Goal: Communication & Community: Answer question/provide support

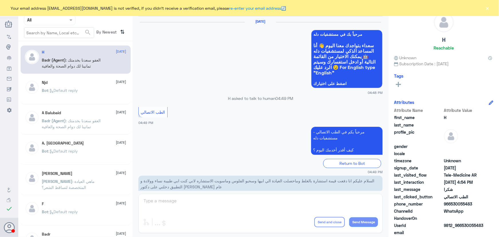
scroll to position [272, 0]
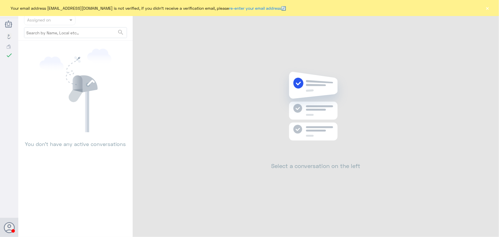
click at [488, 9] on button "×" at bounding box center [487, 8] width 6 height 6
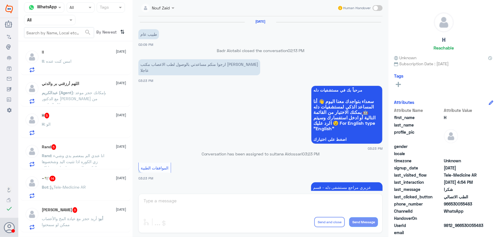
scroll to position [626, 0]
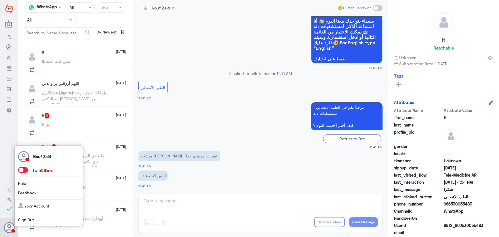
click at [25, 170] on span at bounding box center [23, 170] width 10 height 6
click at [0, 0] on input "checkbox" at bounding box center [0, 0] width 0 height 0
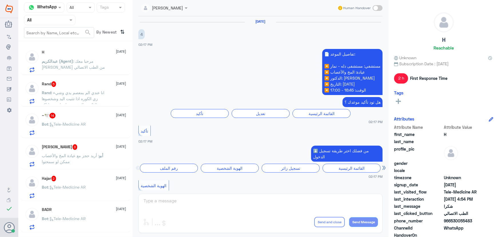
scroll to position [440, 0]
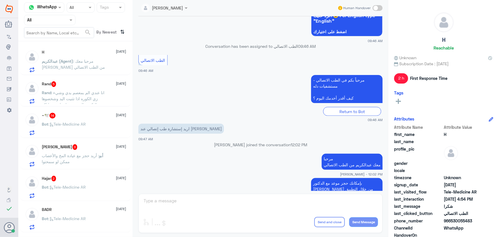
click at [92, 92] on span ": انا عندي الم بمعصم يدي وشيء زي الكوره اذا تثنيت اليد وشخصوها بالتكيس العقدي و…" at bounding box center [73, 104] width 63 height 29
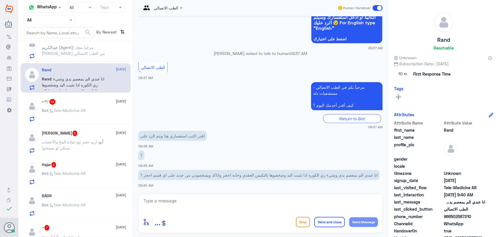
scroll to position [26, 0]
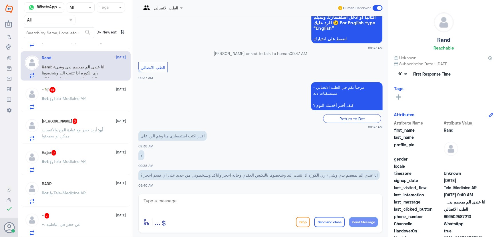
click at [109, 97] on div "Bot : Tele-Medicine AR" at bounding box center [84, 103] width 84 height 13
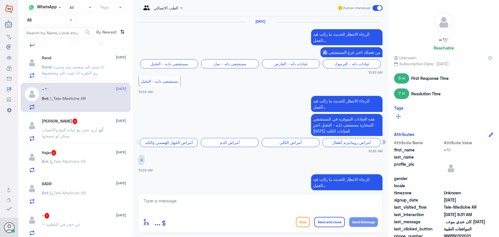
scroll to position [482, 0]
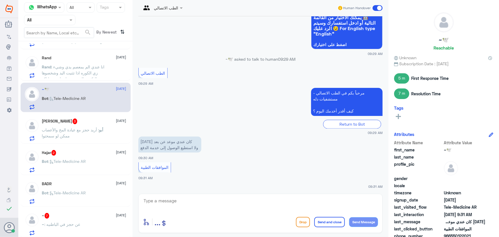
click at [116, 118] on span "18 August" at bounding box center [121, 120] width 10 height 5
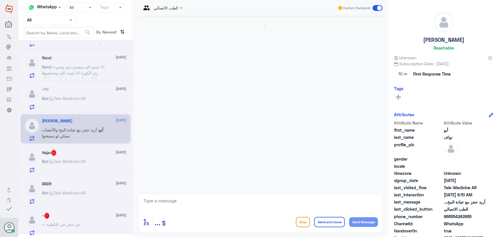
scroll to position [25, 0]
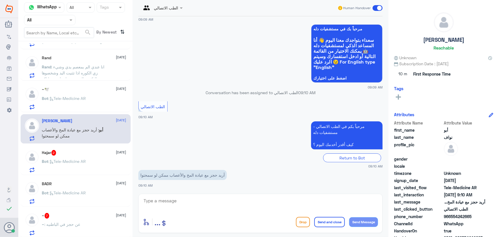
click at [103, 156] on div "Hajar 2 18 August Bot : Tele-Medicine AR" at bounding box center [84, 161] width 84 height 23
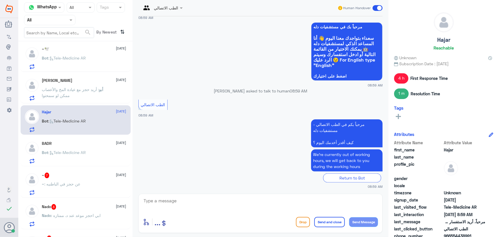
scroll to position [78, 0]
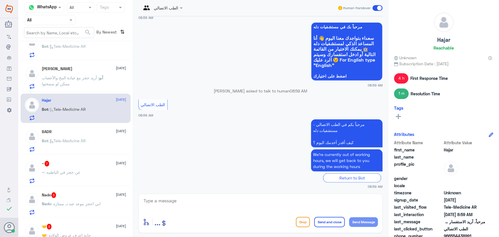
click at [185, 149] on app-msgs-text "We’re currently out of working hours, we will get back to you during the workin…" at bounding box center [260, 160] width 244 height 23
click at [182, 201] on textarea at bounding box center [260, 204] width 235 height 14
paste textarea "مرحباً معك نوف من الطب الاتصالي كيف اقدر أساعدك؟"
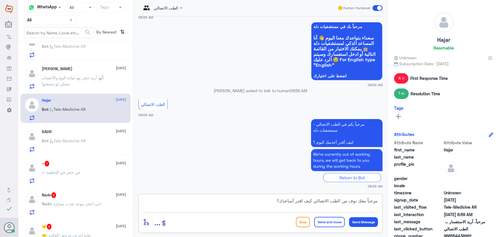
type textarea "مرحباً معك نوف من الطب الاتصالي كيف اقدر أساعدك؟"
click at [357, 219] on button "Send Message" at bounding box center [363, 222] width 29 height 10
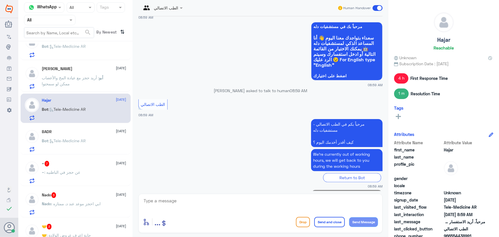
scroll to position [380, 0]
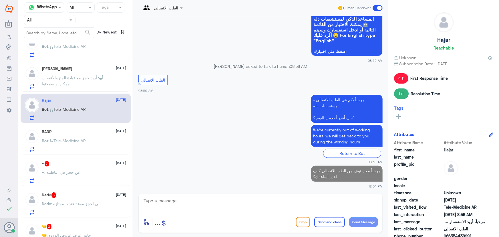
click at [86, 171] on div "~ : عن حجز في الباطنيه" at bounding box center [84, 176] width 84 height 13
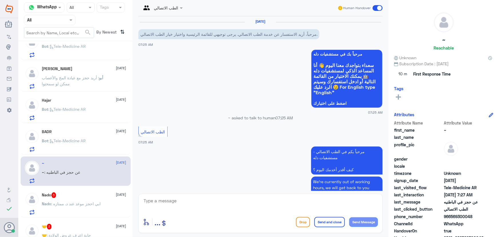
scroll to position [309, 0]
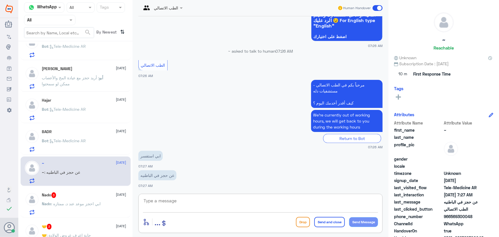
drag, startPoint x: 183, startPoint y: 206, endPoint x: 181, endPoint y: 201, distance: 5.3
click at [182, 205] on textarea at bounding box center [260, 204] width 235 height 14
paste textarea "مرحباً معك نوف من الطب الاتصالي كيف اقدر أساعدك؟"
type textarea "مرحباً معك نوف من الطب الاتصالي كيف اقدر أساعدك؟"
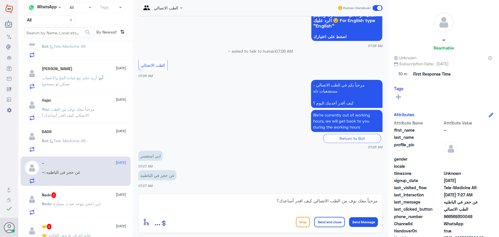
click at [363, 222] on button "Send Message" at bounding box center [363, 222] width 29 height 10
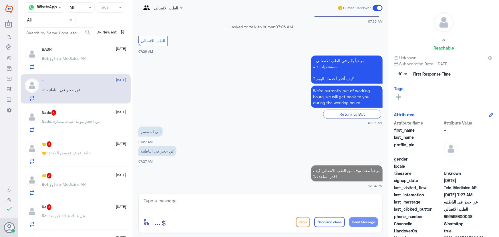
scroll to position [208, 0]
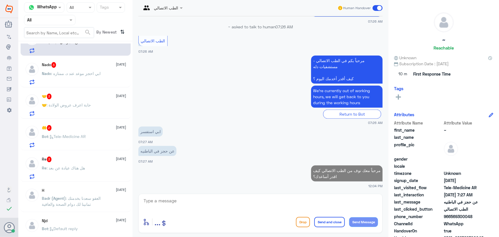
click at [95, 163] on div "Re 3 18 August Re : هل هناك عيادة عن بعد" at bounding box center [84, 167] width 84 height 23
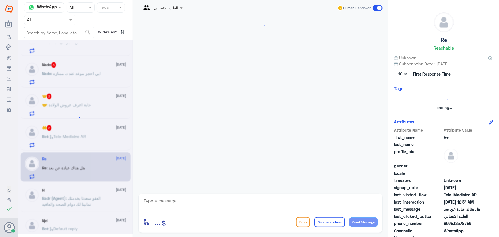
scroll to position [47, 0]
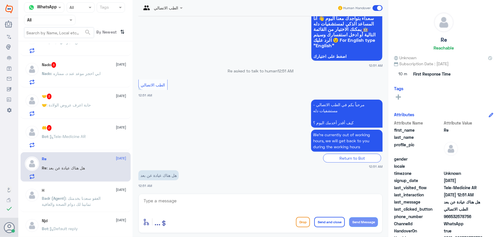
click at [209, 200] on textarea at bounding box center [260, 204] width 235 height 14
paste textarea "مرحباً معك نوف من الطب الاتصالي"
type textarea "مرحباً معك نوف من الطب الاتصالي"
click at [368, 222] on button "Send Message" at bounding box center [363, 222] width 29 height 10
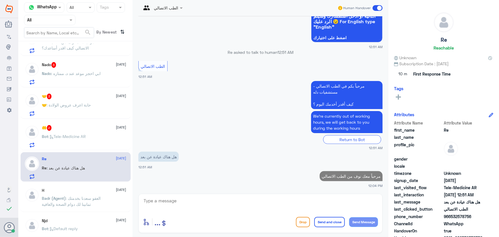
click at [263, 199] on textarea at bounding box center [260, 204] width 235 height 14
type textarea "f"
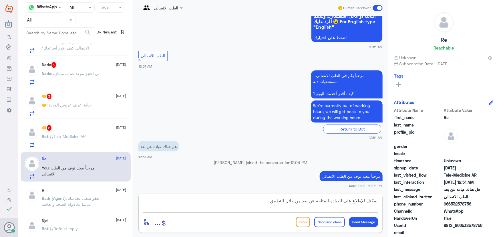
click at [329, 203] on textarea "يمكنك الإطلاع على العيادة المتاحة عن بعد من خلال التطبيق" at bounding box center [260, 204] width 235 height 14
type textarea "يمكنك الإطلاع على العيادات المتاحة عن بعد من خلال التطبيق"
click at [328, 221] on button "Send and close" at bounding box center [329, 222] width 31 height 10
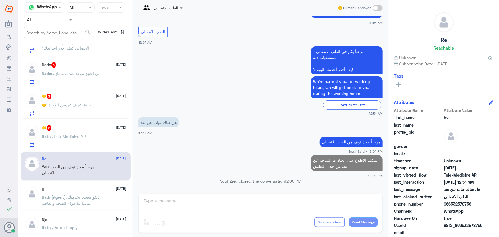
click at [74, 129] on div "🤲 2 18 August" at bounding box center [84, 128] width 84 height 6
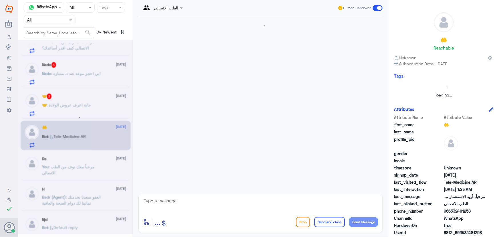
scroll to position [27, 0]
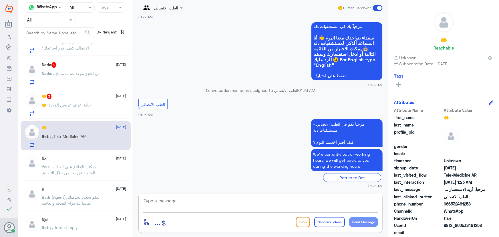
click at [171, 202] on textarea at bounding box center [260, 204] width 235 height 14
paste textarea "مرحباً معك نوف من الطب الاتصالي كيف اقدر أساعدك؟"
type textarea "مرحباً معك نوف من الطب الاتصالي كيف اقدر أساعدك؟"
click at [355, 219] on button "Send Message" at bounding box center [363, 222] width 29 height 10
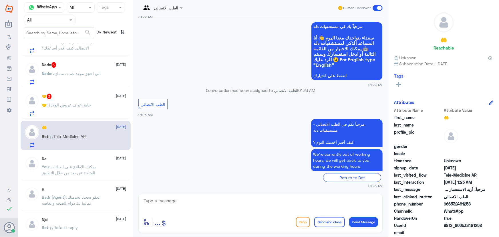
scroll to position [52, 0]
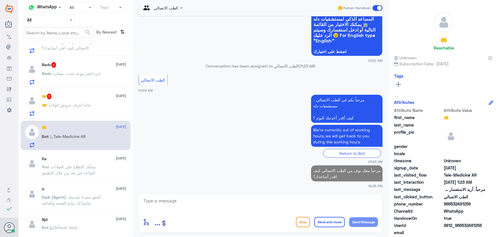
click at [92, 112] on div "🤝 : حابة اعرف عروض الولادة" at bounding box center [84, 109] width 84 height 13
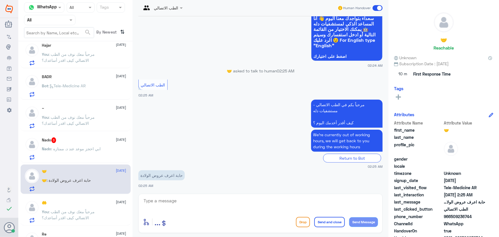
scroll to position [130, 0]
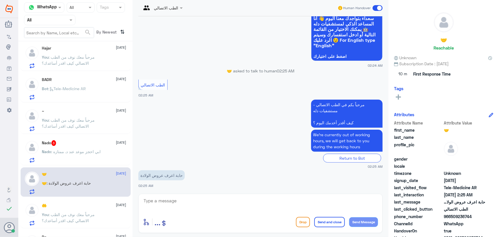
click at [92, 154] on p "Nado : ابي احجز موعد عند د. ممتازه" at bounding box center [71, 155] width 59 height 14
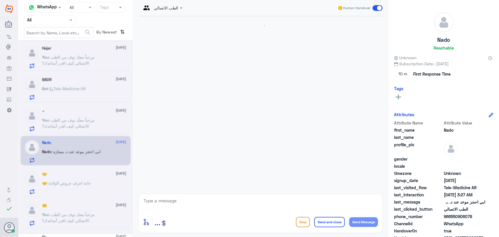
scroll to position [47, 0]
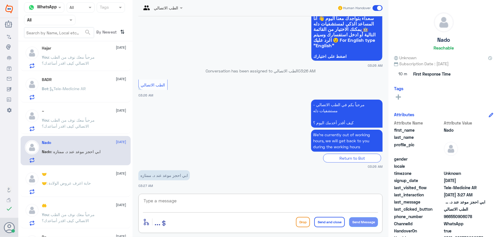
click at [210, 200] on textarea at bounding box center [260, 204] width 235 height 14
click at [211, 206] on textarea at bounding box center [260, 204] width 235 height 14
type textarea "ه"
type textarea "ر"
drag, startPoint x: 246, startPoint y: 206, endPoint x: 388, endPoint y: 205, distance: 142.0
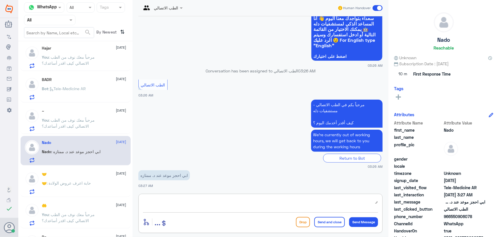
click at [378, 206] on div "ر enter flow name ... Drop Send and close Send Message" at bounding box center [260, 212] width 244 height 39
paste textarea "مرحباً معك نوف من الطب الاتصالي"
type textarea "مرحباً معك نوف من الطب الاتصالي"
click at [361, 219] on button "Send Message" at bounding box center [363, 222] width 29 height 10
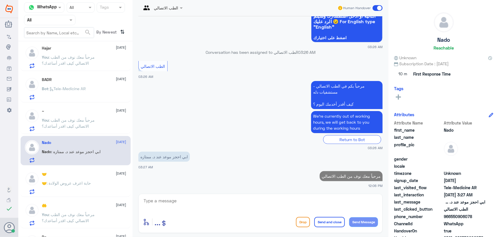
click at [329, 197] on textarea at bounding box center [260, 204] width 235 height 14
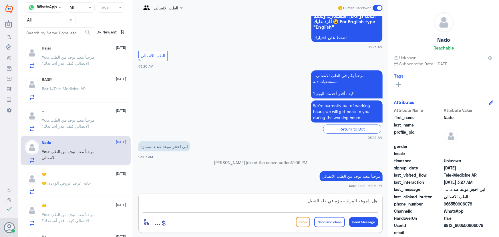
type textarea "هل الموعد المراد حجزه في دله النخيل؟"
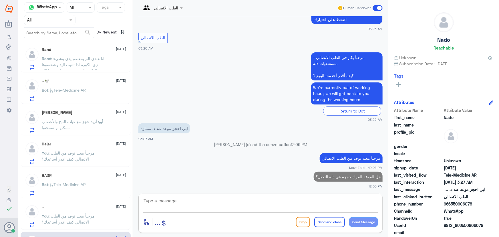
scroll to position [0, 0]
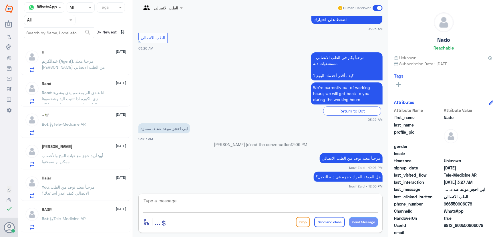
click at [76, 212] on div "BADR 18 August Bot : Tele-Medicine AR" at bounding box center [84, 218] width 84 height 23
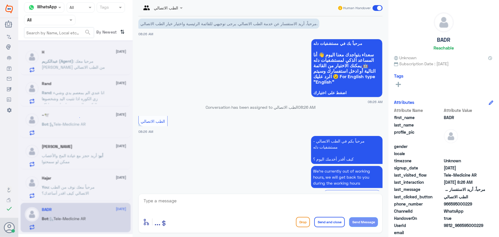
scroll to position [27, 0]
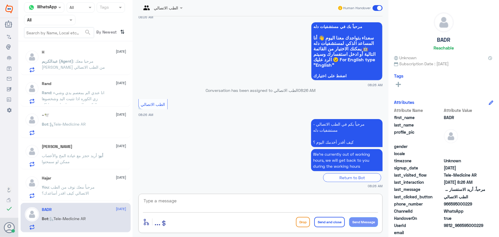
click at [215, 205] on textarea at bounding box center [260, 204] width 235 height 14
paste textarea "مرحباً معك نوف من الطب الاتصالي كيف اقدر أساعدك؟"
type textarea "مرحباً معك نوف من الطب الاتصالي كيف اقدر أساعدك؟"
click at [366, 220] on button "Send Message" at bounding box center [363, 222] width 29 height 10
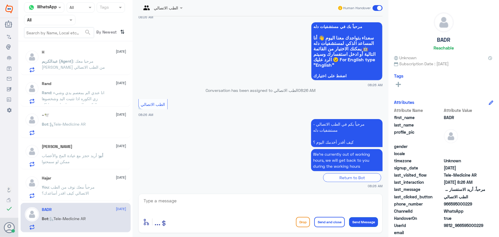
scroll to position [52, 0]
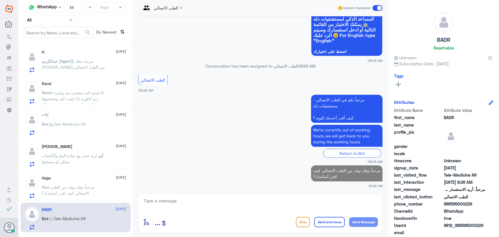
click at [66, 153] on span ": أريد حجز مع عيادة المخ والأعصاب ممكن لو سمحتوا" at bounding box center [70, 158] width 57 height 11
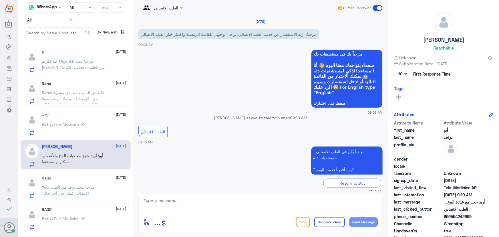
scroll to position [25, 0]
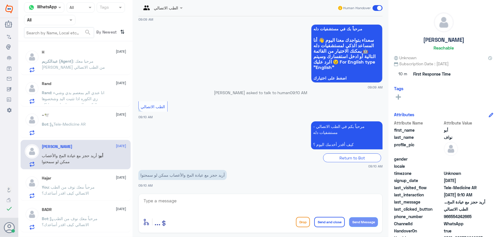
click at [69, 124] on span ": Tele-Medicine AR" at bounding box center [67, 123] width 37 height 5
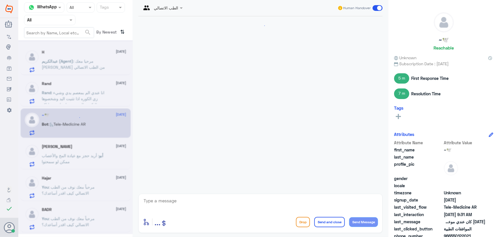
scroll to position [482, 0]
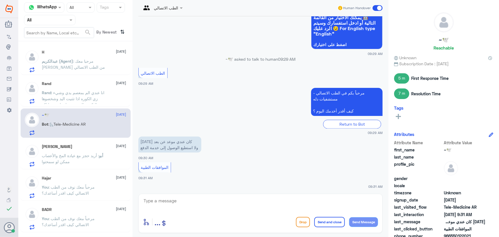
click at [82, 158] on p "أبو : أريد حجز مع عيادة المخ والأعصاب ممكن لو سمحتوا" at bounding box center [74, 159] width 64 height 14
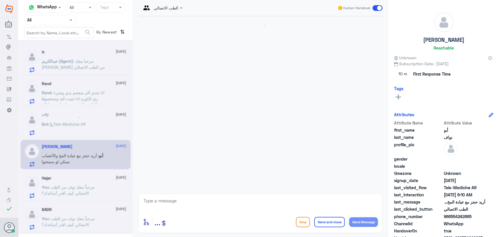
scroll to position [25, 0]
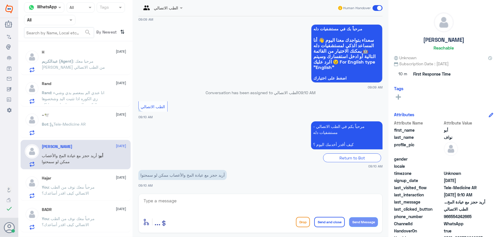
click at [207, 191] on div "الطب الاتصالي Human Handover 18 Aug 2025 مرحباً، أريد الاستفسار عن خدمة الطب ال…" at bounding box center [260, 119] width 255 height 238
click at [208, 196] on div "enter flow name ... Drop Send and close Send Message" at bounding box center [260, 212] width 244 height 39
click at [208, 197] on textarea at bounding box center [260, 204] width 235 height 14
click at [197, 198] on textarea at bounding box center [260, 204] width 235 height 14
paste textarea "مرحباً معك نوف من الطب الاتصالي"
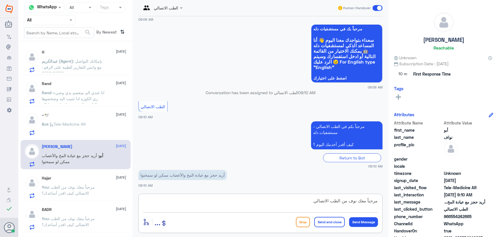
type textarea "مرحباً معك نوف من الطب الاتصالي"
click at [73, 131] on p "Bot : Tele-Medicine AR" at bounding box center [64, 128] width 44 height 14
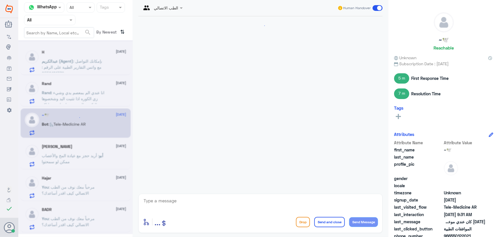
scroll to position [482, 0]
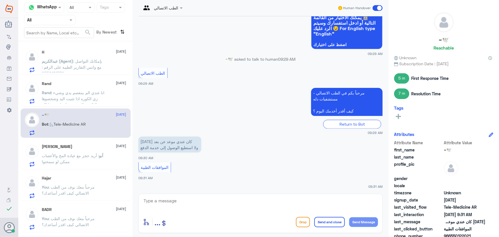
click at [91, 90] on span ": انا عندي الم بمعصم يدي وشيء زي الكوره اذا تثنيت اليد وشخصوها بالتكيس العقدي و…" at bounding box center [73, 104] width 63 height 29
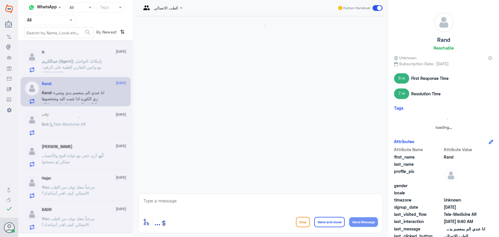
scroll to position [70, 0]
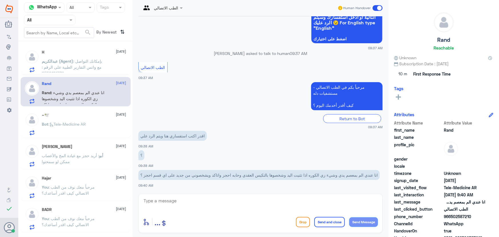
click at [67, 128] on p "Bot : Tele-Medicine AR" at bounding box center [64, 128] width 44 height 14
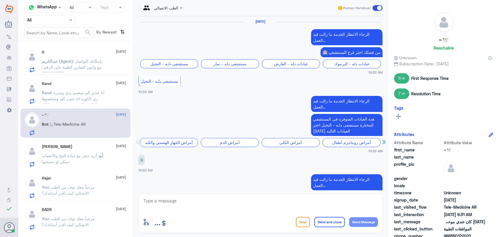
scroll to position [482, 0]
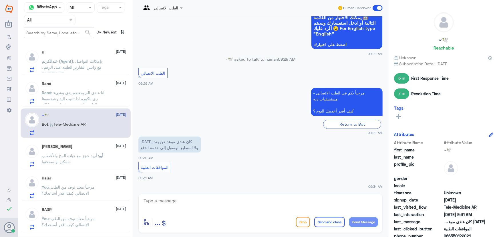
click at [210, 202] on textarea at bounding box center [260, 204] width 235 height 14
click at [237, 200] on textarea at bounding box center [260, 204] width 235 height 14
paste textarea "مرحباً معك نوف من الطب الاتصالي"
type textarea "مرحباً معك نوف من الطب الاتصالي"
drag, startPoint x: 373, startPoint y: 222, endPoint x: 369, endPoint y: 221, distance: 4.1
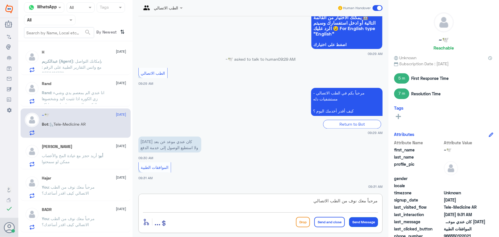
click at [372, 222] on button "Send Message" at bounding box center [363, 222] width 29 height 10
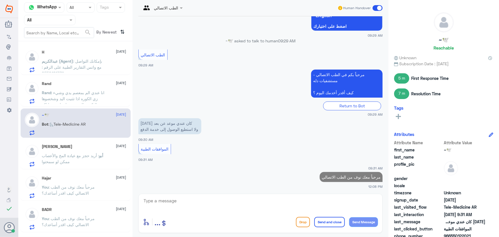
click at [331, 203] on textarea at bounding box center [260, 204] width 235 height 14
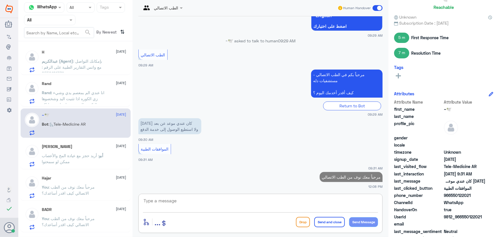
scroll to position [50, 0]
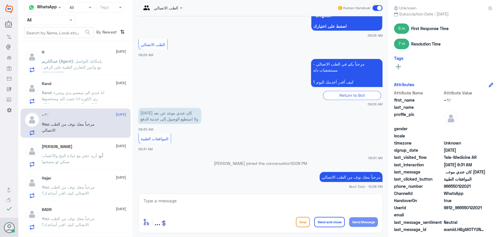
drag, startPoint x: 450, startPoint y: 185, endPoint x: 482, endPoint y: 187, distance: 31.5
click at [482, 187] on span "966550122021" at bounding box center [464, 186] width 41 height 6
copy span "550122021"
click at [311, 200] on textarea at bounding box center [260, 204] width 235 height 14
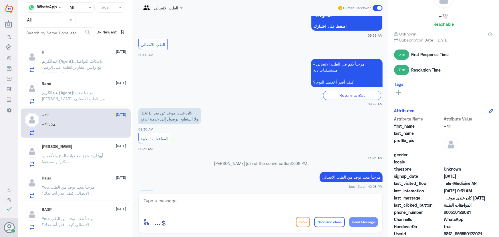
scroll to position [539, 0]
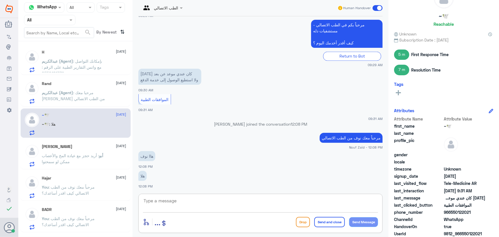
click at [277, 199] on textarea at bounding box center [260, 204] width 235 height 14
click at [271, 207] on textarea at bounding box center [260, 204] width 235 height 14
type textarea "ه"
type textarea "تم دخولك للموعد واتمام الدفع صحيح؟"
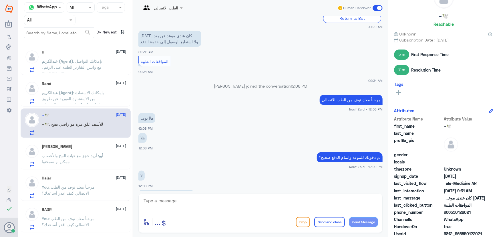
scroll to position [597, 0]
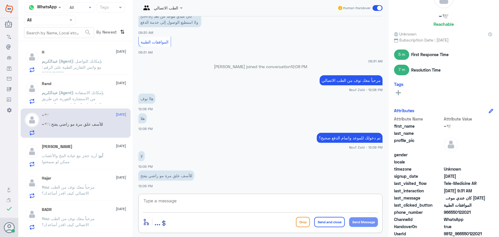
click at [260, 202] on textarea at bounding box center [260, 204] width 235 height 14
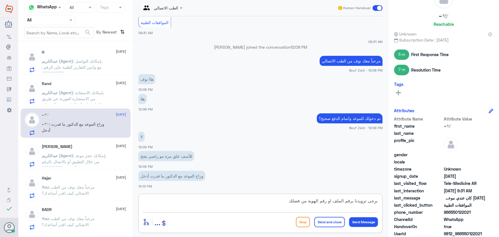
type textarea "يرجى تزويدنا برقم الملف او رقم الهوية من فضلك"
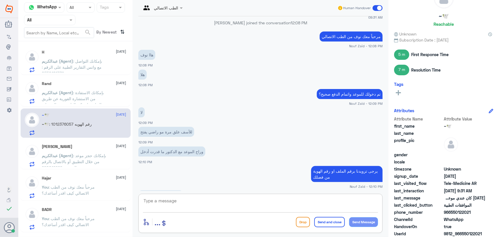
scroll to position [660, 0]
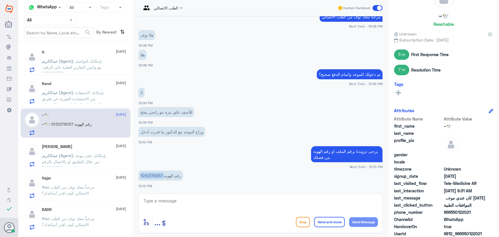
drag, startPoint x: 139, startPoint y: 173, endPoint x: 163, endPoint y: 175, distance: 24.4
click at [163, 175] on p "1012376057 رقم الهويه" at bounding box center [160, 175] width 45 height 10
copy p "1012376057"
click at [223, 197] on textarea at bounding box center [260, 204] width 235 height 14
click at [269, 200] on textarea at bounding box center [260, 204] width 235 height 14
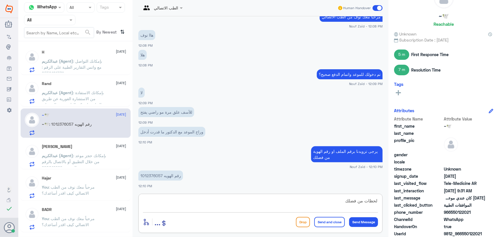
type textarea "لحظات من فضلك"
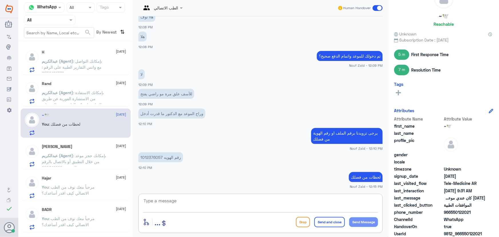
drag, startPoint x: 213, startPoint y: 211, endPoint x: 212, endPoint y: 209, distance: 3.1
click at [213, 211] on div at bounding box center [260, 204] width 235 height 15
drag, startPoint x: 208, startPoint y: 206, endPoint x: 204, endPoint y: 195, distance: 11.6
click at [208, 206] on textarea at bounding box center [260, 204] width 235 height 14
type textarea "الى الان المشكلة موجودة؟"
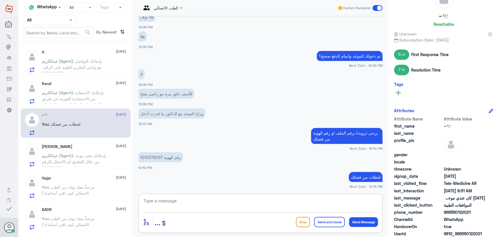
scroll to position [697, 0]
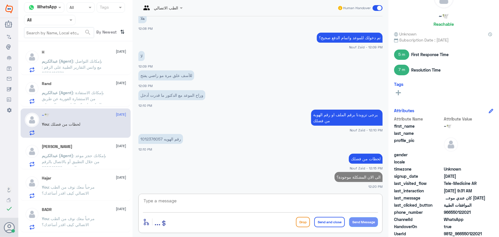
click at [92, 101] on span ": بإمكانك الاستفادة من الاستشارة الفورية عن طريق التطبيق ليتمكن الطبيب من الرد …" at bounding box center [73, 101] width 62 height 23
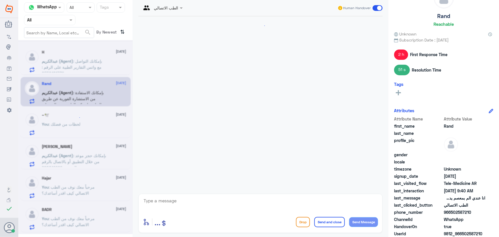
scroll to position [145, 0]
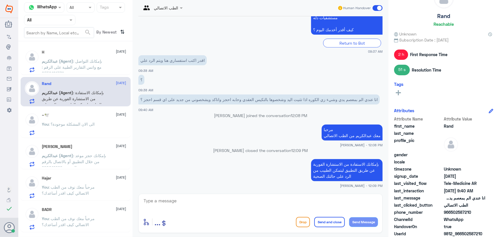
click at [99, 133] on div "You : الى الان المشكلة موجودة؟" at bounding box center [84, 128] width 84 height 13
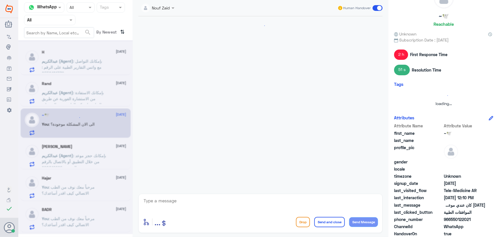
scroll to position [265, 0]
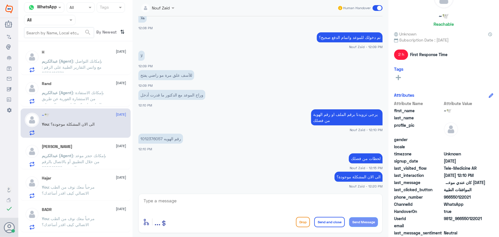
click at [99, 143] on div "أبو نواف 18 August عبدالكريم (Agent) : بإمكانك حجز موعد من خلال التطبيق أو بالا…" at bounding box center [76, 154] width 110 height 29
click at [102, 151] on div "أبو نواف 18 August عبدالكريم (Agent) : بإمكانك حجز موعد من خلال التطبيق أو بالا…" at bounding box center [84, 155] width 84 height 23
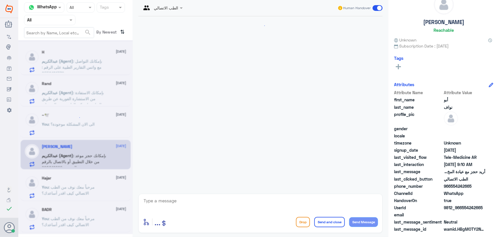
scroll to position [60, 0]
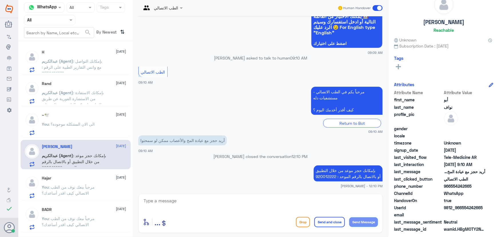
click at [94, 123] on span ": الى الان المشكلة موجودة؟" at bounding box center [72, 123] width 46 height 5
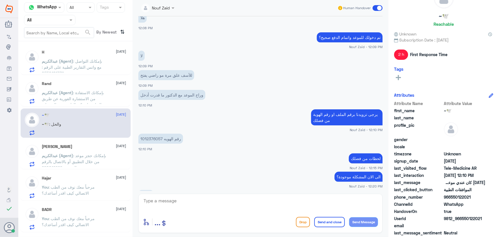
scroll to position [284, 0]
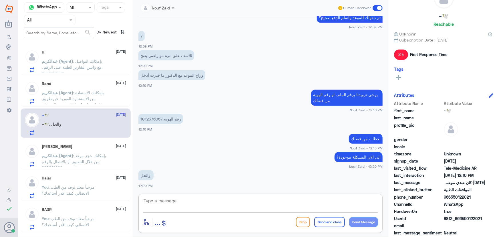
click at [176, 205] on textarea at bounding box center [260, 204] width 235 height 14
type textarea "ا"
type textarea "ه"
type textarea "ج"
type textarea "هل الى الان مايتم اجراء الدفع؟"
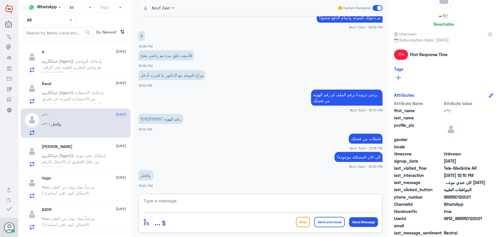
scroll to position [303, 0]
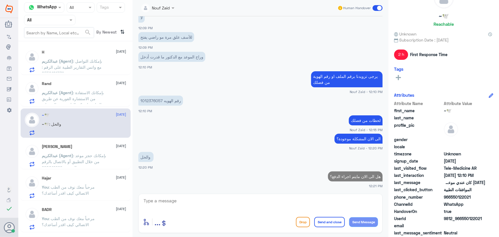
click at [107, 97] on div "عبدالكريم (Agent) : بإمكانك الاستفادة من الاستشارة الفورية عن طريق التطبيق ليتم…" at bounding box center [84, 97] width 84 height 13
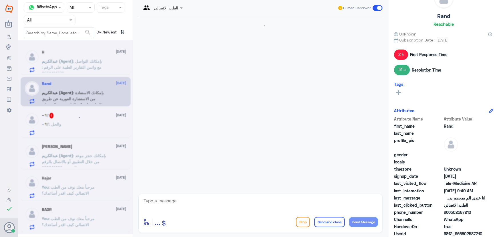
scroll to position [145, 0]
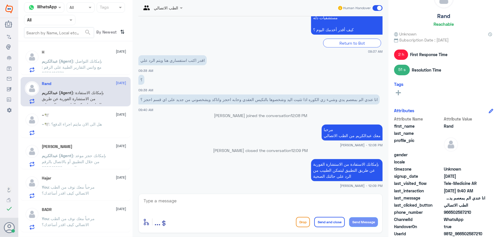
click at [94, 121] on span ": هل الى الان مايتم اجراء الدفع؟" at bounding box center [75, 123] width 53 height 5
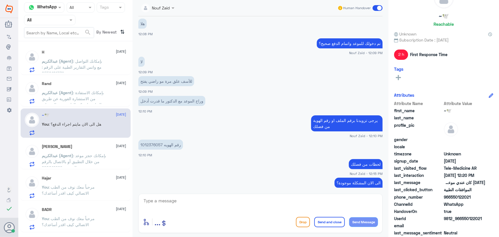
scroll to position [237, 0]
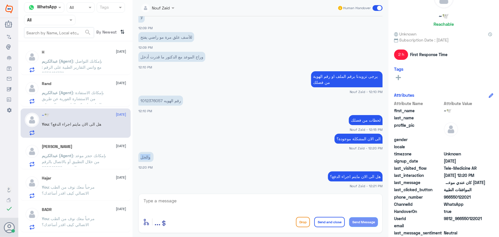
drag, startPoint x: 139, startPoint y: 157, endPoint x: 149, endPoint y: 157, distance: 10.0
click at [149, 157] on p "‏ والحل" at bounding box center [145, 157] width 15 height 10
click at [165, 153] on app-msgs-text "‏ والحل" at bounding box center [260, 157] width 244 height 11
click at [229, 171] on app-msgs-text "هل الى الان مايتم اجراء الدفع؟" at bounding box center [260, 176] width 244 height 11
drag, startPoint x: 327, startPoint y: 175, endPoint x: 379, endPoint y: 175, distance: 52.6
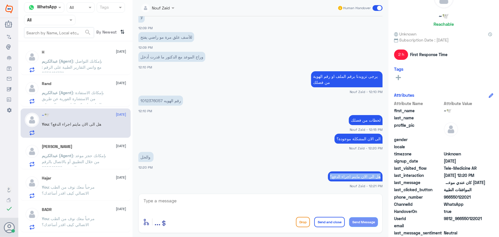
click at [379, 175] on p "هل الى الان مايتم اجراء الدفع؟" at bounding box center [355, 176] width 55 height 10
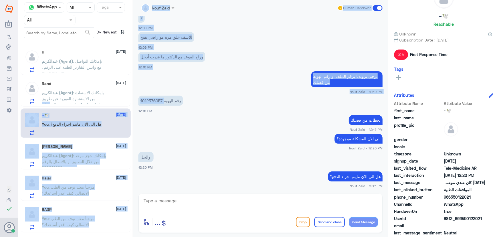
drag, startPoint x: 163, startPoint y: 100, endPoint x: 131, endPoint y: 106, distance: 32.5
click at [131, 106] on div "Channel WhatsApp Status × All Tags Agent Filter All search By Newest ⇅ H 18 Aug…" at bounding box center [258, 119] width 480 height 238
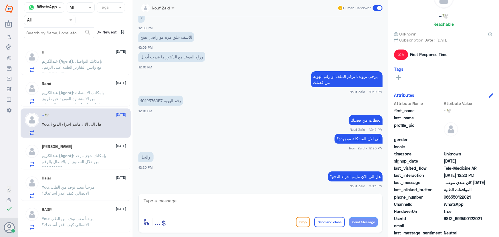
click at [170, 125] on app-msgs-text "لحظات من فضلك" at bounding box center [260, 120] width 244 height 11
click at [263, 202] on textarea at bounding box center [260, 204] width 235 height 14
type textarea "هل تم تحديث التطبيق؟"
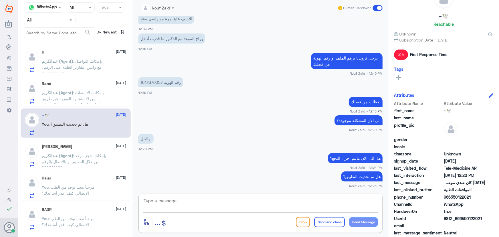
click at [90, 66] on span ": بإمكانك التواصل مع واتس التقارير الطبية على الرقم : 0550181732" at bounding box center [72, 67] width 60 height 17
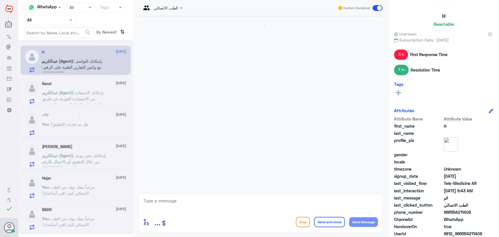
scroll to position [223, 0]
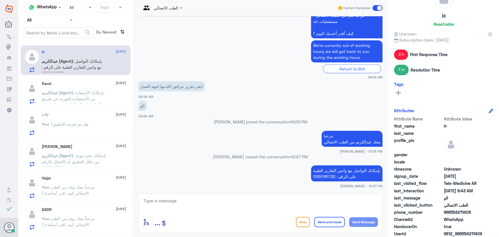
click at [92, 92] on p "عبدالكريم (Agent) : بإمكانك الاستفادة من الاستشارة الفورية عن طريق التطبيق ليتم…" at bounding box center [74, 96] width 64 height 14
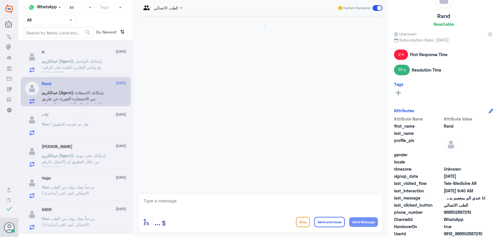
scroll to position [145, 0]
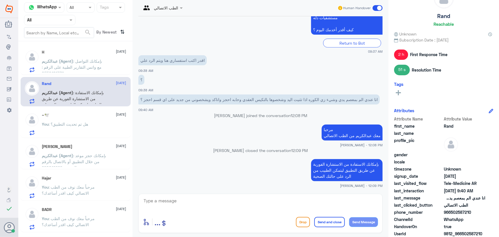
click at [87, 61] on span ": بإمكانك التواصل مع واتس التقارير الطبية على الرقم : 0550181732" at bounding box center [72, 67] width 60 height 17
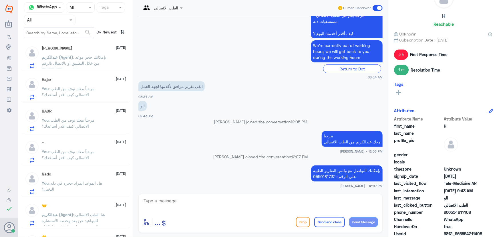
scroll to position [104, 0]
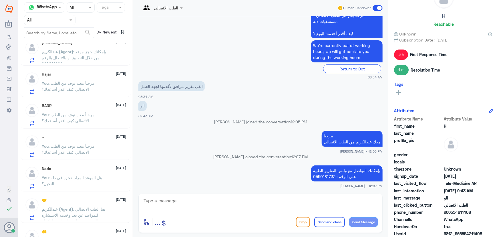
click at [52, 21] on input "text" at bounding box center [42, 20] width 31 height 7
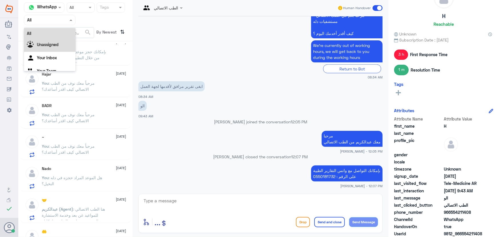
click at [59, 44] on div "Unassigned" at bounding box center [49, 45] width 51 height 13
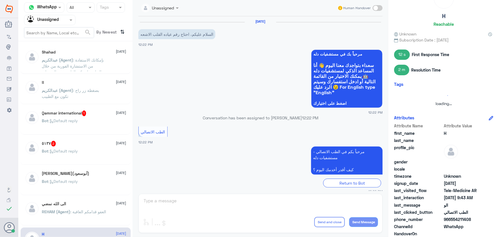
scroll to position [217, 0]
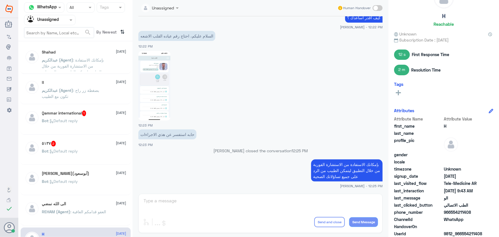
drag, startPoint x: 60, startPoint y: 20, endPoint x: 60, endPoint y: 26, distance: 5.4
click at [60, 21] on div at bounding box center [49, 20] width 51 height 7
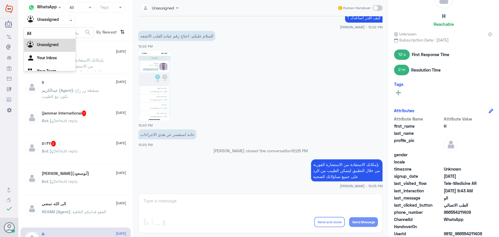
scroll to position [7, 0]
click at [59, 53] on div "Your Inbox" at bounding box center [49, 51] width 51 height 13
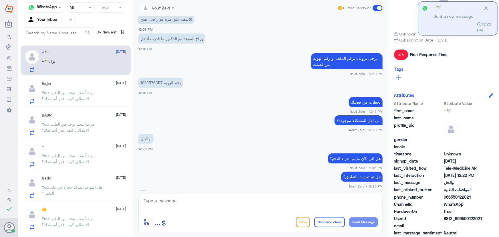
scroll to position [263, 0]
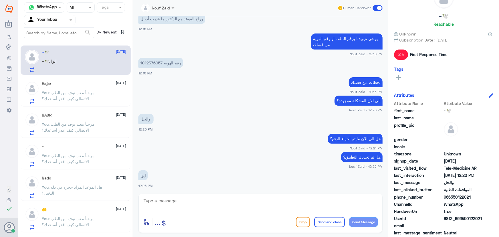
click at [232, 200] on textarea at bounding box center [260, 204] width 235 height 14
click at [253, 205] on textarea at bounding box center [260, 204] width 235 height 14
click at [257, 203] on textarea at bounding box center [260, 204] width 235 height 14
type textarea "تم الرفع للقسم المختص بالتقنية لحل الإشكالية"
click at [324, 222] on button "Send and close" at bounding box center [329, 222] width 31 height 10
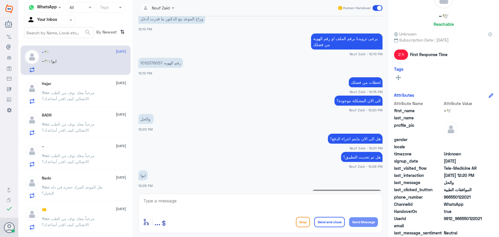
scroll to position [287, 0]
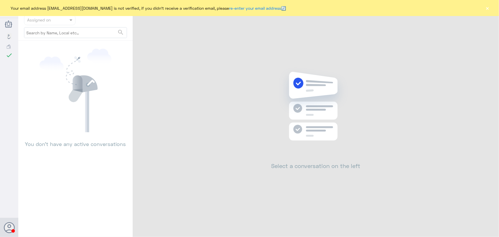
drag, startPoint x: 496, startPoint y: 3, endPoint x: 488, endPoint y: 7, distance: 8.6
click at [489, 7] on div "Your email address n_zaid@DallahHealth.com is not verified, if you didn't recei…" at bounding box center [249, 8] width 499 height 16
click at [488, 7] on button "×" at bounding box center [487, 8] width 6 height 6
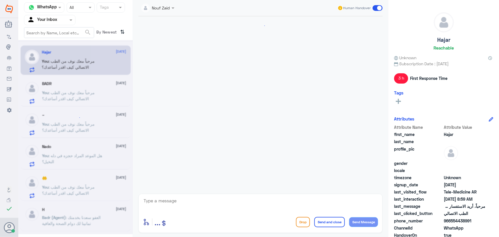
scroll to position [370, 0]
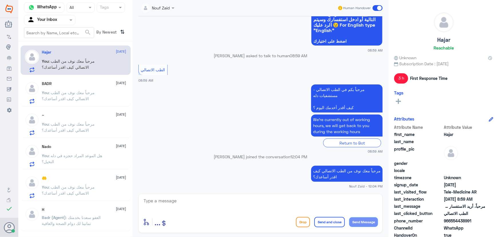
click at [92, 95] on p "You : مرحباً معك نوف من الطب الاتصالي كيف اقدر أساعدك؟" at bounding box center [74, 96] width 64 height 14
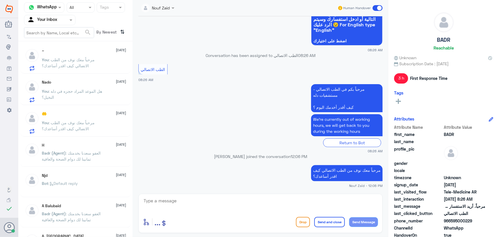
scroll to position [52, 0]
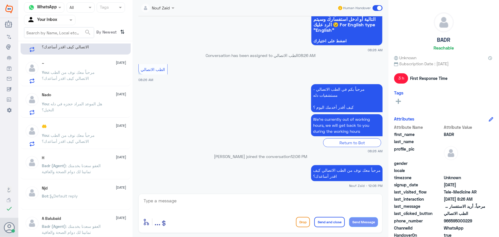
click at [60, 20] on div at bounding box center [49, 20] width 51 height 7
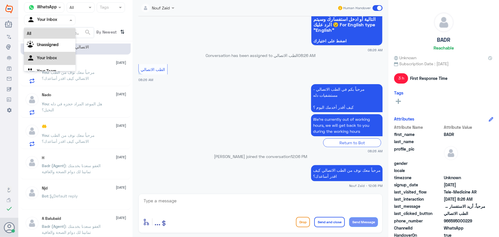
click at [59, 33] on div "All" at bounding box center [49, 33] width 51 height 11
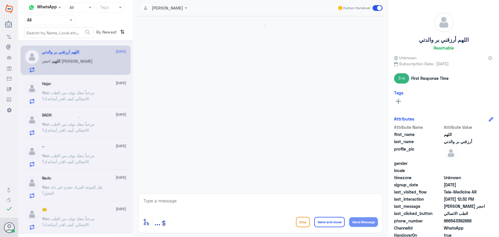
scroll to position [267, 0]
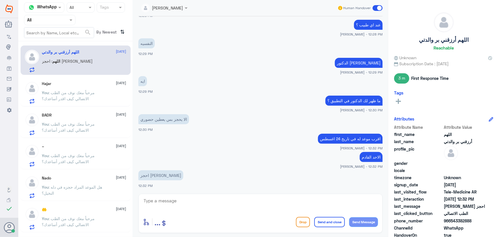
click at [86, 82] on div "Hajar 18 August" at bounding box center [84, 83] width 84 height 5
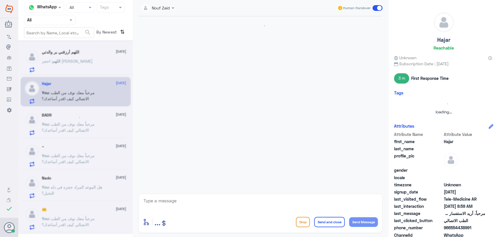
scroll to position [370, 0]
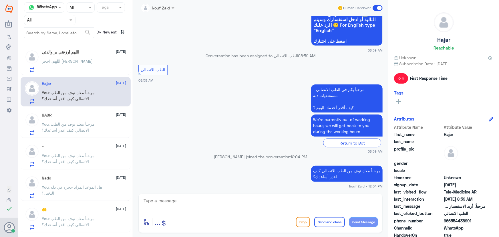
click at [95, 113] on div "BADR 18 August" at bounding box center [84, 115] width 84 height 5
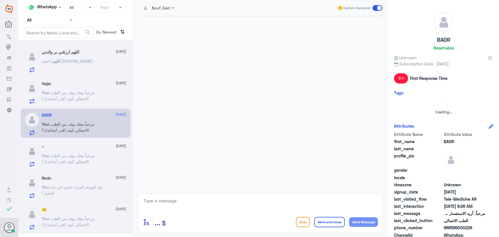
scroll to position [62, 0]
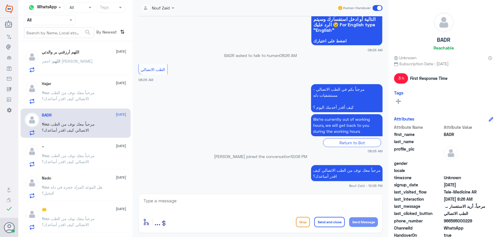
click at [103, 151] on div "~ 18 August You : مرحباً معك نوف من الطب الاتصالي كيف اقدر أساعدك؟" at bounding box center [84, 155] width 84 height 23
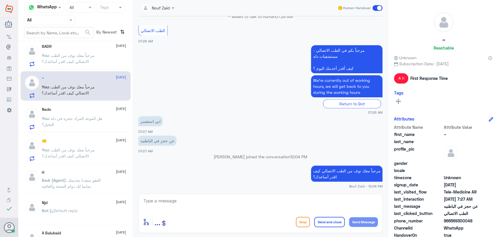
scroll to position [78, 0]
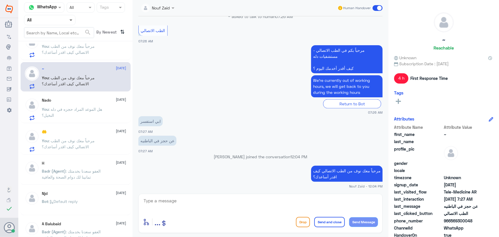
drag, startPoint x: 70, startPoint y: 19, endPoint x: 70, endPoint y: 23, distance: 3.4
click at [70, 20] on span at bounding box center [70, 20] width 3 height 2
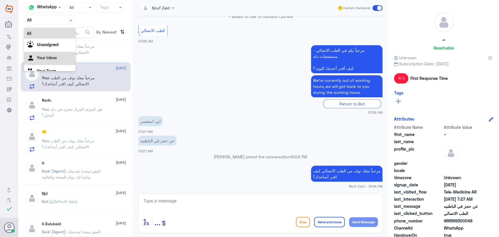
click at [60, 57] on div "Your Inbox" at bounding box center [49, 58] width 51 height 13
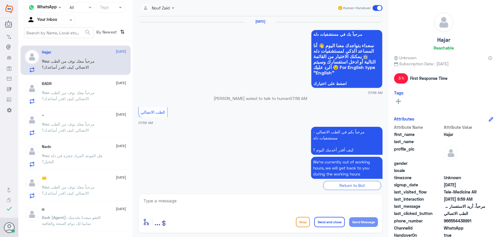
scroll to position [370, 0]
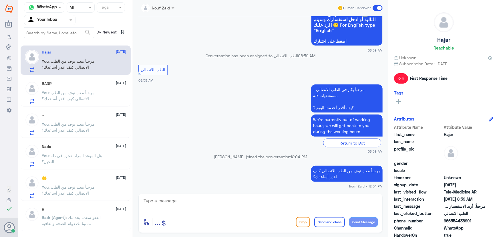
click at [41, 18] on input "text" at bounding box center [42, 20] width 31 height 7
click at [41, 27] on nav "Channel WhatsApp Status × All Tags Agent Filter Your Inbox All Unassigned Your …" at bounding box center [75, 21] width 114 height 39
click at [42, 22] on input "text" at bounding box center [42, 20] width 31 height 7
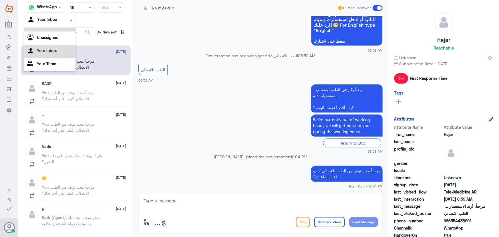
click at [44, 29] on div "All" at bounding box center [49, 26] width 51 height 11
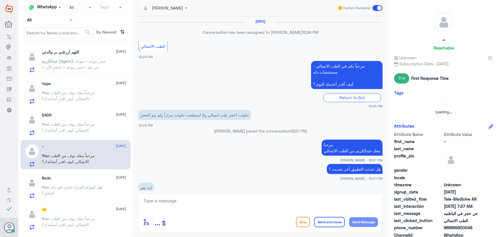
scroll to position [256, 0]
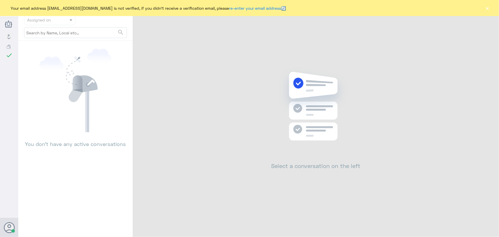
click at [488, 9] on button "×" at bounding box center [487, 8] width 6 height 6
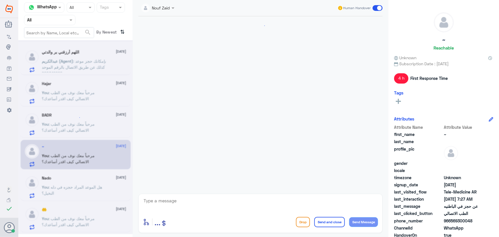
scroll to position [269, 0]
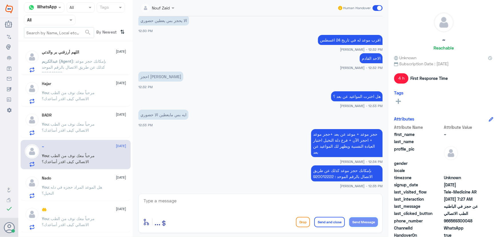
click at [77, 62] on span ": بإمكانك حجز موعد كذلك عن طريق الاتصال بالرقم الموحد : 920012222" at bounding box center [74, 67] width 64 height 17
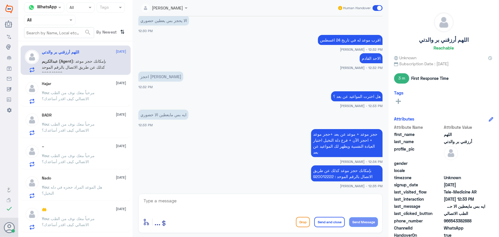
scroll to position [279, 0]
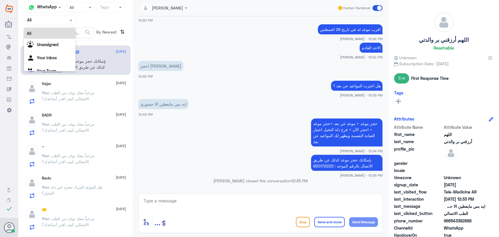
click at [54, 21] on input "text" at bounding box center [42, 20] width 31 height 7
click at [57, 47] on div "Unassigned" at bounding box center [49, 45] width 51 height 13
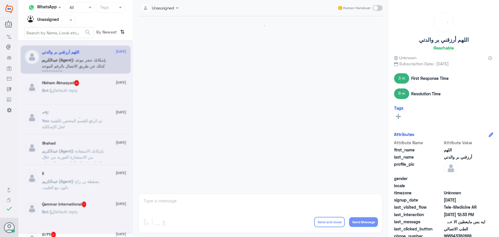
scroll to position [259, 0]
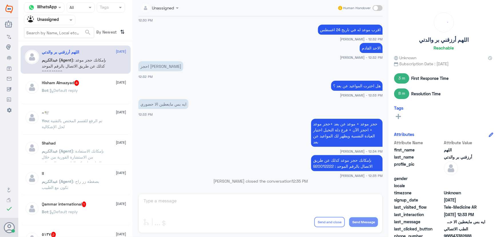
click at [78, 92] on p "Bot : Default reply" at bounding box center [60, 94] width 36 height 14
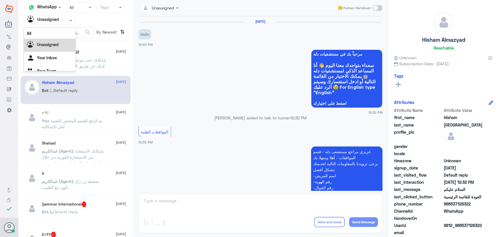
drag, startPoint x: 33, startPoint y: 22, endPoint x: 41, endPoint y: 35, distance: 15.3
click at [33, 24] on div "Agent Filter Unassigned" at bounding box center [49, 20] width 51 height 10
click at [42, 32] on div "Unassigned" at bounding box center [49, 37] width 51 height 13
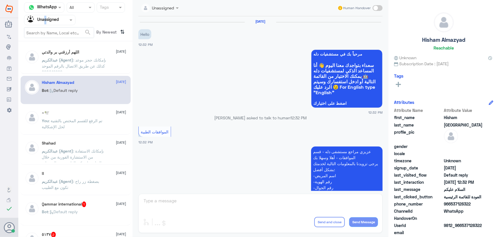
click at [46, 25] on nav "Channel WhatsApp Status × All Tags Agent Filter Unassigned search By Newest ⇅" at bounding box center [75, 21] width 114 height 39
click at [54, 23] on div "Unassigned" at bounding box center [43, 20] width 32 height 9
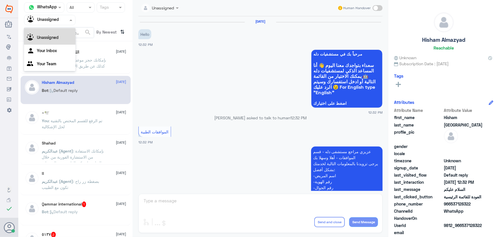
click at [55, 29] on div "All" at bounding box center [49, 26] width 51 height 11
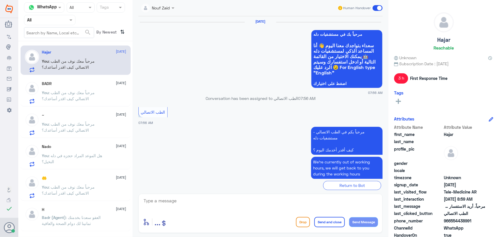
scroll to position [370, 0]
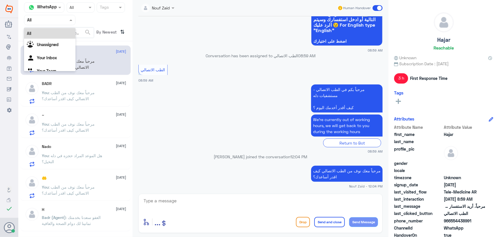
click at [71, 24] on div "Agent Filter All" at bounding box center [49, 20] width 51 height 10
click at [65, 55] on div "Your Inbox" at bounding box center [49, 58] width 51 height 13
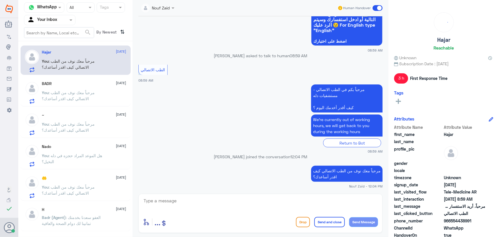
click at [96, 87] on div "BADR 18 August You : مرحباً معك نوف من الطب الاتصالي كيف اقدر أساعدك؟" at bounding box center [84, 92] width 84 height 23
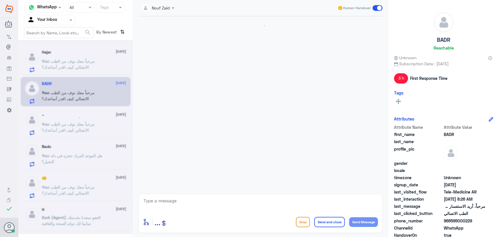
scroll to position [62, 0]
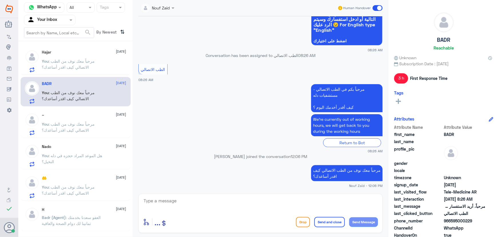
click at [91, 112] on div "~ 18 August You : مرحباً معك نوف من الطب الاتصالي كيف اقدر أساعدك؟" at bounding box center [76, 122] width 110 height 29
click at [91, 124] on span ": مرحباً معك نوف من الطب الاتصالي كيف اقدر أساعدك؟" at bounding box center [68, 126] width 53 height 11
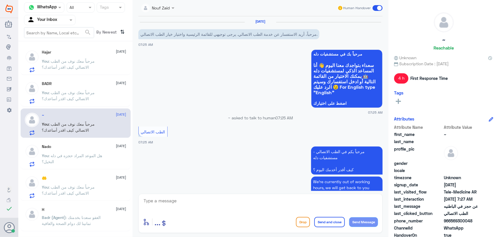
scroll to position [343, 0]
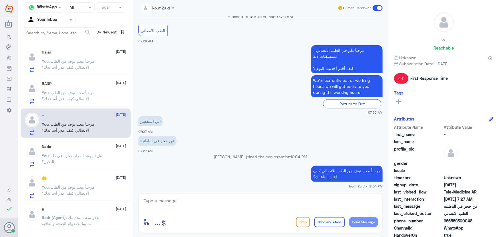
click at [86, 149] on div "Nado 18 August You : هل الموعد المراد حجزه في دله النخيل؟" at bounding box center [84, 155] width 84 height 23
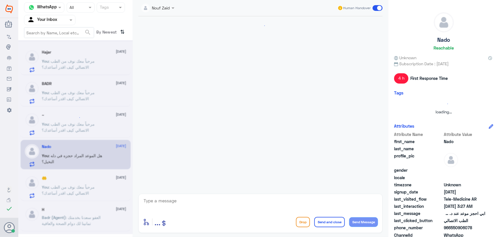
scroll to position [94, 0]
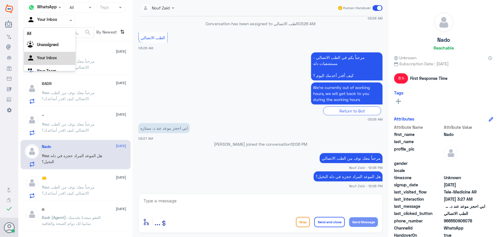
drag, startPoint x: 47, startPoint y: 20, endPoint x: 49, endPoint y: 40, distance: 20.1
click at [48, 22] on input "text" at bounding box center [42, 20] width 31 height 7
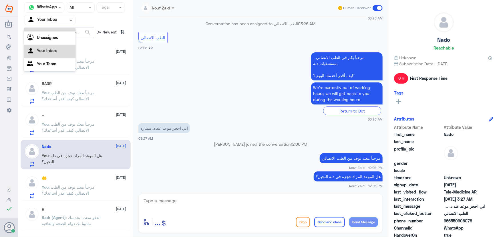
click at [49, 29] on div "All" at bounding box center [49, 26] width 51 height 11
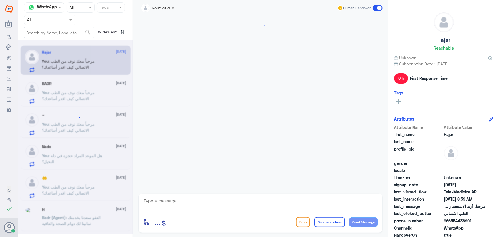
scroll to position [370, 0]
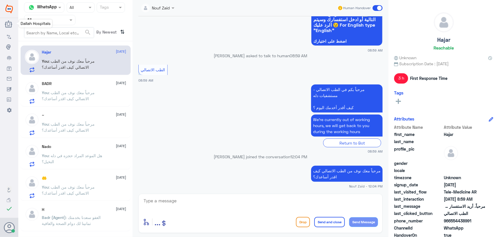
click at [41, 23] on span "Dallah Hospitals" at bounding box center [36, 23] width 30 height 5
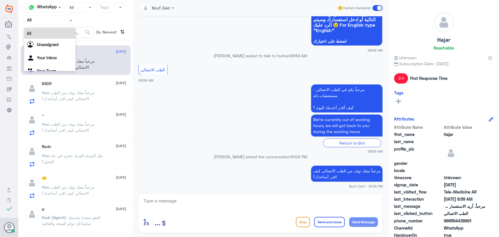
click at [50, 23] on div "Agent Filter All" at bounding box center [49, 20] width 51 height 10
click at [55, 56] on Inbox "Your Inbox" at bounding box center [47, 57] width 20 height 5
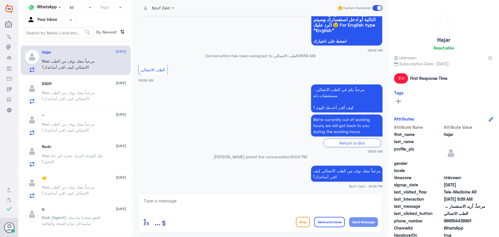
click at [63, 65] on span ": مرحباً معك نوف من الطب الاتصالي كيف اقدر أساعدك؟" at bounding box center [68, 64] width 53 height 11
click at [65, 163] on p "You : هل الموعد المراد حجزه في دله النخيل؟" at bounding box center [74, 159] width 64 height 14
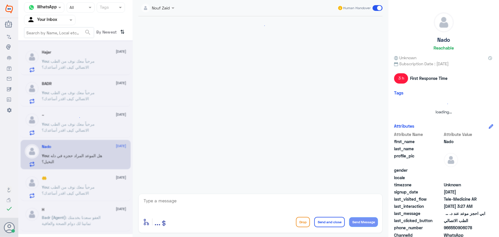
scroll to position [94, 0]
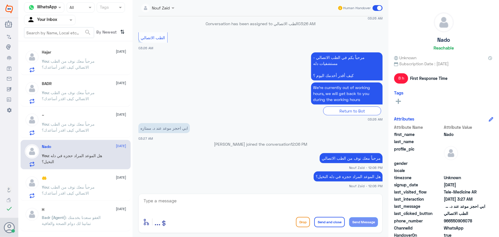
click at [86, 179] on div "🤲 18 August" at bounding box center [84, 177] width 84 height 5
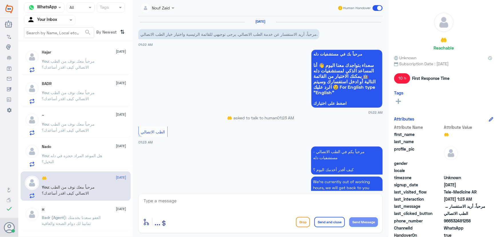
scroll to position [62, 0]
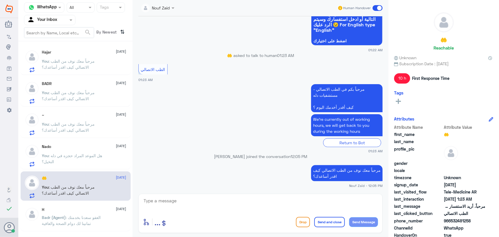
click at [377, 6] on span at bounding box center [377, 8] width 10 height 6
click at [0, 0] on input "checkbox" at bounding box center [0, 0] width 0 height 0
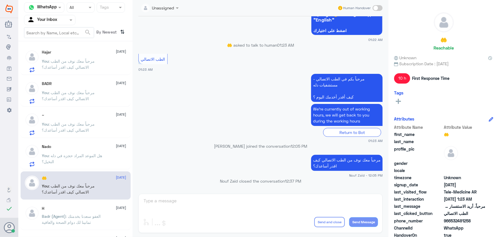
click at [93, 158] on p "You : هل الموعد المراد حجزه في دله النخيل؟" at bounding box center [74, 159] width 64 height 14
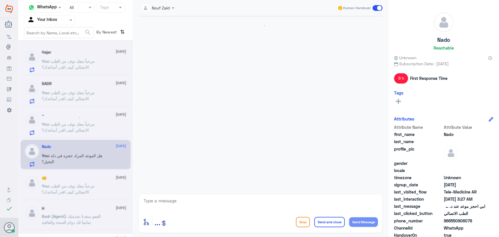
scroll to position [94, 0]
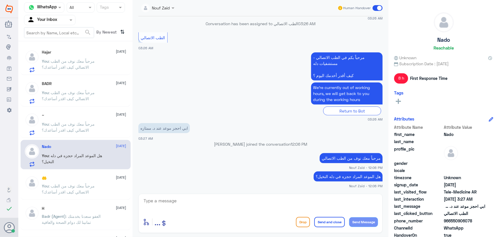
click at [376, 10] on span at bounding box center [377, 8] width 10 height 6
click at [0, 0] on input "checkbox" at bounding box center [0, 0] width 0 height 0
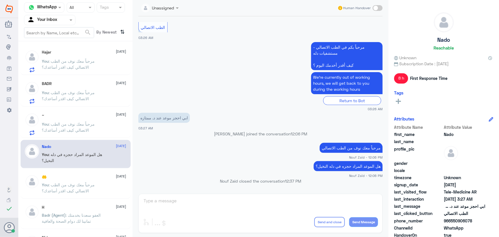
click at [67, 125] on span ": مرحباً معك نوف من الطب الاتصالي كيف اقدر أساعدك؟" at bounding box center [68, 126] width 53 height 11
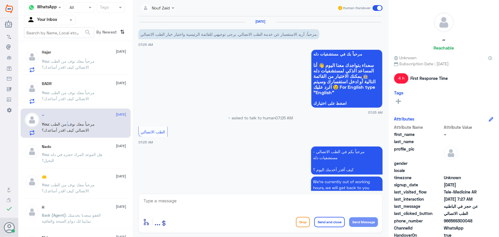
scroll to position [343, 0]
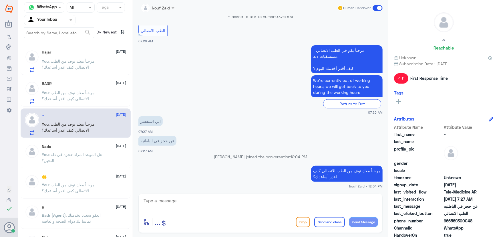
click at [374, 7] on span at bounding box center [377, 8] width 10 height 6
click at [0, 0] on input "checkbox" at bounding box center [0, 0] width 0 height 0
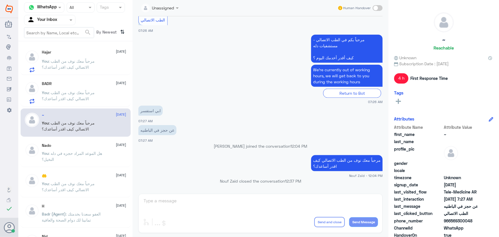
click at [94, 109] on div "~ 18 August You : مرحباً معك نوف من الطب الاتصالي كيف اقدر أساعدك؟" at bounding box center [76, 122] width 110 height 28
click at [89, 94] on p "You : مرحباً معك نوف من الطب الاتصالي كيف اقدر أساعدك؟" at bounding box center [74, 96] width 64 height 14
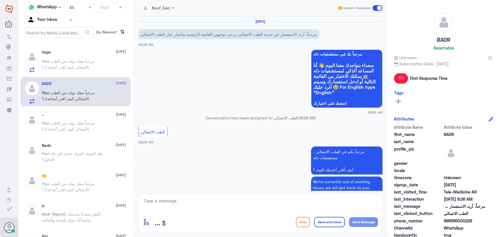
scroll to position [62, 0]
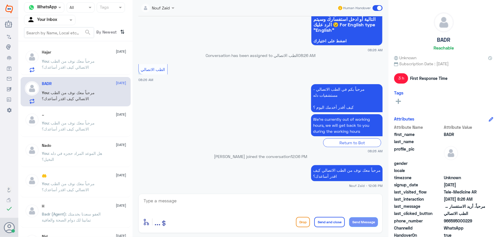
click at [375, 8] on span at bounding box center [377, 8] width 10 height 6
click at [0, 0] on input "checkbox" at bounding box center [0, 0] width 0 height 0
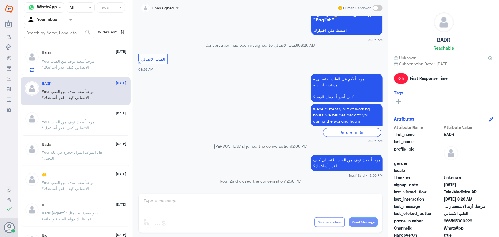
click at [87, 62] on span ": مرحباً معك نوف من الطب الاتصالي كيف اقدر أساعدك؟" at bounding box center [68, 64] width 53 height 11
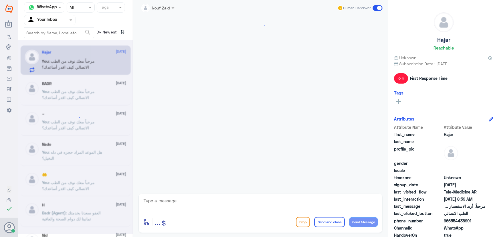
scroll to position [370, 0]
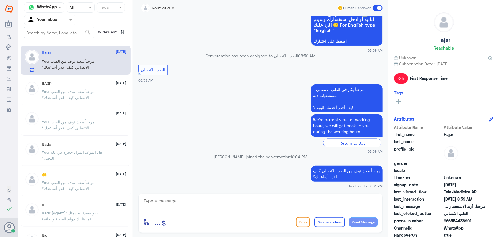
click at [374, 7] on span at bounding box center [377, 8] width 10 height 6
click at [0, 0] on input "checkbox" at bounding box center [0, 0] width 0 height 0
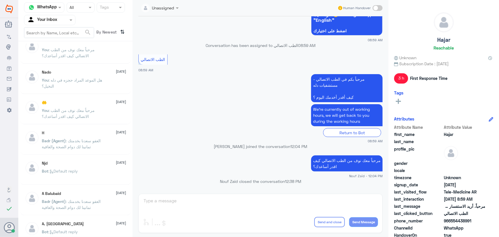
scroll to position [0, 0]
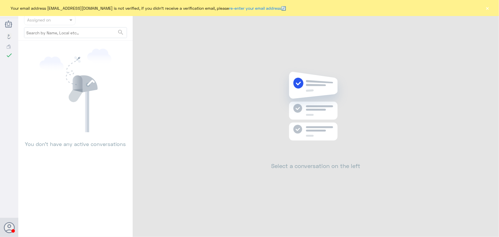
click at [489, 10] on button "×" at bounding box center [487, 8] width 6 height 6
click at [43, 20] on input "text" at bounding box center [42, 20] width 31 height 7
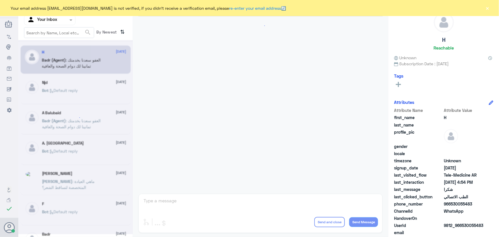
scroll to position [272, 0]
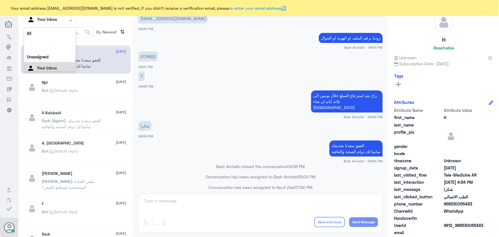
click at [48, 20] on input "text" at bounding box center [42, 20] width 31 height 7
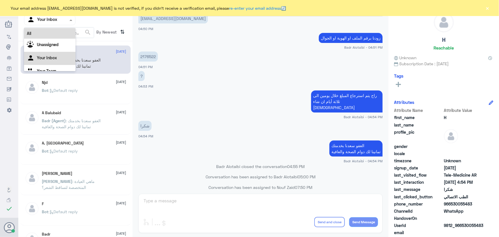
click at [53, 32] on div "All" at bounding box center [49, 33] width 51 height 11
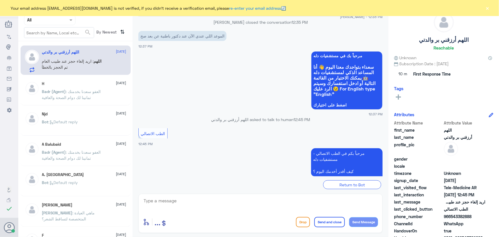
scroll to position [207, 0]
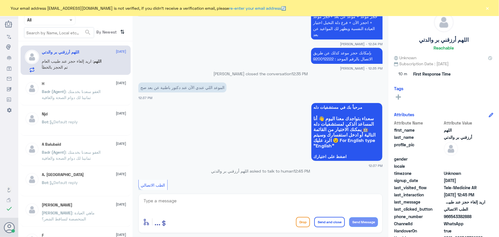
click at [486, 7] on button "×" at bounding box center [487, 8] width 6 height 6
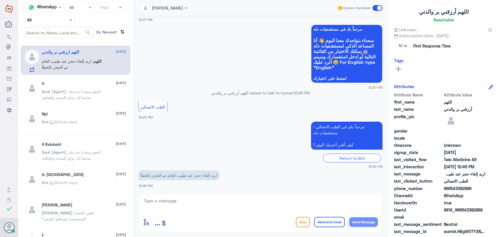
scroll to position [30, 0]
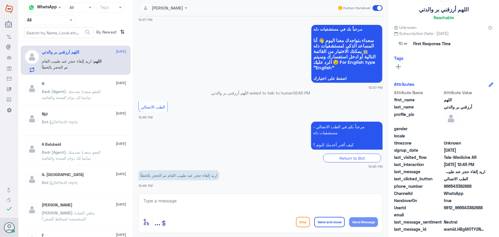
drag, startPoint x: 463, startPoint y: 206, endPoint x: 492, endPoint y: 211, distance: 30.1
click at [492, 211] on div "اللهم أرزقني بر والدتي Reachable Unknown Subscription Date : [DATE] 10 m First …" at bounding box center [443, 119] width 111 height 238
copy span "543382888"
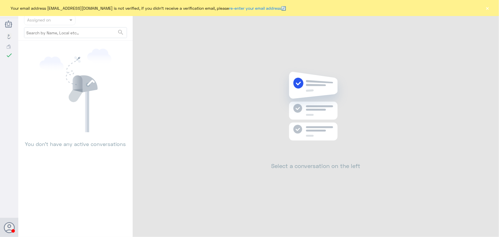
click at [484, 9] on div "Your email address [EMAIL_ADDRESS][DOMAIN_NAME] is not verified, if you didn't …" at bounding box center [249, 8] width 499 height 16
click at [485, 9] on button "×" at bounding box center [487, 8] width 6 height 6
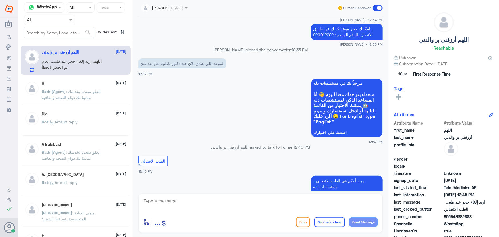
scroll to position [285, 0]
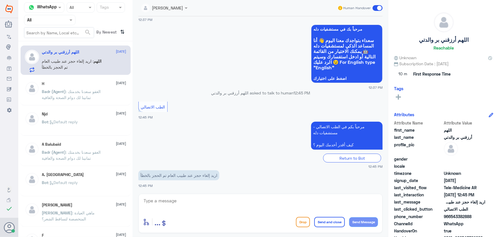
click at [217, 197] on textarea at bounding box center [260, 204] width 235 height 14
paste textarea "مرحباً معك نوف من الطب الاتصالي"
type textarea "مرحباً معك نوف من الطب الاتصالي"
click at [359, 221] on button "Send Message" at bounding box center [363, 222] width 29 height 10
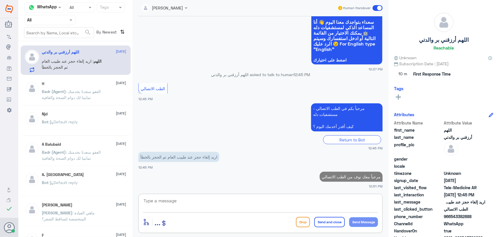
click at [303, 201] on textarea at bounding box center [260, 204] width 235 height 14
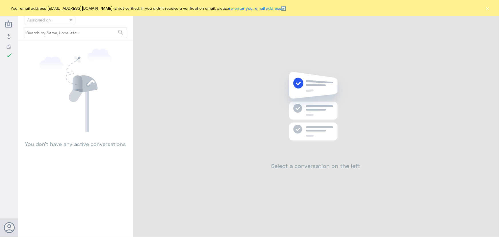
click at [486, 6] on button "×" at bounding box center [487, 8] width 6 height 6
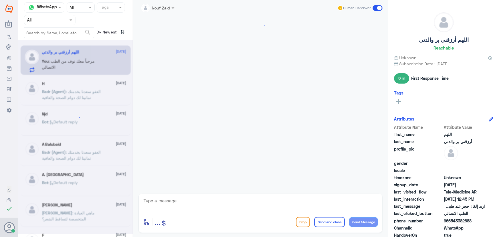
scroll to position [276, 0]
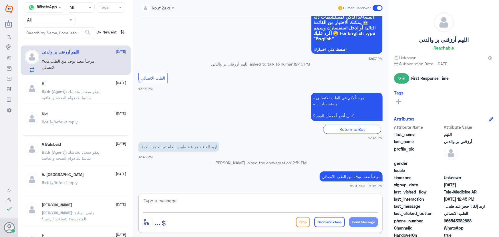
click at [278, 201] on textarea at bounding box center [260, 204] width 235 height 14
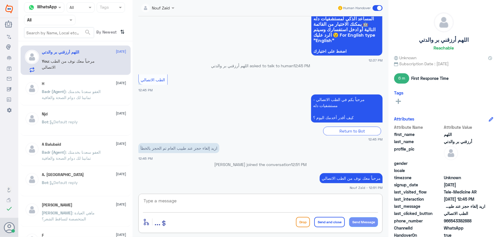
scroll to position [728, 0]
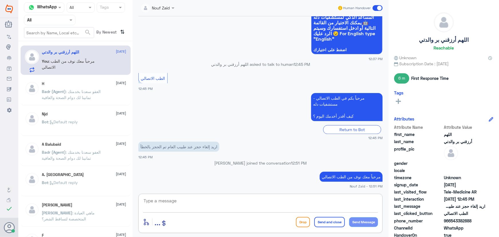
click at [225, 202] on textarea at bounding box center [260, 204] width 235 height 14
drag, startPoint x: 453, startPoint y: 221, endPoint x: 483, endPoint y: 225, distance: 30.8
click at [483, 225] on div "Attribute Name Attribute Value first_name اللهم last_name أرزقني بر والدتي prof…" at bounding box center [443, 195] width 99 height 143
click at [454, 225] on span "WhatsApp" at bounding box center [464, 228] width 41 height 6
drag, startPoint x: 451, startPoint y: 219, endPoint x: 481, endPoint y: 221, distance: 30.0
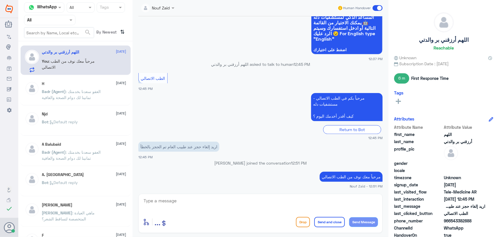
click at [481, 221] on span "966543382888" at bounding box center [464, 220] width 41 height 6
copy span "543382888"
click at [283, 201] on textarea at bounding box center [260, 204] width 235 height 14
type textarea "ت"
click at [378, 7] on span at bounding box center [377, 8] width 10 height 6
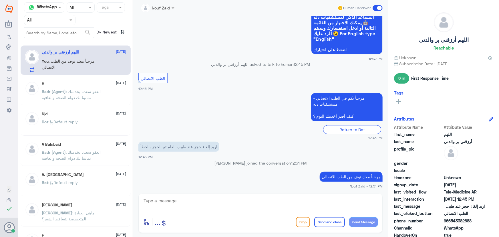
click at [0, 0] on input "checkbox" at bounding box center [0, 0] width 0 height 0
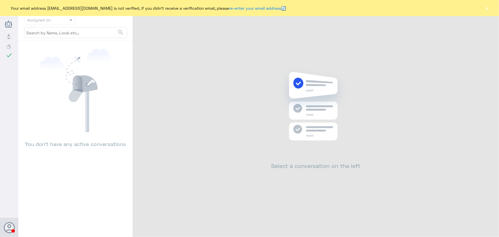
click at [486, 10] on button "×" at bounding box center [487, 8] width 6 height 6
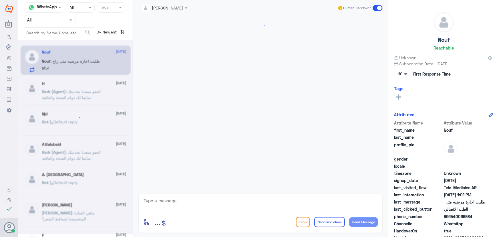
scroll to position [162, 0]
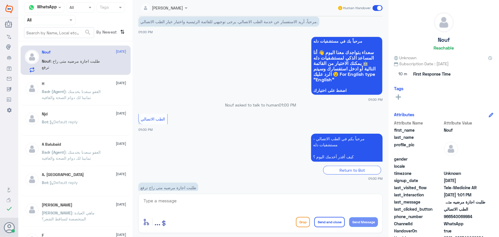
click at [212, 197] on div "enter flow name ... Drop Send and close Send Message" at bounding box center [260, 212] width 244 height 39
click at [210, 199] on textarea at bounding box center [260, 204] width 235 height 14
click at [174, 211] on div at bounding box center [260, 204] width 235 height 15
click at [175, 201] on textarea at bounding box center [260, 204] width 235 height 14
paste textarea "مرحباً معك نوف من الطب الاتصالي"
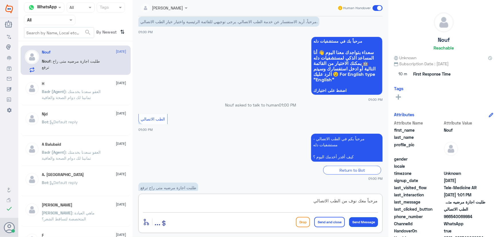
type textarea "مرحباً معك نوف من الطب الاتصالي"
click at [368, 221] on button "Send Message" at bounding box center [363, 222] width 29 height 10
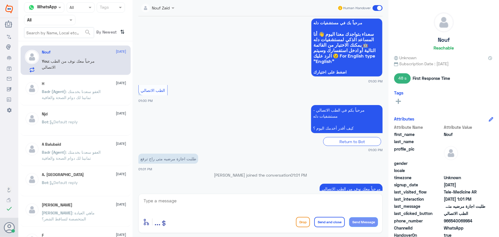
click at [262, 210] on textarea at bounding box center [260, 204] width 235 height 14
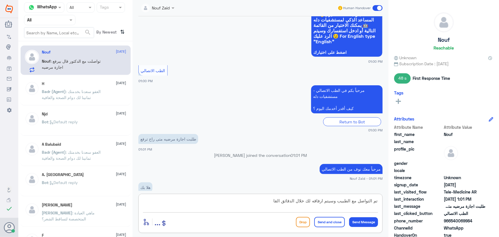
scroll to position [219, 0]
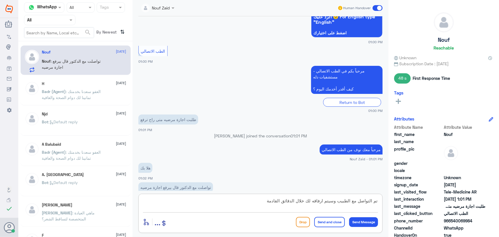
type textarea "تم التواصل مع الطبيب وسيتم ارفاقه لك خلال الدقائق القادمة"
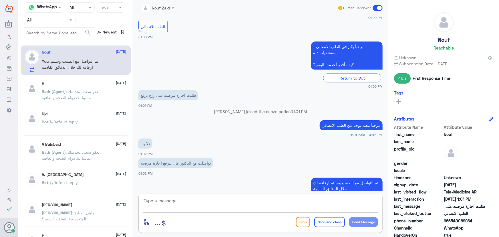
scroll to position [263, 0]
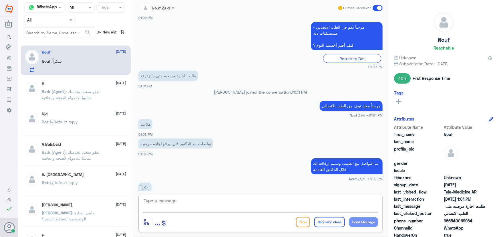
click at [187, 204] on textarea at bounding box center [260, 204] width 235 height 14
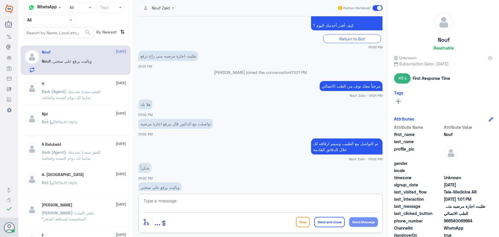
click at [183, 199] on textarea at bounding box center [260, 204] width 235 height 14
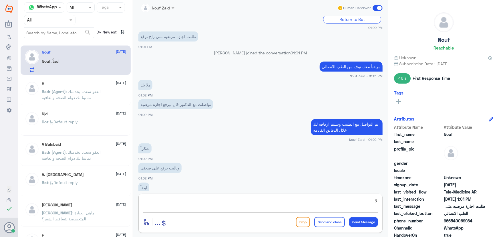
type textarea "ل"
type textarea "م"
type textarea "ي"
paste textarea "التقارير الطبيه 0550181732"
drag, startPoint x: 237, startPoint y: 203, endPoint x: 262, endPoint y: 204, distance: 25.4
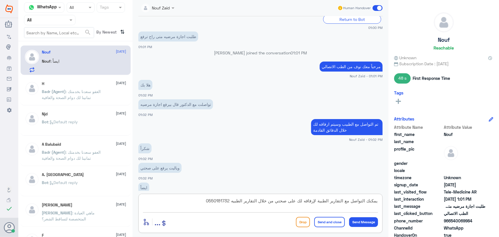
click at [262, 204] on textarea "يمكنك التواصل مع التقارير الطبية لإرفاقه لك على صحتي من خلال التقارير الطبيه 05…" at bounding box center [260, 204] width 235 height 14
type textarea "يمكنك التواصل مع التقارير الطبية لإرفاقه لك على صحتي من خلال 0550181732"
click at [379, 198] on div "يمكنك التواصل مع التقارير الطبية لإرفاقه لك على صحتي من خلال 0550181732 enter f…" at bounding box center [260, 212] width 244 height 39
click at [361, 229] on div "يمكنك التواصل مع التقارير الطبية لإرفاقه لك على صحتي من خلال 0550181732 enter f…" at bounding box center [260, 212] width 244 height 39
drag, startPoint x: 360, startPoint y: 227, endPoint x: 359, endPoint y: 223, distance: 4.4
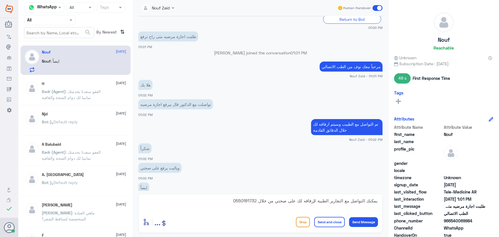
click at [360, 226] on div "enter flow name ... Drop Send and close Send Message" at bounding box center [260, 221] width 235 height 13
click at [360, 223] on button "Send Message" at bounding box center [363, 222] width 29 height 10
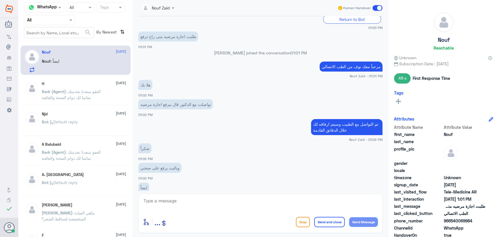
scroll to position [332, 0]
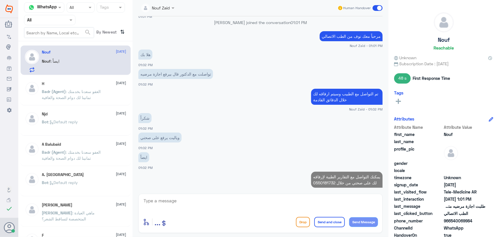
click at [332, 200] on textarea at bounding box center [260, 204] width 235 height 14
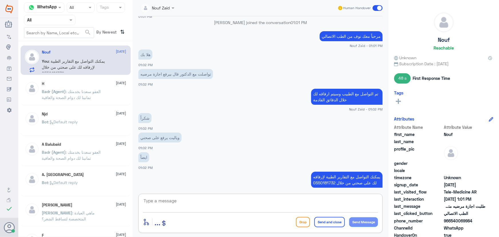
paste textarea "العفو, نسعد بخدمتكم ونتمنى لك دوام الصحه والعافيه"
type textarea "العفو, نسعد بخدمتكم ونتمنى لك دوام الصحه والعافيه"
click at [335, 222] on button "Send and close" at bounding box center [329, 222] width 31 height 10
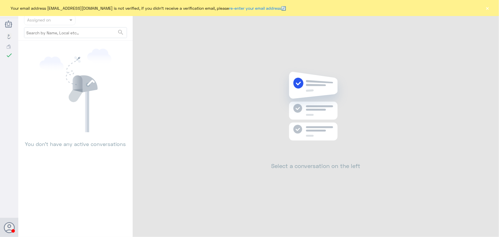
click at [486, 7] on button "×" at bounding box center [487, 8] width 6 height 6
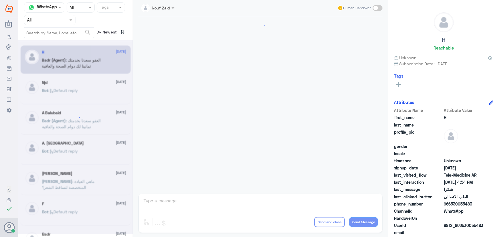
scroll to position [272, 0]
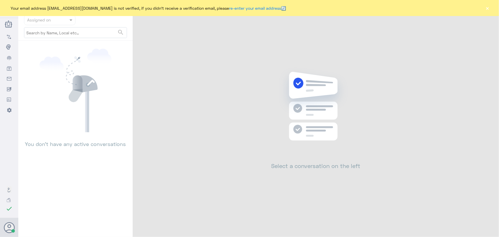
click at [488, 9] on button "×" at bounding box center [487, 8] width 6 height 6
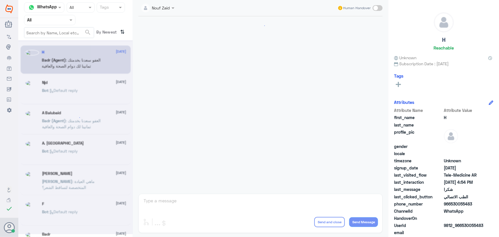
scroll to position [272, 0]
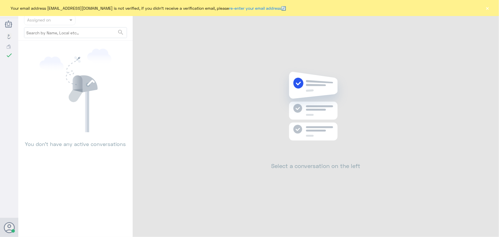
click at [488, 8] on button "×" at bounding box center [487, 8] width 6 height 6
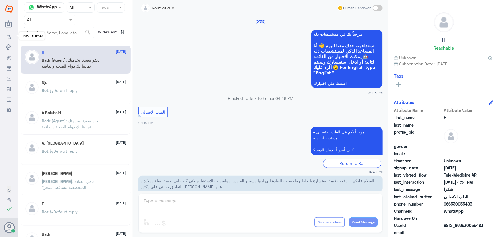
scroll to position [272, 0]
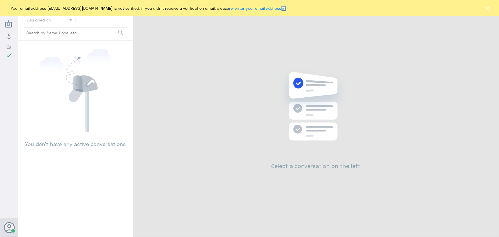
click at [491, 7] on div "Your email address n_zaid@DallahHealth.com is not verified, if you didn't recei…" at bounding box center [249, 8] width 499 height 16
click at [488, 8] on button "×" at bounding box center [487, 8] width 6 height 6
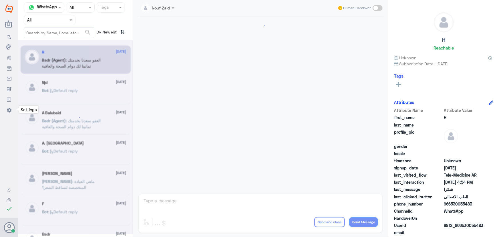
scroll to position [272, 0]
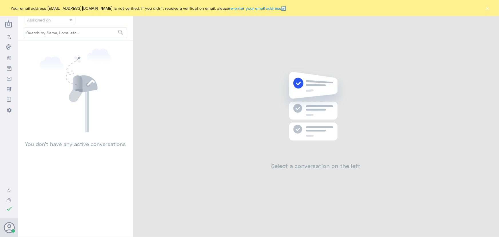
click at [491, 6] on div "Your email address [EMAIL_ADDRESS][DOMAIN_NAME] is not verified, if you didn't …" at bounding box center [249, 8] width 499 height 16
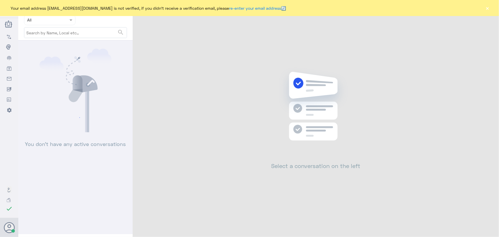
click at [487, 9] on button "×" at bounding box center [487, 8] width 6 height 6
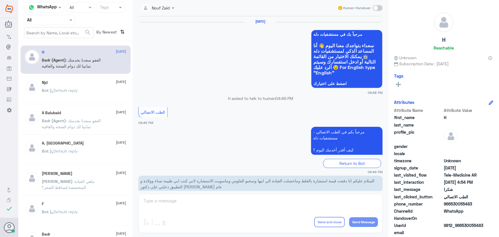
scroll to position [272, 0]
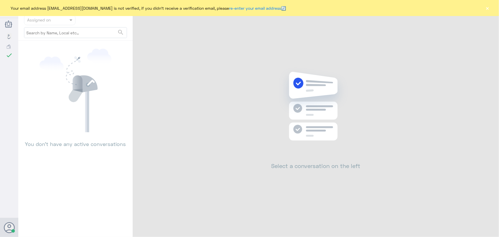
click at [491, 9] on div "Your email address [EMAIL_ADDRESS][DOMAIN_NAME] is not verified, if you didn't …" at bounding box center [249, 8] width 499 height 16
click at [486, 12] on div "Your email address [EMAIL_ADDRESS][DOMAIN_NAME] is not verified, if you didn't …" at bounding box center [249, 8] width 499 height 16
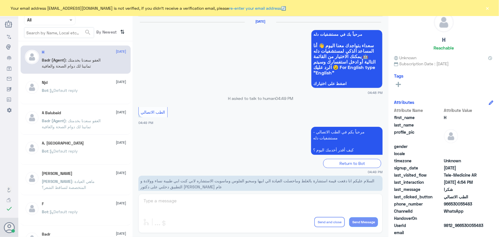
scroll to position [272, 0]
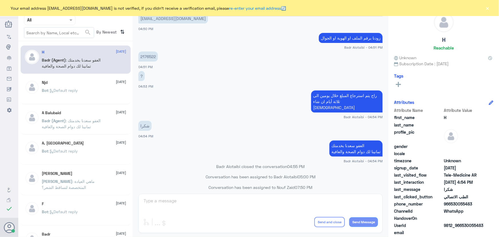
click at [489, 8] on button "×" at bounding box center [487, 8] width 6 height 6
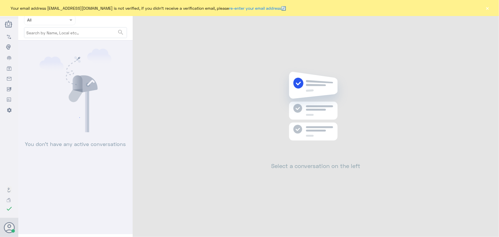
click at [488, 8] on button "×" at bounding box center [487, 8] width 6 height 6
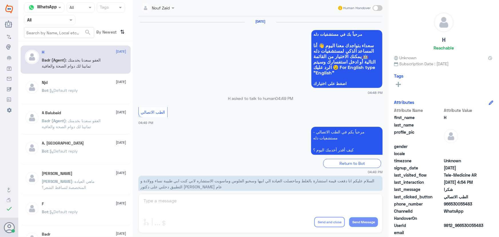
scroll to position [272, 0]
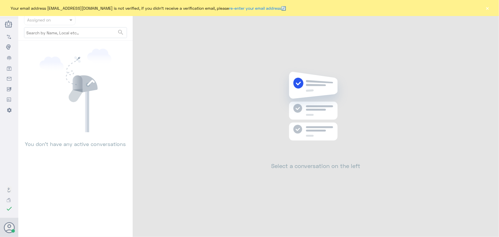
click at [488, 8] on button "×" at bounding box center [487, 8] width 6 height 6
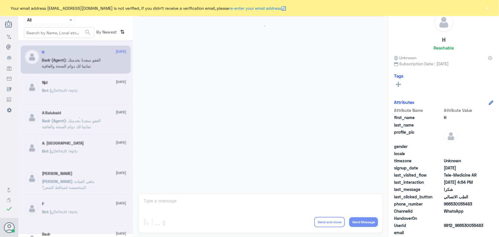
scroll to position [272, 0]
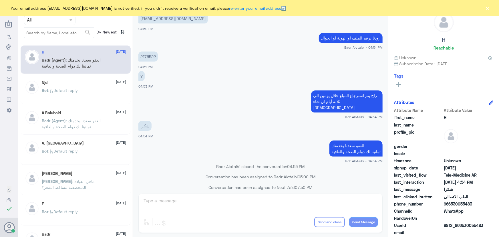
click at [490, 8] on div "Your email address [EMAIL_ADDRESS][DOMAIN_NAME] is not verified, if you didn't …" at bounding box center [249, 8] width 499 height 16
click at [489, 8] on button "×" at bounding box center [487, 8] width 6 height 6
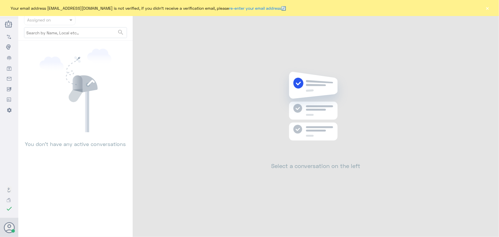
click at [486, 11] on button "×" at bounding box center [487, 8] width 6 height 6
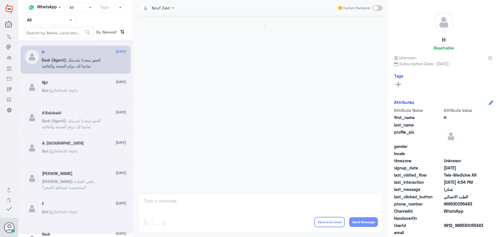
scroll to position [272, 0]
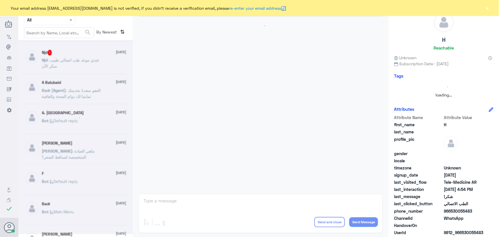
scroll to position [272, 0]
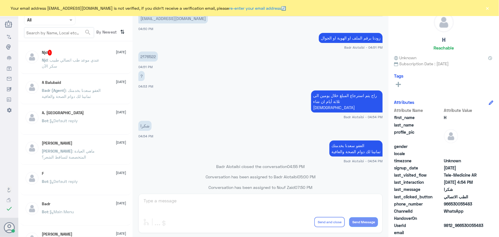
click at [486, 9] on button "×" at bounding box center [487, 8] width 6 height 6
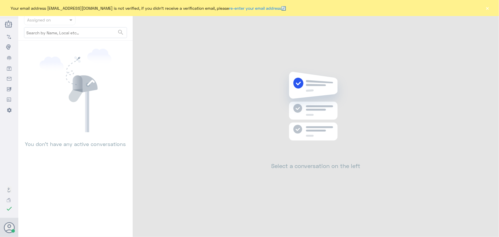
click at [488, 9] on button "×" at bounding box center [487, 8] width 6 height 6
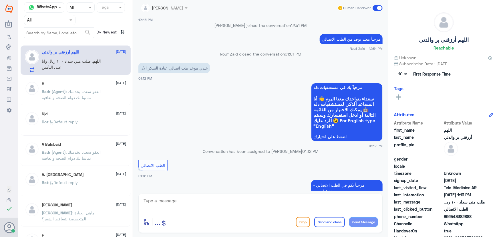
scroll to position [303, 0]
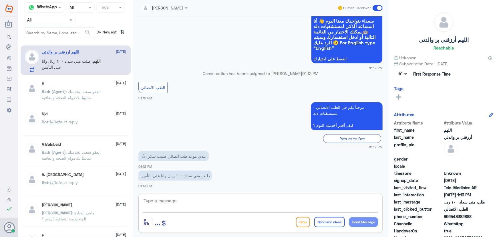
click at [194, 197] on textarea at bounding box center [260, 204] width 235 height 14
drag, startPoint x: 450, startPoint y: 215, endPoint x: 483, endPoint y: 220, distance: 33.2
click at [483, 220] on div "phone_number 966543382888" at bounding box center [443, 216] width 99 height 7
copy span "543382888"
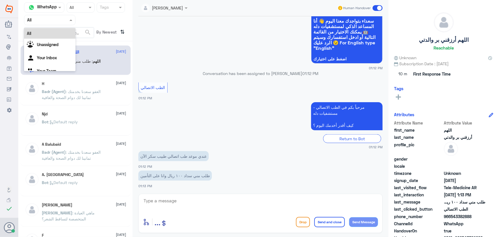
click at [37, 19] on input "text" at bounding box center [42, 20] width 31 height 7
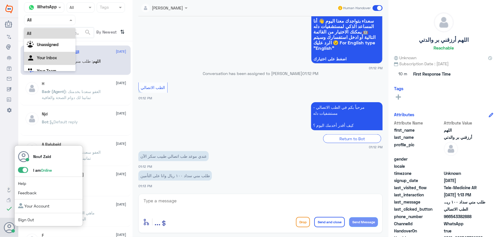
click at [24, 167] on span at bounding box center [23, 170] width 10 height 6
click at [0, 0] on input "checkbox" at bounding box center [0, 0] width 0 height 0
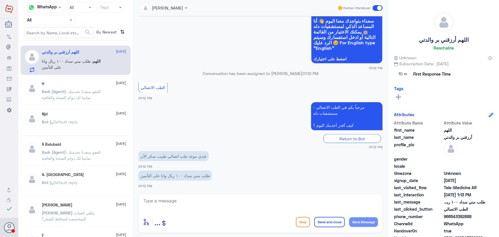
click at [15, 127] on div "Flow Builder Conversational Skills Broadcast Audience Inbox Growth Tools Analyt…" at bounding box center [9, 122] width 18 height 182
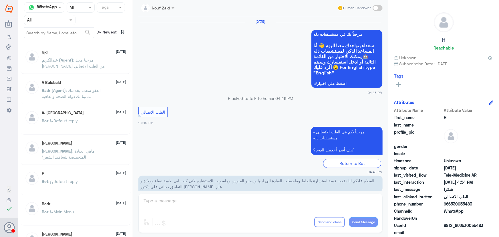
scroll to position [272, 0]
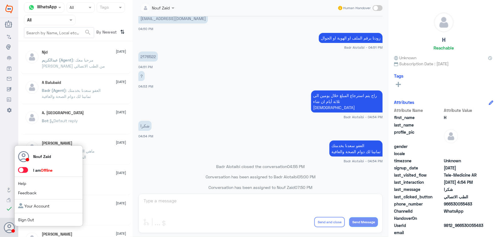
click at [27, 166] on div "Nouf Zaid I am Offline Help Feedback Your Account Sign Out" at bounding box center [48, 185] width 69 height 81
click at [26, 167] on span at bounding box center [23, 170] width 10 height 6
click at [0, 0] on input "checkbox" at bounding box center [0, 0] width 0 height 0
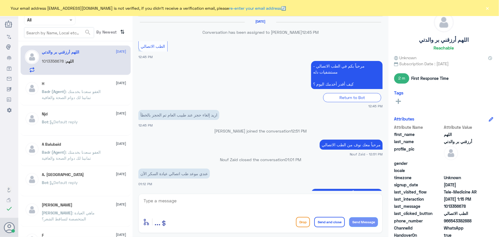
scroll to position [256, 0]
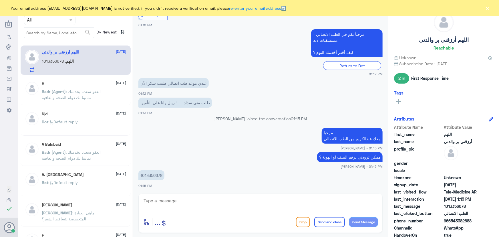
click at [159, 174] on p "1013356678" at bounding box center [151, 175] width 26 height 10
copy p "1013356678"
click at [232, 179] on app-msgs-text "1013356678" at bounding box center [260, 175] width 244 height 11
click at [194, 137] on app-msgs-text "مرحبا معك [PERSON_NAME] من الطب الاتصالي" at bounding box center [260, 135] width 244 height 17
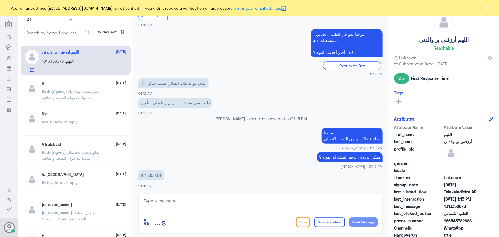
click at [488, 9] on button "×" at bounding box center [487, 8] width 6 height 6
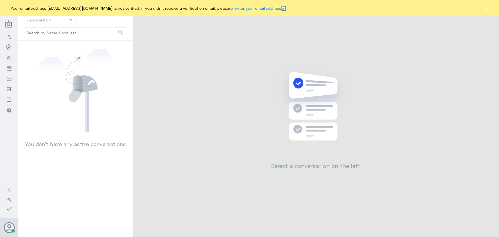
drag, startPoint x: 484, startPoint y: 9, endPoint x: 488, endPoint y: 12, distance: 5.5
click at [484, 9] on div "Your email address n_zaid@DallahHealth.com is not verified, if you didn't recei…" at bounding box center [249, 8] width 499 height 16
click at [487, 11] on div "Your email address n_zaid@DallahHealth.com is not verified, if you didn't recei…" at bounding box center [249, 8] width 499 height 16
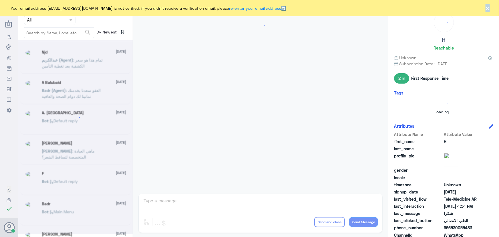
click at [487, 8] on button "×" at bounding box center [487, 8] width 6 height 6
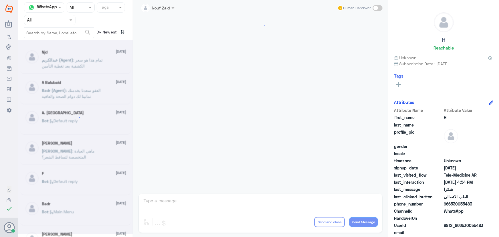
scroll to position [272, 0]
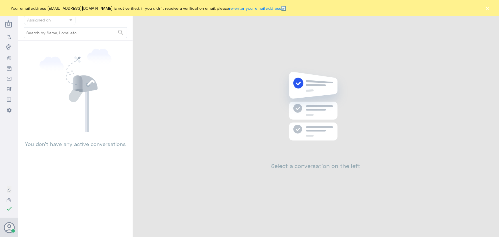
click at [485, 8] on button "×" at bounding box center [487, 8] width 6 height 6
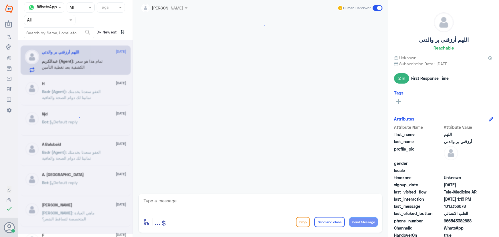
scroll to position [280, 0]
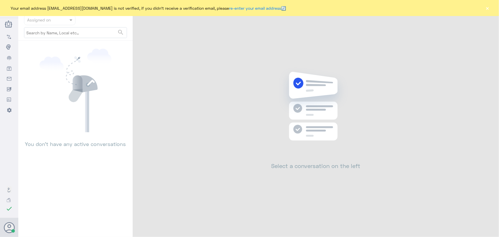
click at [487, 11] on button "×" at bounding box center [487, 8] width 6 height 6
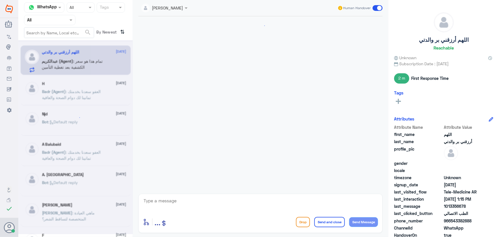
scroll to position [280, 0]
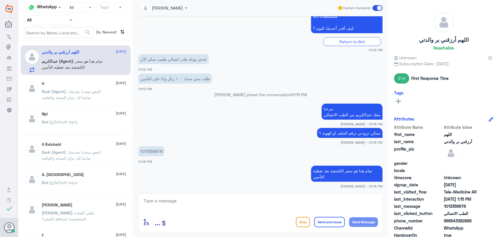
click at [60, 19] on div at bounding box center [49, 20] width 51 height 7
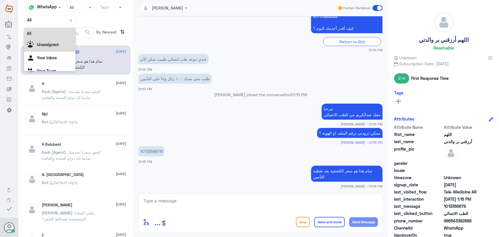
click at [56, 45] on b "Unassigned" at bounding box center [48, 44] width 22 height 5
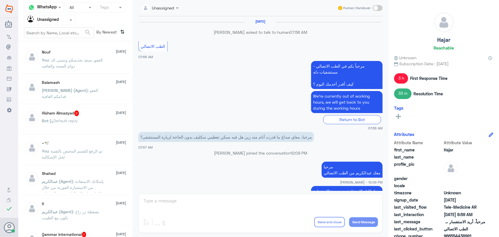
scroll to position [315, 0]
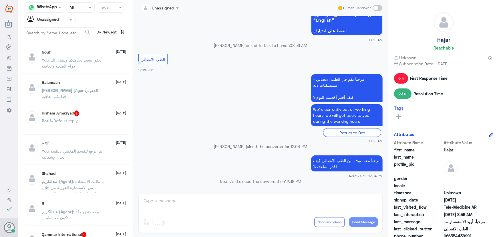
click at [68, 125] on p "Bot : Default reply" at bounding box center [60, 124] width 36 height 14
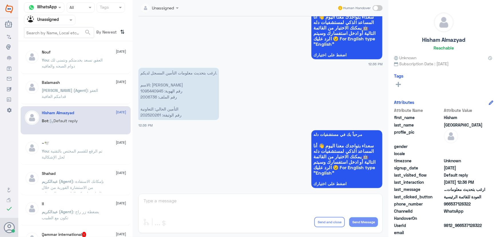
scroll to position [504, 0]
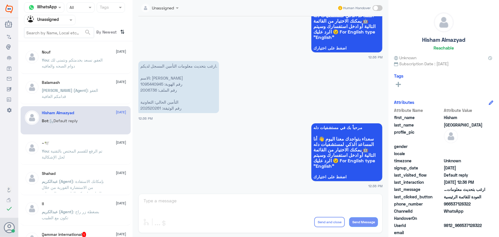
click at [163, 6] on input "text" at bounding box center [153, 7] width 24 height 7
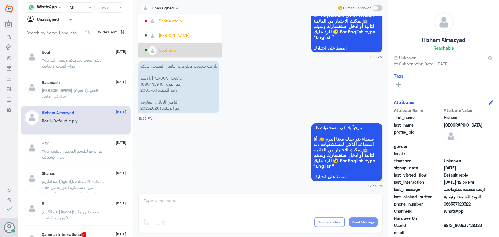
click at [177, 47] on div "Nouf Zaid" at bounding box center [168, 50] width 18 height 6
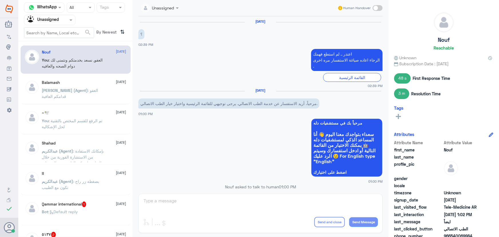
scroll to position [303, 0]
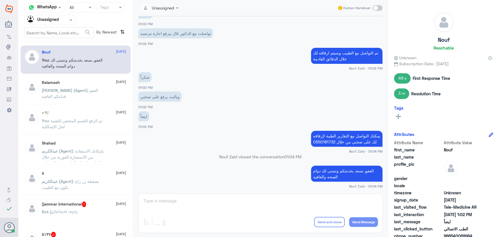
click at [59, 23] on div at bounding box center [49, 20] width 51 height 7
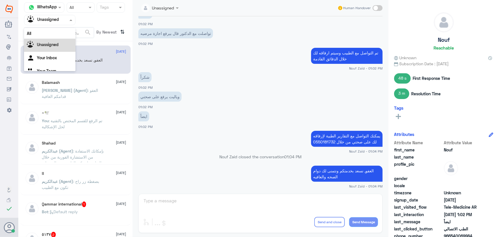
scroll to position [7, 0]
click at [58, 51] on div "Your Inbox" at bounding box center [49, 51] width 51 height 13
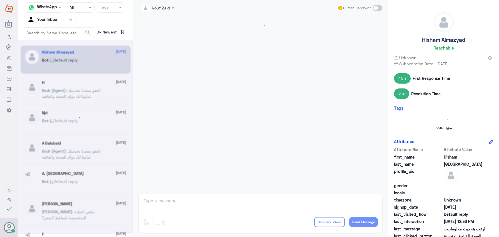
scroll to position [514, 0]
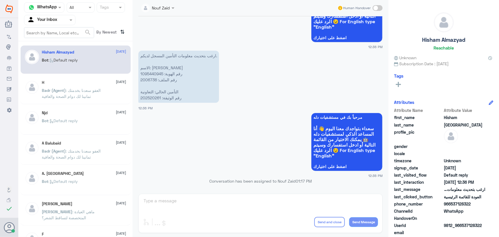
click at [236, 199] on div "Nouf Zaid Human Handover 18 Aug 2025 Hello 12:32 PM مرحباً بك في مستشفيات دله س…" at bounding box center [260, 119] width 255 height 238
click at [380, 3] on div "Nouf Zaid Human Handover" at bounding box center [260, 8] width 244 height 16
click at [379, 8] on span at bounding box center [377, 8] width 10 height 6
click at [0, 0] on input "checkbox" at bounding box center [0, 0] width 0 height 0
click at [260, 203] on textarea at bounding box center [260, 204] width 235 height 14
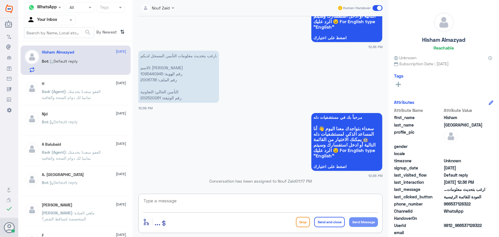
paste textarea "مرحباً معك نوف من الطب الاتصالي"
type textarea "مرحباً معك نوف من الطب الاتصالي"
click at [358, 220] on button "Send Message" at bounding box center [363, 222] width 29 height 10
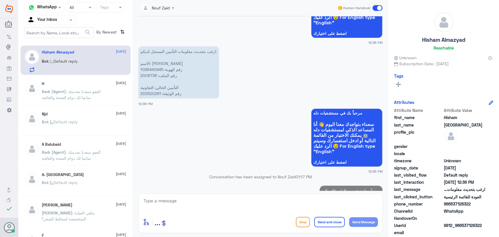
scroll to position [507, 0]
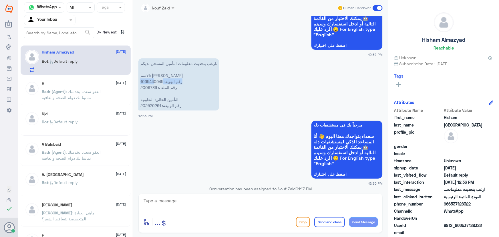
drag, startPoint x: 163, startPoint y: 81, endPoint x: 153, endPoint y: 81, distance: 10.3
click at [153, 81] on p "ارغب بتحديث معلومات التأمين المسجل لديكم. الاسم: هشام محمد صالح المزيد رقم الهو…" at bounding box center [178, 84] width 81 height 52
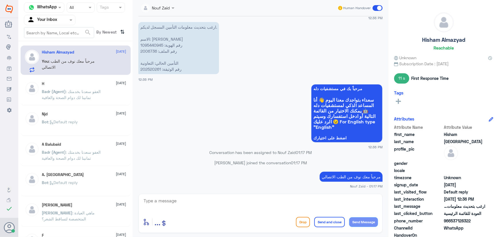
click at [146, 48] on p "ارغب بتحديث معلومات التأمين المسجل لديكم. الاسم: هشام محمد صالح المزيد رقم الهو…" at bounding box center [178, 48] width 81 height 52
click at [147, 49] on p "ارغب بتحديث معلومات التأمين المسجل لديكم. الاسم: هشام محمد صالح المزيد رقم الهو…" at bounding box center [178, 48] width 81 height 52
copy p "2006736"
click at [259, 201] on textarea at bounding box center [260, 204] width 235 height 14
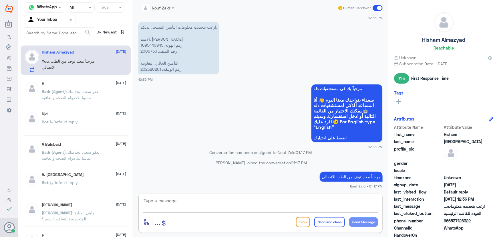
type textarea "ل"
type textarea "تم تحديث التأمين الخاص بكم"
click at [324, 220] on button "Send and close" at bounding box center [329, 222] width 31 height 10
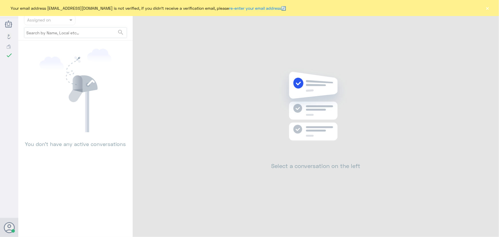
drag, startPoint x: 491, startPoint y: 8, endPoint x: 487, endPoint y: 9, distance: 4.7
click at [489, 8] on div "Your email address n_zaid@DallahHealth.com is not verified, if you didn't recei…" at bounding box center [249, 8] width 499 height 16
click at [486, 9] on button "×" at bounding box center [487, 8] width 6 height 6
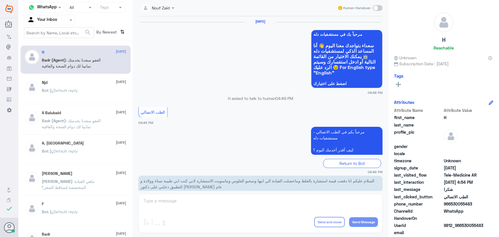
scroll to position [272, 0]
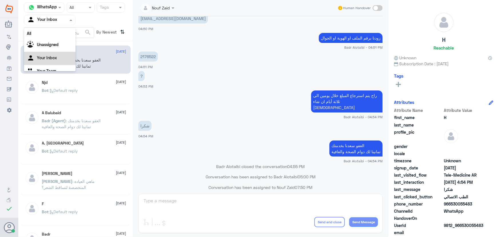
click at [59, 23] on div "Agent Filter Your Inbox" at bounding box center [46, 20] width 44 height 9
click at [60, 40] on div "Unassigned" at bounding box center [49, 45] width 51 height 13
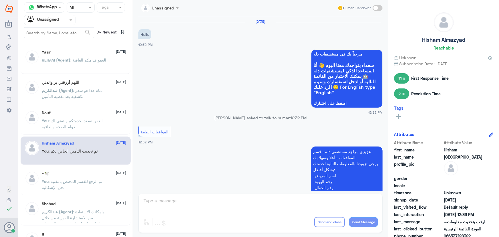
scroll to position [572, 0]
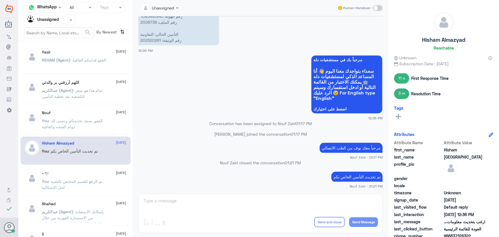
click at [64, 21] on div at bounding box center [49, 20] width 51 height 7
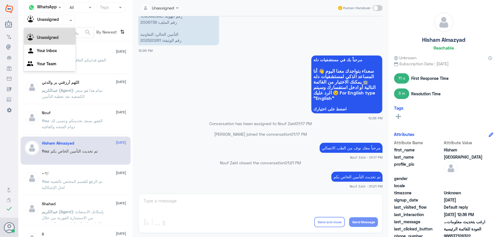
click at [63, 28] on div "All" at bounding box center [49, 26] width 51 height 11
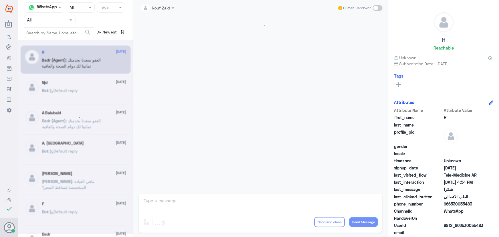
scroll to position [272, 0]
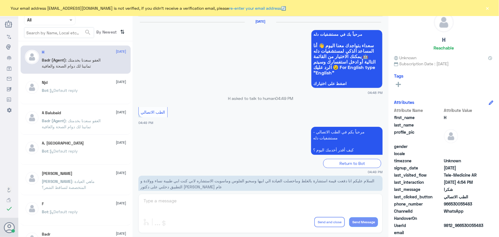
scroll to position [272, 0]
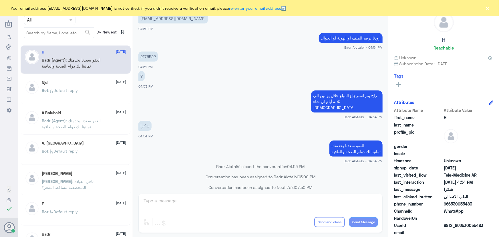
click at [490, 7] on button "×" at bounding box center [487, 8] width 6 height 6
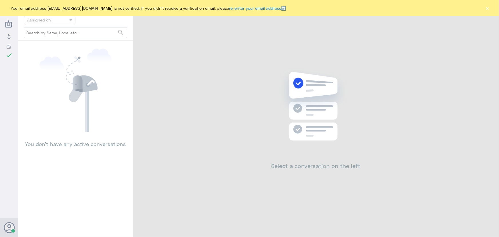
click at [486, 8] on button "×" at bounding box center [487, 8] width 6 height 6
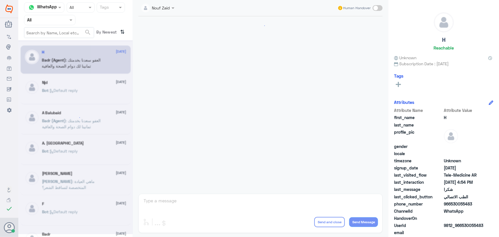
scroll to position [272, 0]
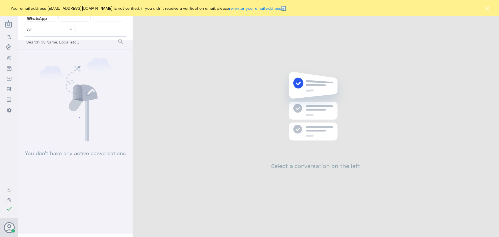
click at [485, 8] on button "×" at bounding box center [487, 8] width 6 height 6
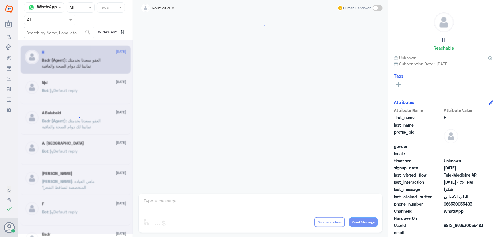
scroll to position [272, 0]
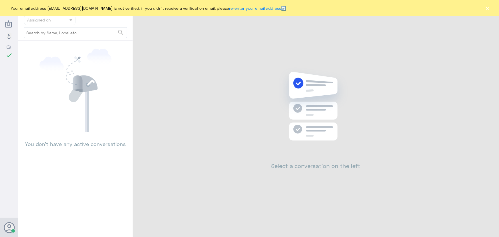
click at [487, 9] on button "×" at bounding box center [487, 8] width 6 height 6
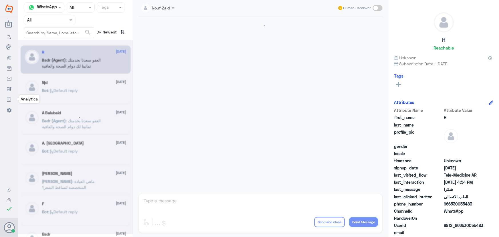
scroll to position [272, 0]
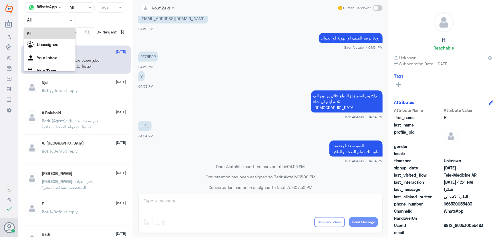
click at [46, 23] on input "text" at bounding box center [42, 20] width 31 height 7
click at [47, 46] on b "Unassigned" at bounding box center [48, 44] width 22 height 5
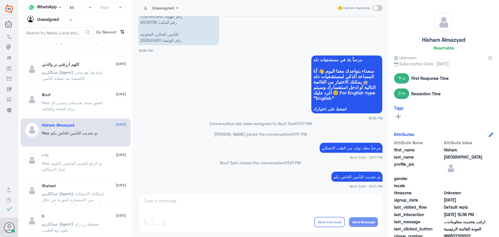
scroll to position [52, 0]
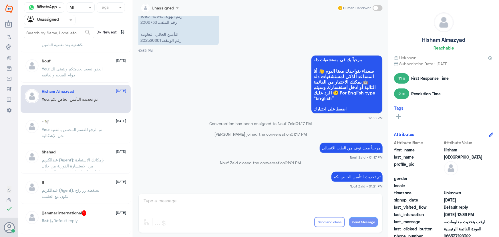
click at [86, 125] on div "~🕊️ [DATE] You : تم الرفع للقسم المختص بالتقنية لحل الإشكالية" at bounding box center [84, 129] width 84 height 21
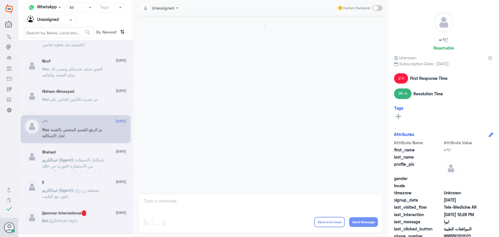
scroll to position [203, 0]
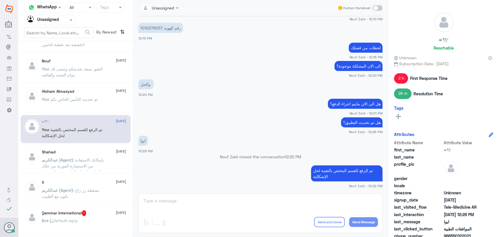
click at [93, 162] on p "عبدالكريم (Agent) : بإمكانك الاستفادة من الاستشارة الفورية من خلال التطبيق ليتم…" at bounding box center [74, 164] width 64 height 14
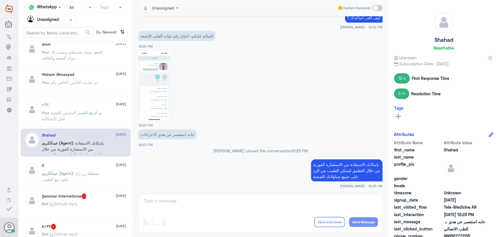
scroll to position [78, 0]
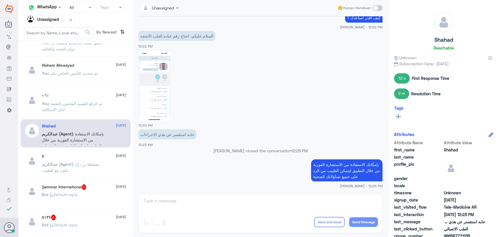
click at [83, 168] on p "عبدالكريم (Agent) : بضغطة زر راح تكون مع الطبيب" at bounding box center [74, 168] width 64 height 14
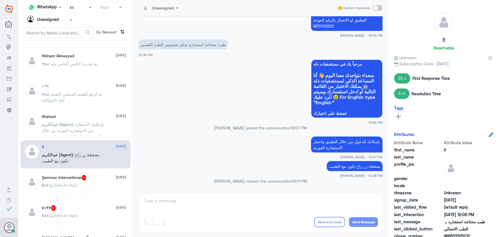
scroll to position [104, 0]
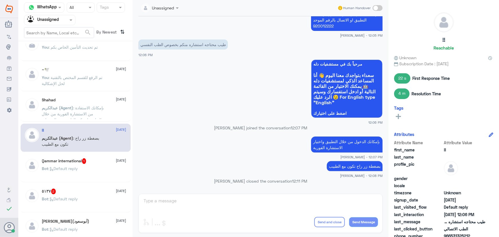
click at [80, 169] on div "Bot : Default reply" at bounding box center [84, 173] width 84 height 13
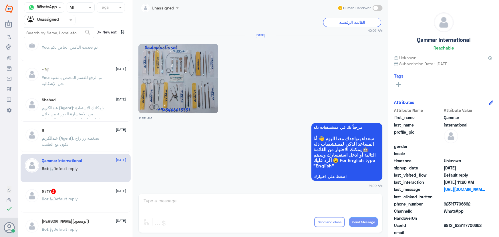
scroll to position [860, 0]
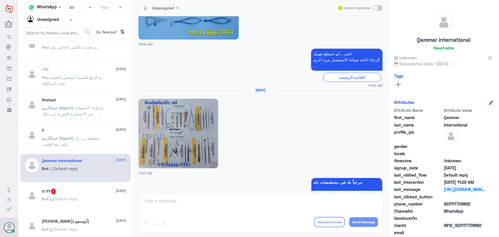
click at [73, 195] on p "Bot : Default reply" at bounding box center [60, 202] width 36 height 14
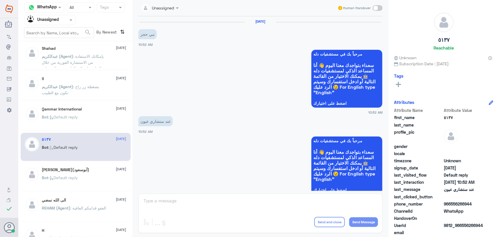
scroll to position [156, 0]
click at [93, 180] on div "Bot : Default reply" at bounding box center [84, 181] width 84 height 13
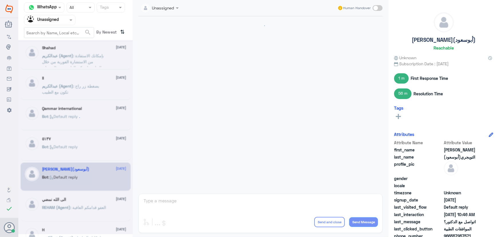
scroll to position [513, 0]
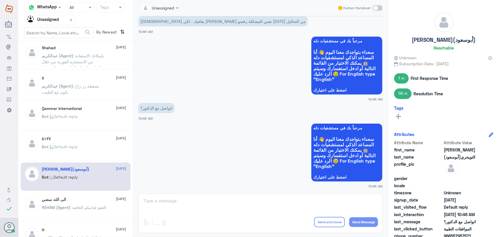
click at [95, 197] on div "الى الله نمضي 18 August" at bounding box center [84, 199] width 84 height 5
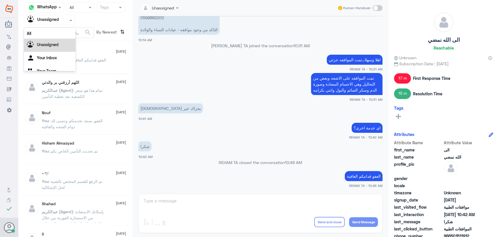
drag, startPoint x: 58, startPoint y: 19, endPoint x: 57, endPoint y: 33, distance: 13.2
click at [58, 20] on input "text" at bounding box center [42, 20] width 31 height 7
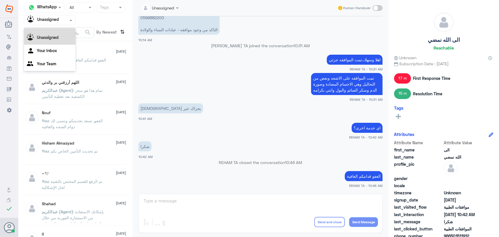
click at [56, 29] on div "All" at bounding box center [49, 26] width 51 height 11
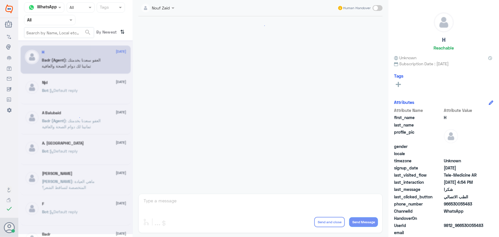
scroll to position [272, 0]
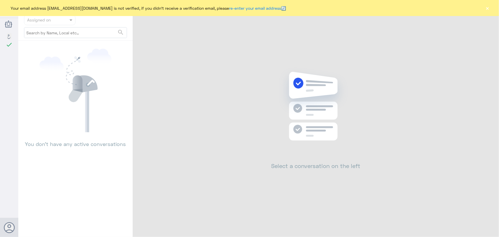
click at [488, 5] on button "×" at bounding box center [487, 8] width 6 height 6
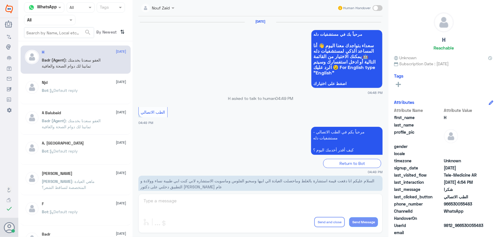
scroll to position [272, 0]
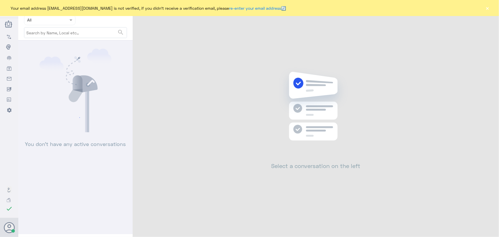
click at [486, 10] on button "×" at bounding box center [487, 8] width 6 height 6
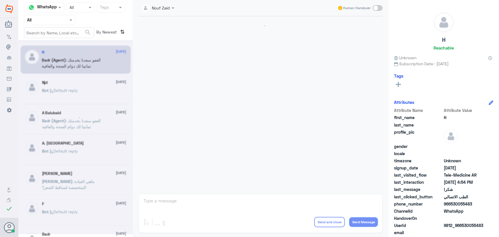
scroll to position [272, 0]
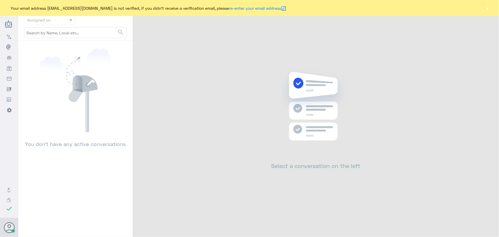
click at [490, 8] on div "Your email address [EMAIL_ADDRESS][DOMAIN_NAME] is not verified, if you didn't …" at bounding box center [249, 8] width 499 height 16
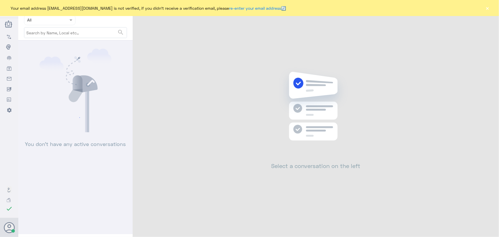
click at [488, 8] on button "×" at bounding box center [487, 8] width 6 height 6
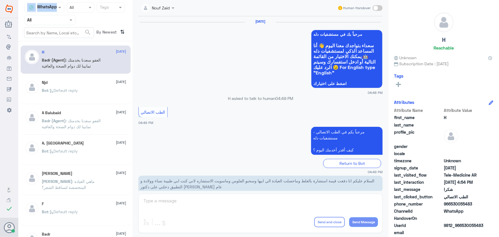
scroll to position [272, 0]
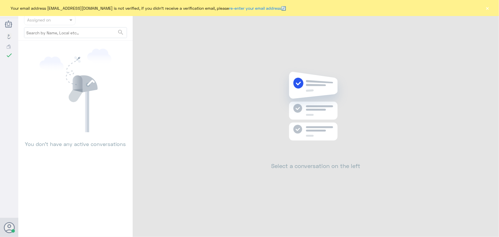
click at [486, 9] on button "×" at bounding box center [487, 8] width 6 height 6
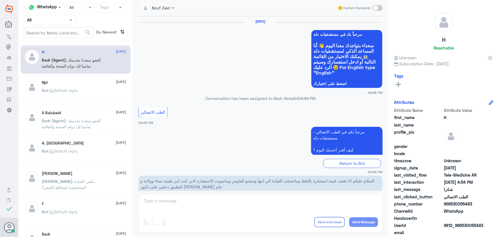
scroll to position [272, 0]
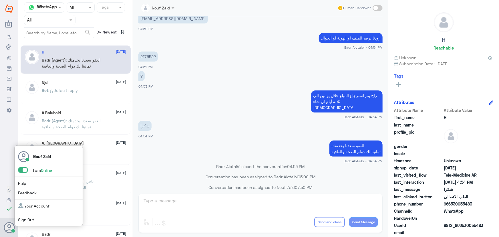
click at [22, 169] on span at bounding box center [23, 170] width 10 height 6
click at [0, 0] on input "checkbox" at bounding box center [0, 0] width 0 height 0
click at [28, 170] on span at bounding box center [25, 170] width 15 height 6
click at [23, 173] on span at bounding box center [25, 170] width 15 height 6
click at [26, 172] on span at bounding box center [23, 170] width 10 height 6
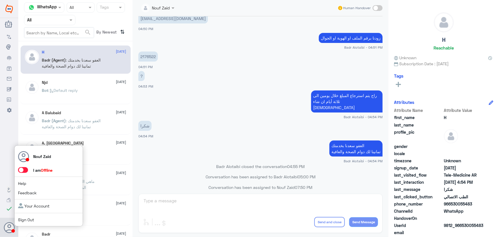
click at [0, 0] on input "checkbox" at bounding box center [0, 0] width 0 height 0
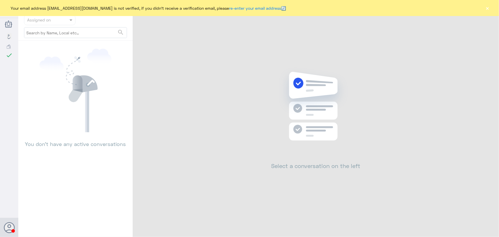
click at [485, 9] on button "×" at bounding box center [487, 8] width 6 height 6
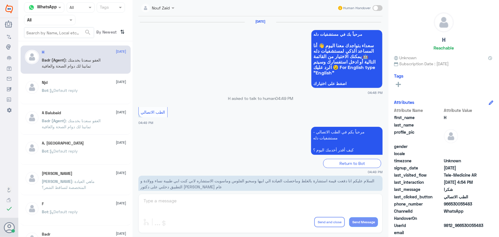
scroll to position [272, 0]
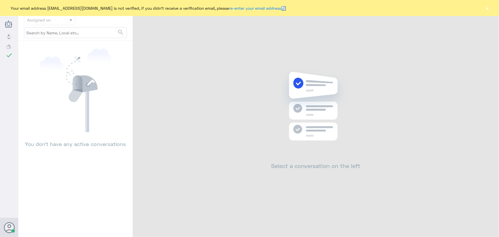
click at [491, 9] on div "Your email address n_zaid@DallahHealth.com is not verified, if you didn't recei…" at bounding box center [249, 8] width 499 height 16
click at [490, 9] on button "×" at bounding box center [487, 8] width 6 height 6
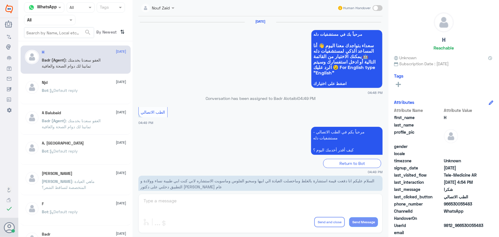
scroll to position [272, 0]
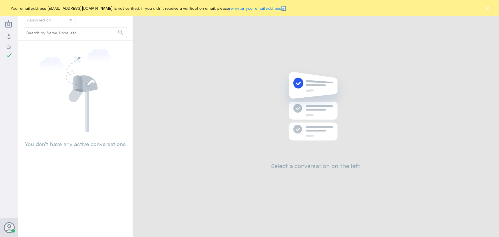
click at [487, 9] on button "×" at bounding box center [487, 8] width 6 height 6
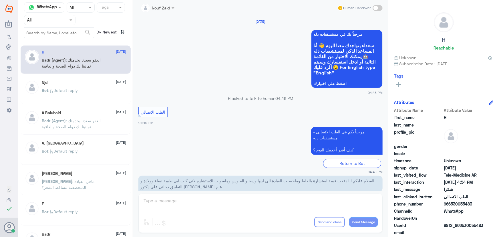
scroll to position [272, 0]
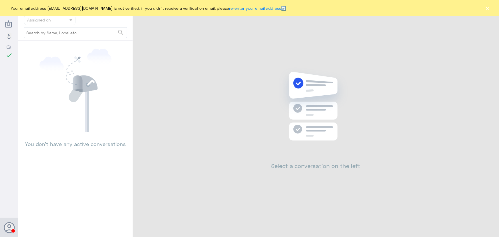
click at [488, 9] on button "×" at bounding box center [487, 8] width 6 height 6
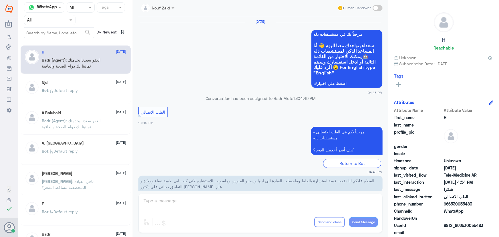
scroll to position [272, 0]
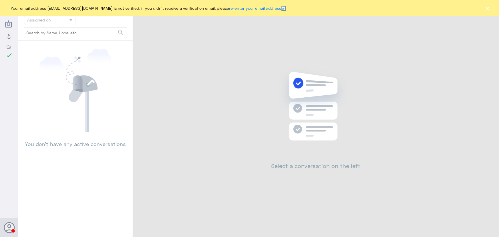
click at [488, 11] on button "×" at bounding box center [487, 8] width 6 height 6
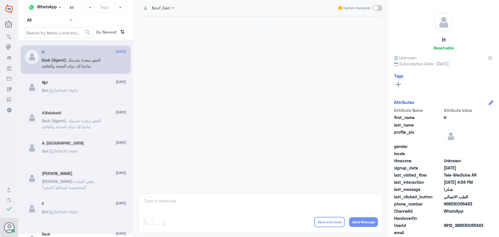
scroll to position [272, 0]
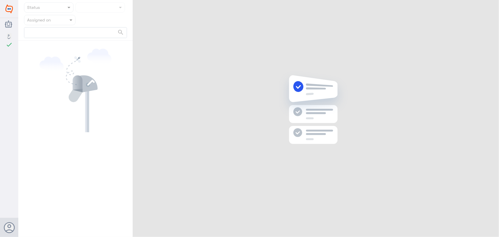
click at [488, 11] on div "Status Assigned on search" at bounding box center [258, 119] width 480 height 238
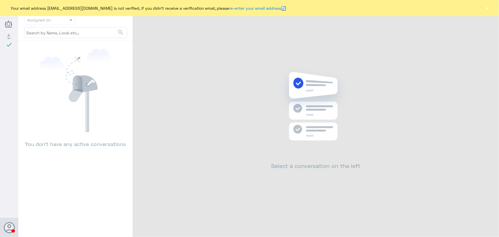
click at [490, 10] on div "Your email address [EMAIL_ADDRESS][DOMAIN_NAME] is not verified, if you didn't …" at bounding box center [249, 8] width 499 height 16
click at [489, 13] on div "Your email address [EMAIL_ADDRESS][DOMAIN_NAME] is not verified, if you didn't …" at bounding box center [249, 8] width 499 height 16
click at [488, 13] on div "Your email address [EMAIL_ADDRESS][DOMAIN_NAME] is not verified, if you didn't …" at bounding box center [249, 8] width 499 height 16
drag, startPoint x: 486, startPoint y: 9, endPoint x: 487, endPoint y: 13, distance: 3.5
click at [486, 11] on button "×" at bounding box center [487, 8] width 6 height 6
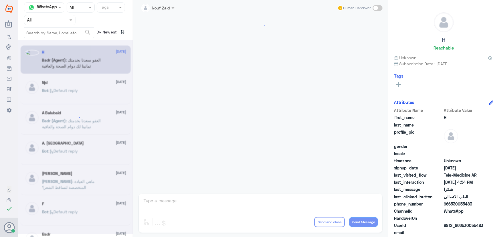
scroll to position [272, 0]
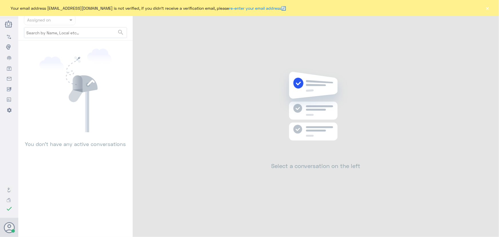
click at [488, 7] on button "×" at bounding box center [487, 8] width 6 height 6
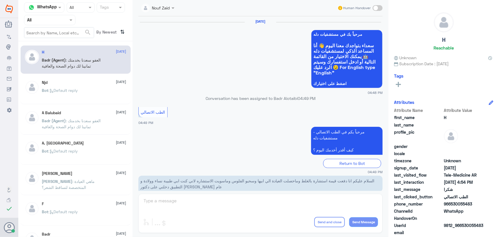
scroll to position [272, 0]
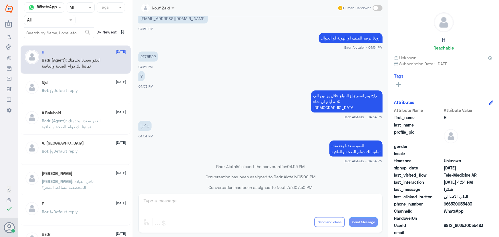
drag, startPoint x: 444, startPoint y: 35, endPoint x: 469, endPoint y: 51, distance: 29.6
click at [469, 51] on div "H Reachable" at bounding box center [443, 32] width 99 height 40
click at [443, 40] on h5 "H" at bounding box center [443, 40] width 3 height 7
drag, startPoint x: 434, startPoint y: 37, endPoint x: 460, endPoint y: 43, distance: 25.9
click at [457, 48] on div "H Reachable" at bounding box center [443, 32] width 99 height 40
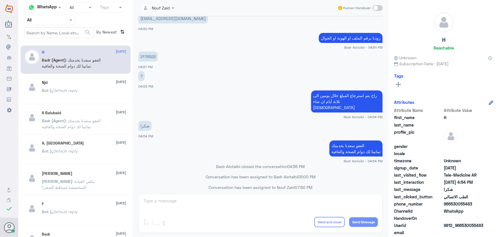
click at [460, 41] on div "H Reachable" at bounding box center [443, 32] width 99 height 40
drag, startPoint x: 191, startPoint y: 35, endPoint x: 288, endPoint y: 126, distance: 133.2
click at [289, 127] on div "[DATE] مرحباً بك في مستشفيات دله سعداء بتواجدك معنا [DATE] 👋 أنا المساعد الذكي …" at bounding box center [260, 103] width 250 height 174
click at [278, 124] on app-msgs-text "شكرا" at bounding box center [260, 126] width 244 height 11
click at [275, 121] on app-msgs-text "شكرا" at bounding box center [260, 126] width 244 height 11
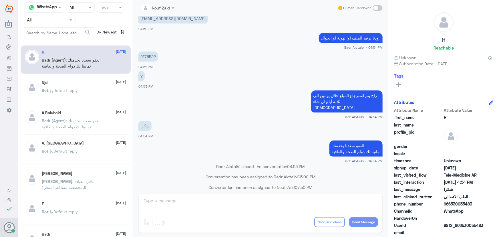
drag, startPoint x: 271, startPoint y: 122, endPoint x: 267, endPoint y: 120, distance: 4.2
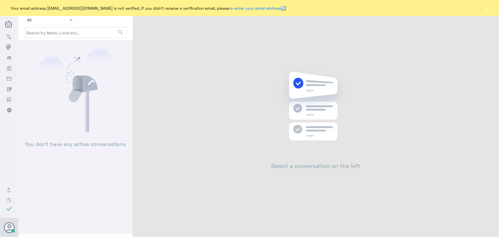
click at [487, 8] on button "×" at bounding box center [487, 8] width 6 height 6
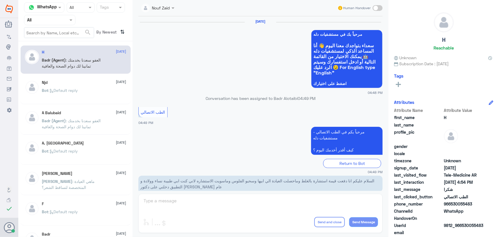
scroll to position [272, 0]
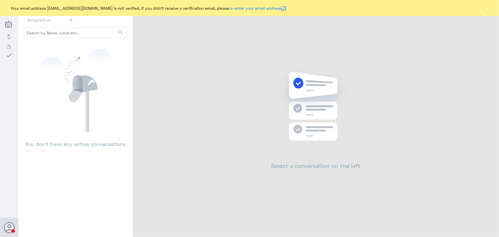
click at [486, 7] on button "×" at bounding box center [487, 8] width 6 height 6
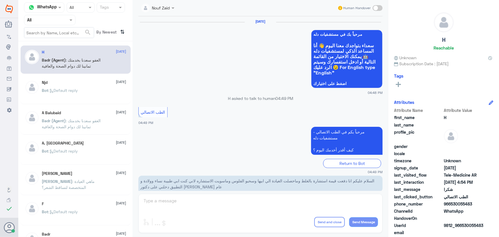
scroll to position [272, 0]
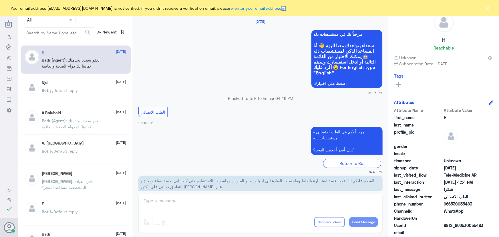
scroll to position [272, 0]
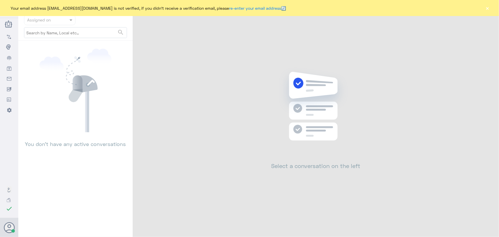
click at [487, 7] on button "×" at bounding box center [487, 8] width 6 height 6
click at [486, 8] on button "×" at bounding box center [487, 8] width 6 height 6
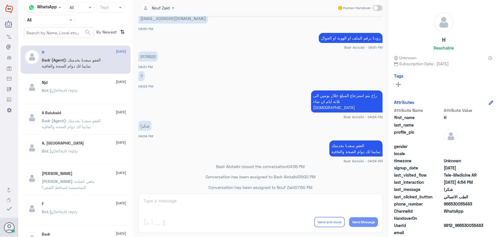
scroll to position [18, 0]
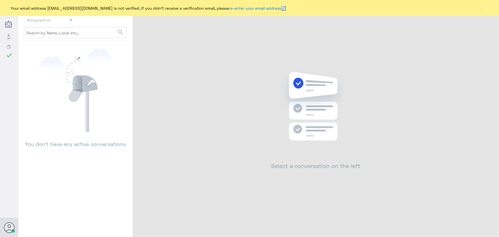
click at [493, 11] on div "Your email address [EMAIL_ADDRESS][DOMAIN_NAME] is not verified, if you didn't …" at bounding box center [249, 8] width 499 height 16
click at [489, 8] on button "×" at bounding box center [487, 8] width 6 height 6
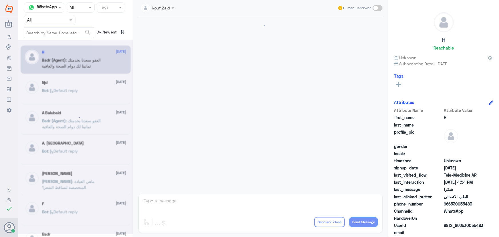
scroll to position [272, 0]
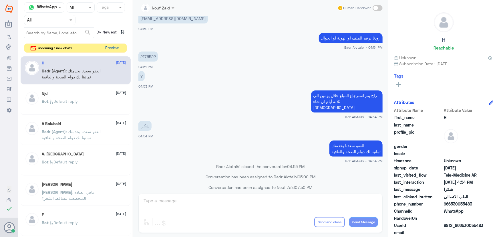
click at [111, 48] on button "Preview" at bounding box center [112, 48] width 18 height 9
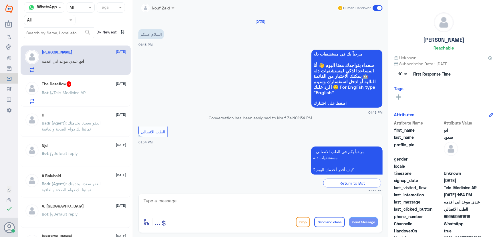
scroll to position [25, 0]
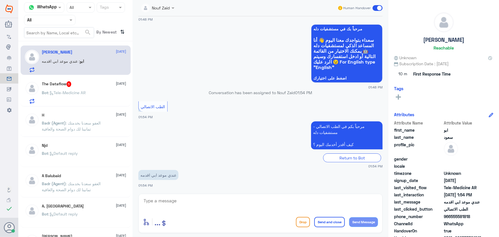
click at [86, 88] on div "The Dataflow 5 18 August Bot : Tele-Medicine AR" at bounding box center [84, 92] width 84 height 23
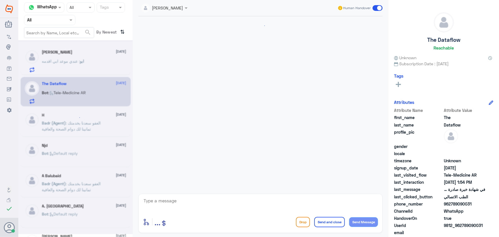
scroll to position [265, 0]
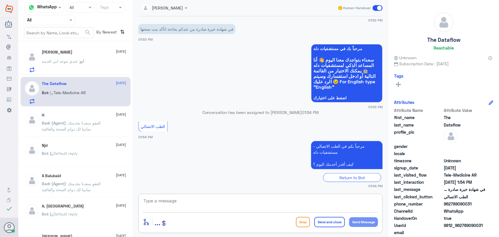
click at [187, 199] on textarea at bounding box center [260, 204] width 235 height 14
click at [143, 177] on div "Return to Bot" at bounding box center [260, 177] width 244 height 9
click at [206, 164] on app-msgs-text "مرحباً بكم في الطب الاتصالي - مستشفيات دله كيف أقدر أخدمك اليوم ؟" at bounding box center [260, 155] width 244 height 29
click at [348, 159] on p "مرحباً بكم في الطب الاتصالي - مستشفيات دله كيف أقدر أخدمك اليوم ؟" at bounding box center [346, 155] width 71 height 28
drag, startPoint x: 319, startPoint y: 197, endPoint x: 313, endPoint y: 203, distance: 8.7
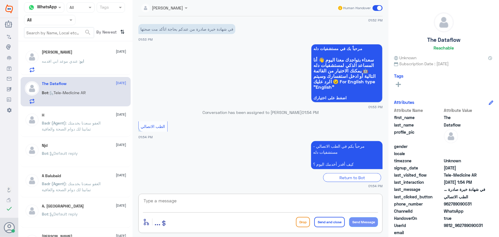
click at [319, 197] on textarea at bounding box center [260, 204] width 235 height 14
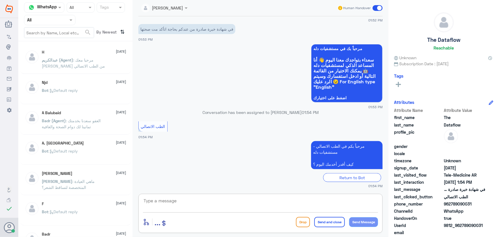
click at [319, 197] on textarea at bounding box center [260, 204] width 235 height 14
paste textarea "مرحباً معك نوف من الطب الاتصالي كيف اقدر أساعدك؟"
type textarea "مرحباً معك نوف من الطب الاتصالي كيف اقدر أساعدك؟"
click at [367, 223] on button "Send Message" at bounding box center [363, 222] width 29 height 10
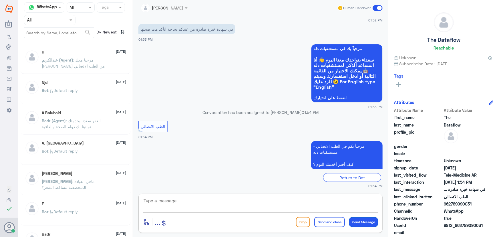
scroll to position [290, 0]
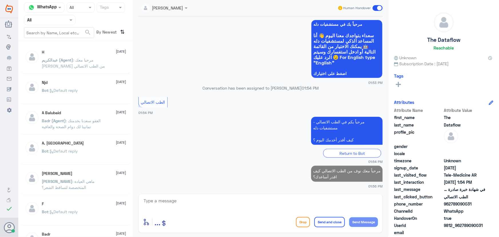
click at [80, 56] on div "H 10 August عبدالكريم (Agent) : مرحبا معك عبدالكريم من الطب الاتصالي" at bounding box center [84, 60] width 84 height 21
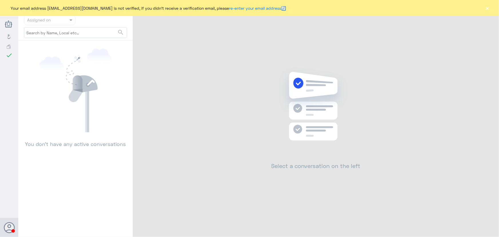
click at [489, 11] on button "×" at bounding box center [487, 8] width 6 height 6
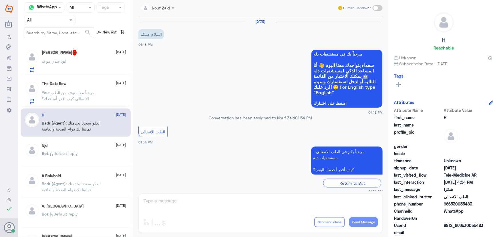
scroll to position [99, 0]
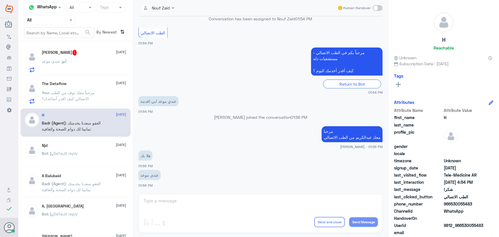
click at [85, 51] on div "ابو سعود 1 18 August" at bounding box center [84, 53] width 84 height 6
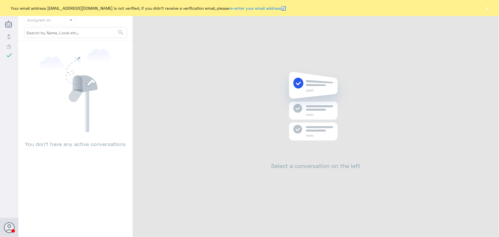
click at [484, 8] on div "Your email address n_zaid@DallahHealth.com is not verified, if you didn't recei…" at bounding box center [249, 8] width 499 height 16
click at [487, 8] on button "×" at bounding box center [487, 8] width 6 height 6
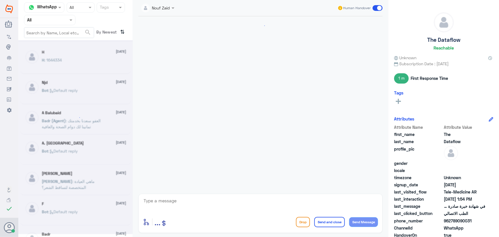
scroll to position [300, 0]
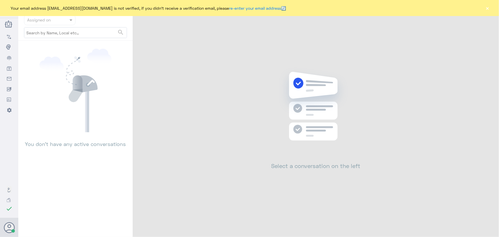
click at [488, 8] on button "×" at bounding box center [487, 8] width 6 height 6
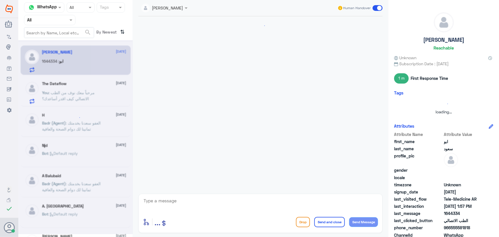
scroll to position [195, 0]
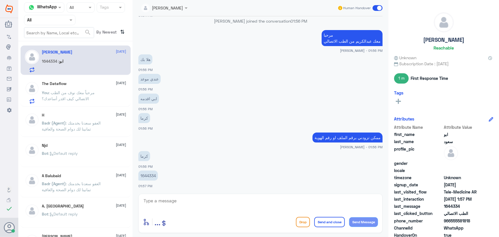
click at [114, 100] on div "You : مرحباً معك نوف من الطب الاتصالي كيف اقدر أساعدك؟" at bounding box center [84, 97] width 84 height 13
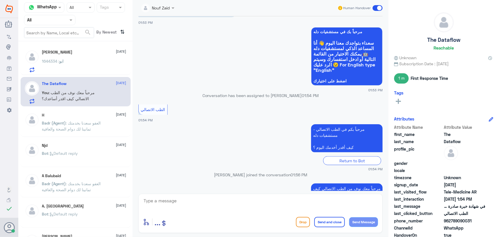
scroll to position [300, 0]
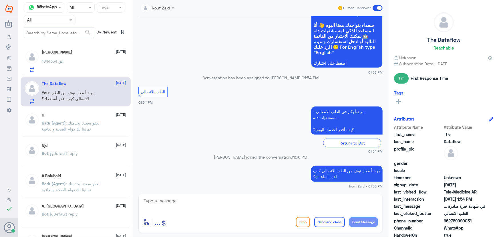
click at [62, 55] on div "ابو سعود 18 August ابو : 1644334" at bounding box center [84, 61] width 84 height 23
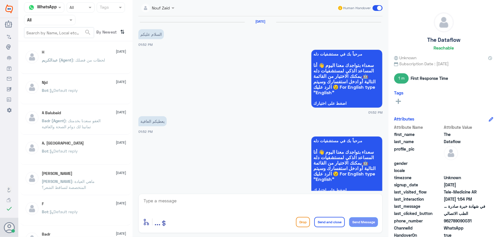
scroll to position [300, 0]
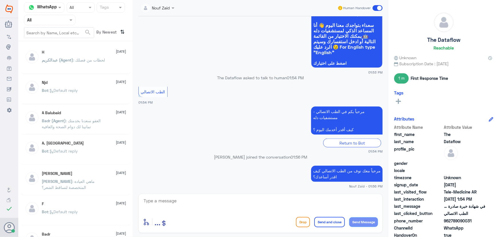
click at [102, 75] on div "H 10 August عبدالكريم (Agent) : لحظات من فضلك Njd 10 August Bot : Default reply…" at bounding box center [75, 140] width 114 height 195
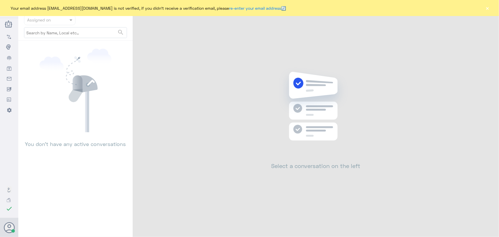
click at [486, 7] on button "×" at bounding box center [487, 8] width 6 height 6
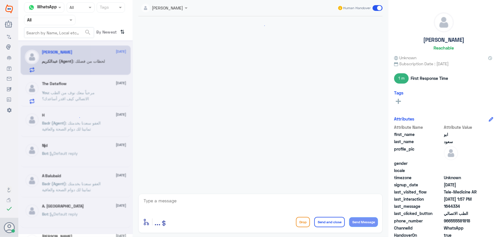
scroll to position [213, 0]
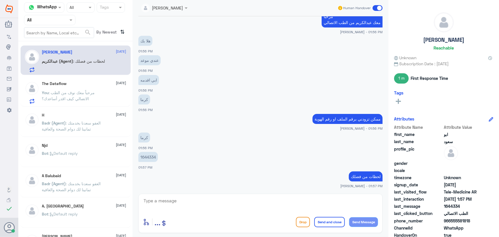
click at [160, 156] on app-msgs-text "1644334" at bounding box center [260, 157] width 244 height 11
click at [151, 158] on p "1644334" at bounding box center [147, 157] width 19 height 10
click at [153, 157] on p "1644334" at bounding box center [147, 157] width 19 height 10
click at [141, 158] on p "1644334" at bounding box center [147, 157] width 19 height 10
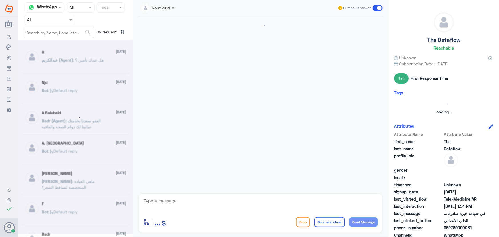
scroll to position [300, 0]
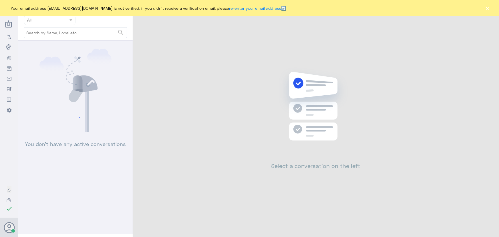
click at [487, 5] on button "×" at bounding box center [487, 8] width 6 height 6
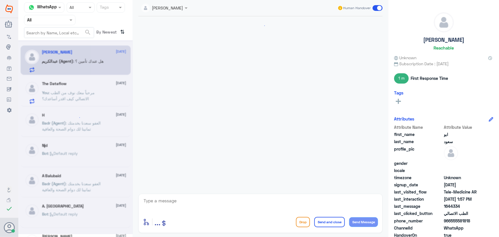
scroll to position [232, 0]
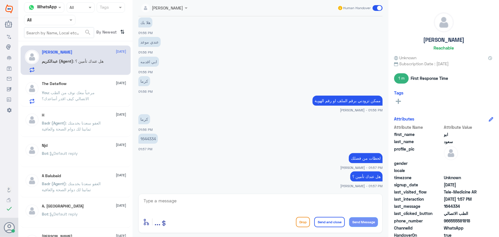
click at [153, 139] on p "1644334" at bounding box center [147, 138] width 19 height 10
click at [150, 136] on p "1644334" at bounding box center [147, 138] width 19 height 10
copy p "1644334"
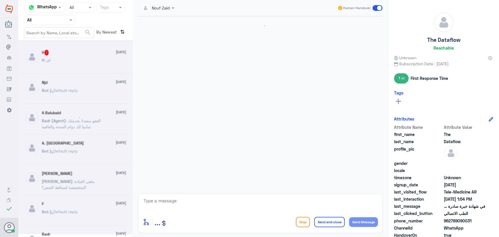
scroll to position [300, 0]
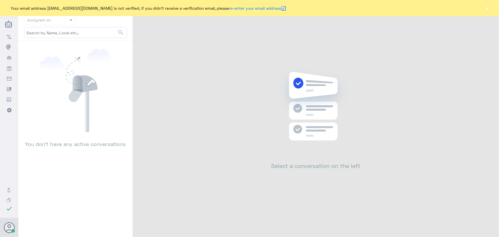
click at [486, 8] on button "×" at bounding box center [487, 8] width 6 height 6
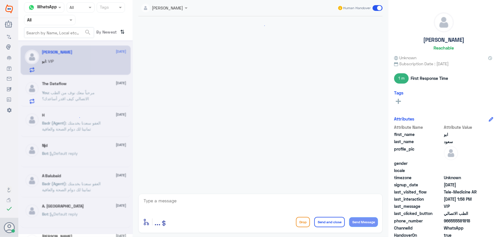
scroll to position [271, 0]
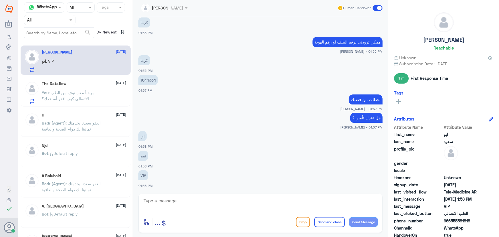
click at [79, 86] on div "The Dataflow 18 August You : مرحباً معك نوف من الطب الاتصالي كيف اقدر أساعدك؟" at bounding box center [84, 92] width 84 height 23
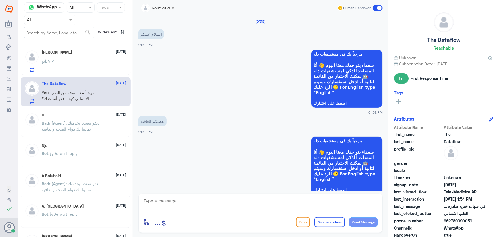
click at [69, 64] on div "ابو : VIP" at bounding box center [84, 65] width 84 height 13
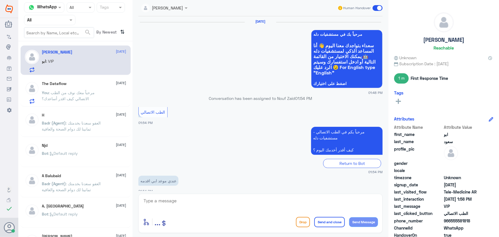
scroll to position [271, 0]
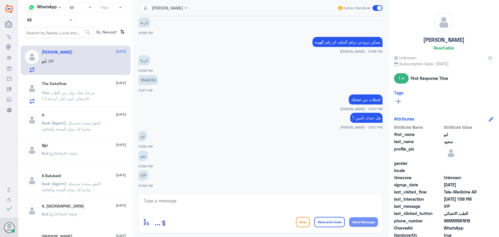
click at [151, 77] on p "1644334" at bounding box center [147, 80] width 19 height 10
click at [151, 78] on p "1644334" at bounding box center [147, 80] width 19 height 10
copy p "1644334"
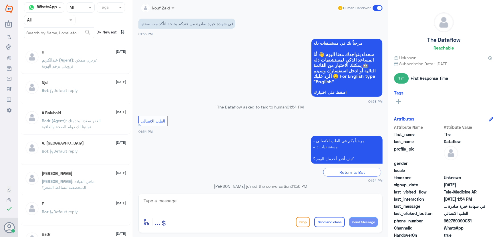
scroll to position [300, 0]
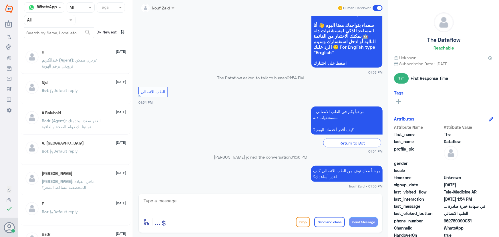
click at [84, 87] on div "Njd 10 August Bot : Default reply" at bounding box center [84, 90] width 84 height 21
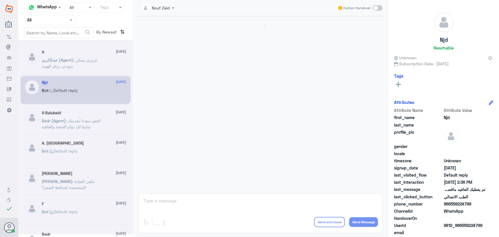
scroll to position [379, 0]
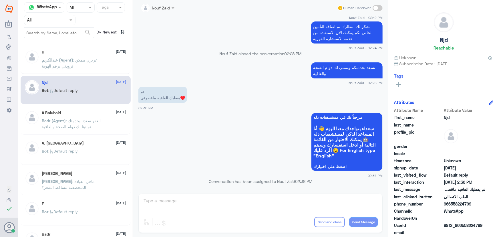
click at [92, 69] on p "عبدالكريم (Agent) : عزيزي ممكن تزودني برقم الهوية" at bounding box center [74, 64] width 64 height 14
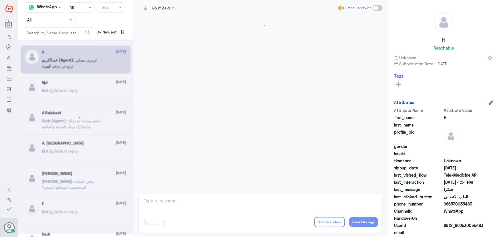
scroll to position [272, 0]
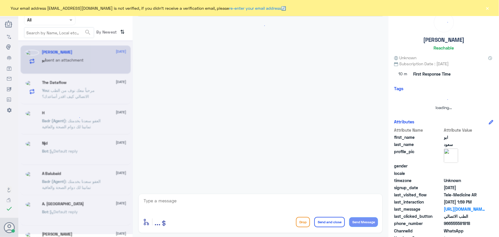
click at [488, 7] on button "×" at bounding box center [487, 8] width 6 height 6
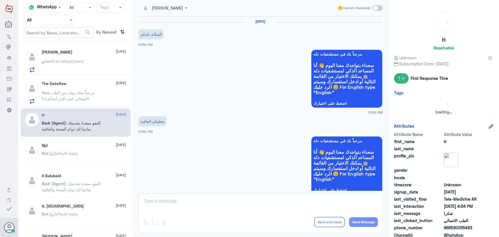
scroll to position [300, 0]
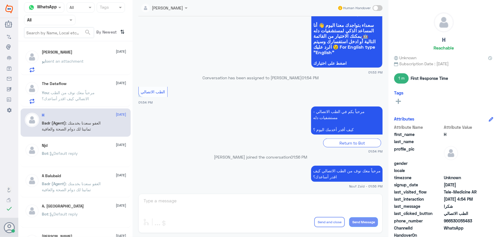
click at [94, 91] on p "You : مرحباً معك نوف من الطب الاتصالي كيف اقدر أساعدك؟" at bounding box center [74, 96] width 64 height 14
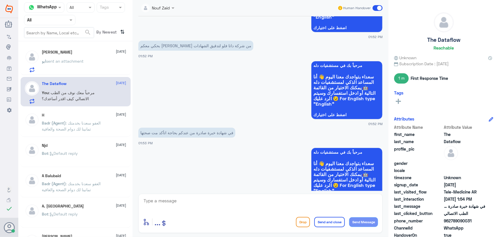
scroll to position [170, 0]
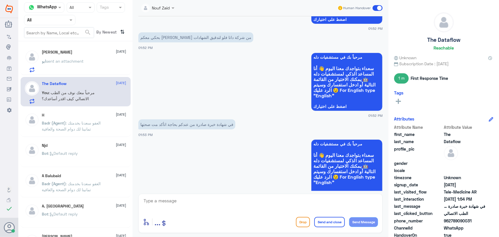
click at [97, 84] on div "The Dataflow [DATE]" at bounding box center [84, 83] width 84 height 5
click at [93, 61] on div "ابو sent an attachment" at bounding box center [84, 65] width 84 height 13
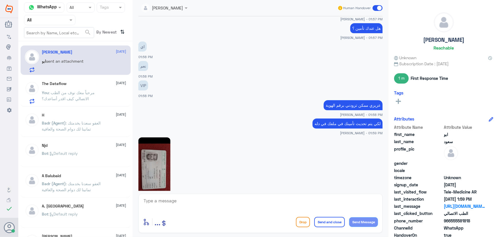
scroll to position [309, 0]
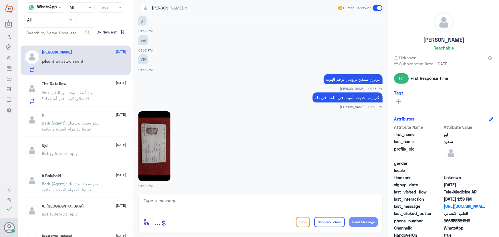
click at [60, 92] on span ": مرحباً معك نوف من الطب الاتصالي كيف اقدر أساعدك؟" at bounding box center [68, 95] width 53 height 11
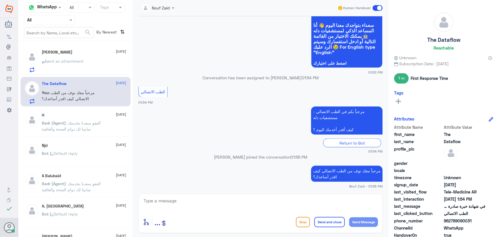
scroll to position [300, 0]
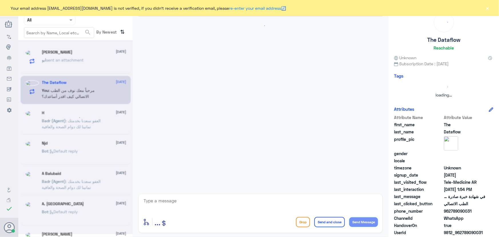
scroll to position [300, 0]
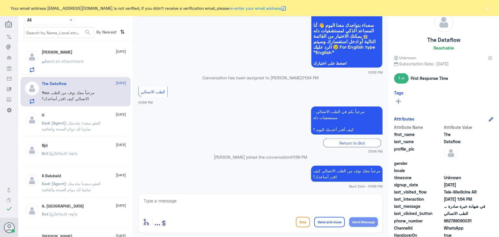
click at [489, 7] on button "×" at bounding box center [487, 8] width 6 height 6
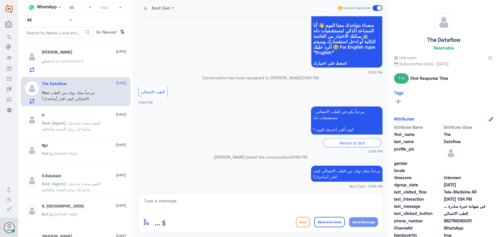
click at [47, 63] on span "sent an attachment" at bounding box center [64, 61] width 37 height 5
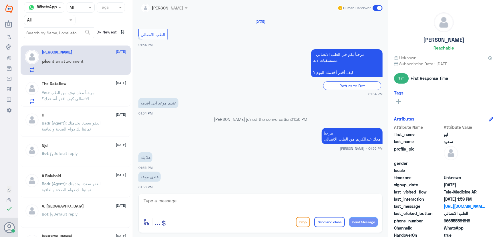
scroll to position [309, 0]
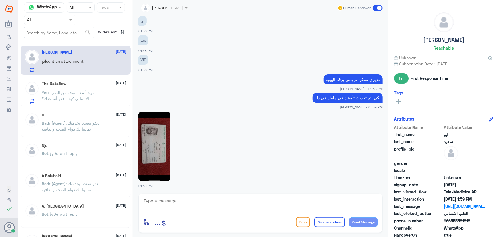
click at [40, 23] on div "Agent Filter All" at bounding box center [49, 20] width 51 height 10
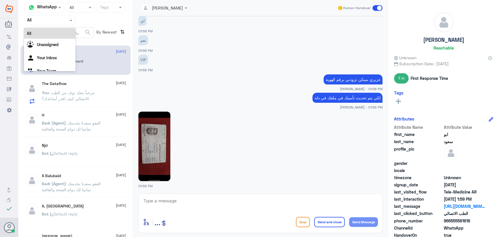
click at [49, 38] on div "All" at bounding box center [49, 33] width 51 height 11
drag, startPoint x: 48, startPoint y: 21, endPoint x: 63, endPoint y: 50, distance: 32.2
click at [49, 24] on div "Agent Filter All" at bounding box center [49, 20] width 51 height 10
click at [63, 51] on div "Unassigned" at bounding box center [49, 45] width 51 height 13
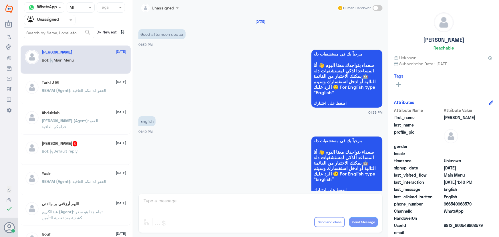
scroll to position [187, 0]
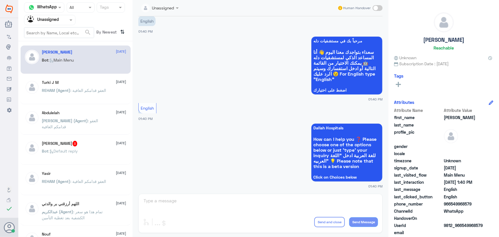
click at [86, 86] on div "Turki J M 18 August REHAM (Agent) : العفو قدامكم العافية" at bounding box center [84, 90] width 84 height 21
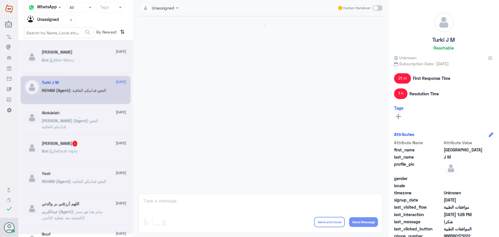
scroll to position [301, 0]
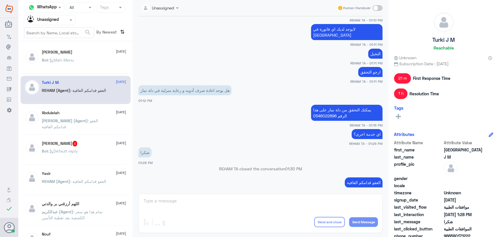
click at [96, 119] on span ": العفو قدامكم العافية" at bounding box center [70, 123] width 56 height 11
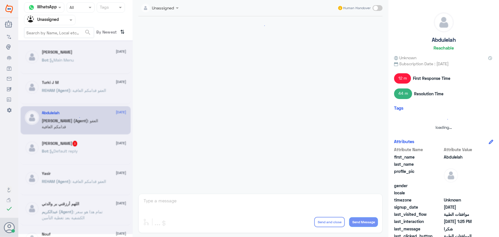
scroll to position [430, 0]
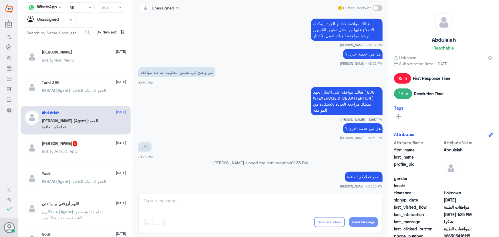
click at [98, 144] on div "Shahd Ahmed 3 18 August" at bounding box center [84, 144] width 84 height 6
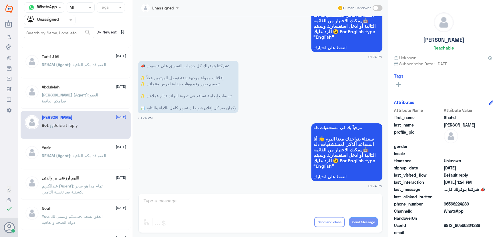
scroll to position [52, 0]
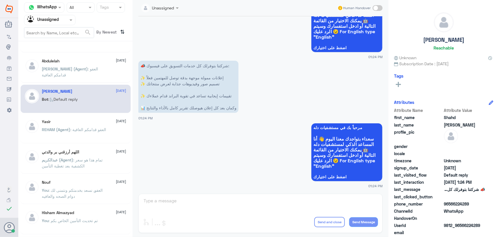
click at [97, 148] on div "اللهم أرزقني بر والدتي 18 August عبدالكريم (Agent) : تمام هذا هو سعر الكشفية بع…" at bounding box center [76, 159] width 110 height 28
click at [48, 17] on input "text" at bounding box center [42, 20] width 31 height 7
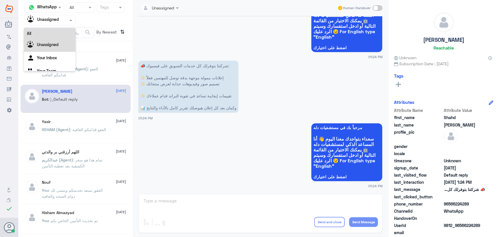
scroll to position [7, 0]
click at [49, 31] on div "All" at bounding box center [49, 26] width 51 height 11
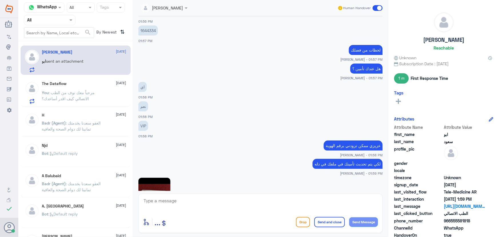
scroll to position [205, 0]
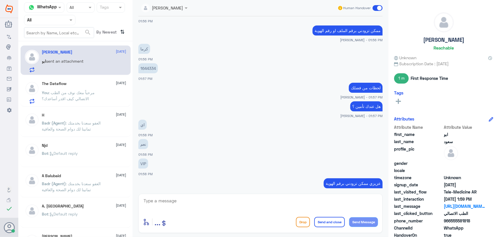
click at [149, 65] on p "1644334" at bounding box center [147, 68] width 19 height 10
click at [150, 67] on p "1644334" at bounding box center [147, 68] width 19 height 10
copy p "1644334"
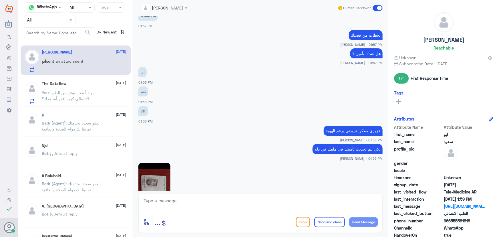
scroll to position [406, 0]
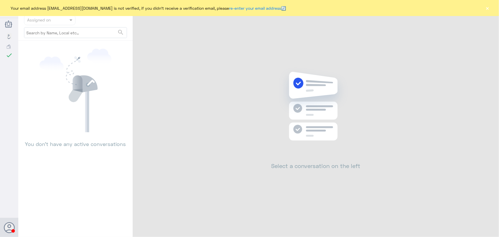
click at [490, 7] on button "×" at bounding box center [487, 8] width 6 height 6
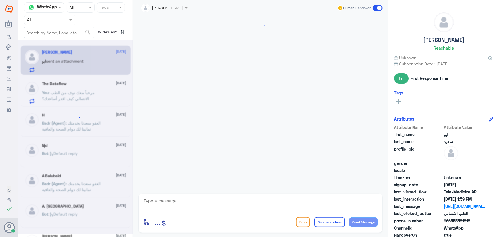
scroll to position [309, 0]
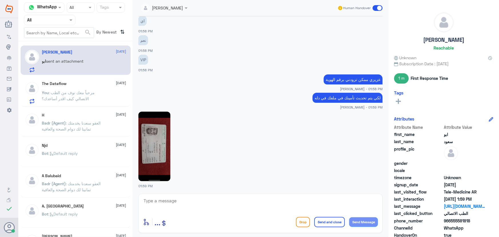
click at [78, 94] on p "You : مرحباً معك نوف من الطب الاتصالي كيف اقدر أساعدك؟" at bounding box center [74, 96] width 64 height 14
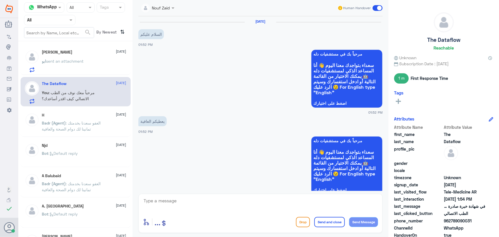
scroll to position [300, 0]
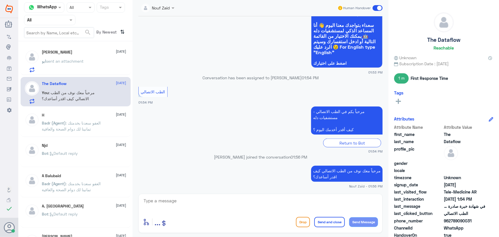
drag, startPoint x: 374, startPoint y: 9, endPoint x: 375, endPoint y: 12, distance: 2.9
click at [376, 9] on span at bounding box center [377, 8] width 10 height 6
click at [0, 0] on input "checkbox" at bounding box center [0, 0] width 0 height 0
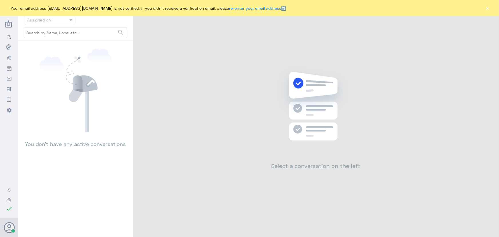
click at [486, 6] on button "×" at bounding box center [487, 8] width 6 height 6
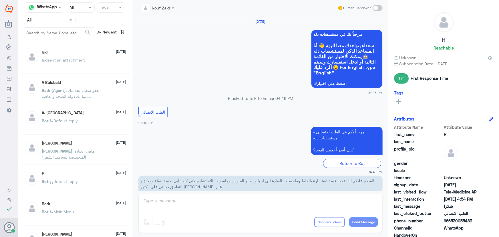
scroll to position [272, 0]
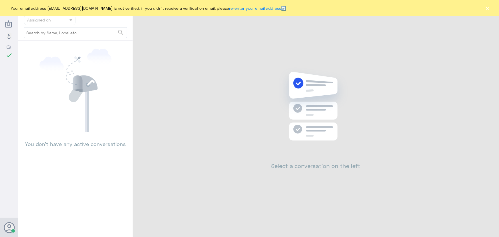
drag, startPoint x: 484, startPoint y: 8, endPoint x: 487, endPoint y: 9, distance: 3.3
click at [484, 8] on div "Your email address [EMAIL_ADDRESS][DOMAIN_NAME] is not verified, if you didn't …" at bounding box center [249, 8] width 499 height 16
click at [489, 10] on button "×" at bounding box center [487, 8] width 6 height 6
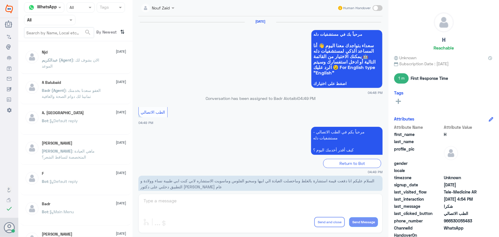
scroll to position [272, 0]
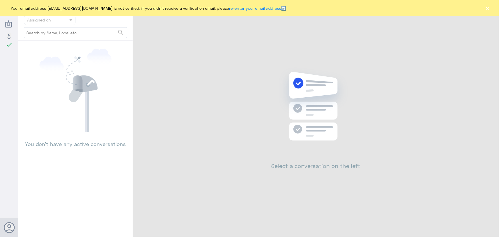
click at [487, 7] on button "×" at bounding box center [487, 8] width 6 height 6
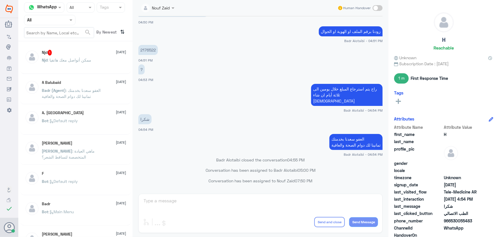
scroll to position [272, 0]
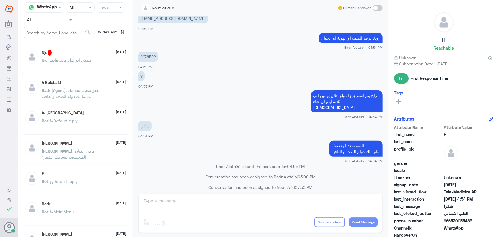
click at [103, 67] on div "Njd : ممكن أتواصل معك هاتفيا" at bounding box center [84, 64] width 84 height 13
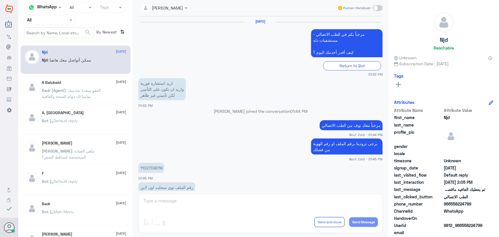
scroll to position [379, 0]
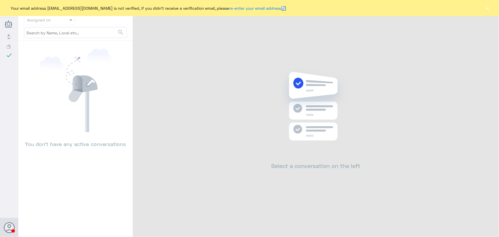
click at [490, 7] on button "×" at bounding box center [487, 8] width 6 height 6
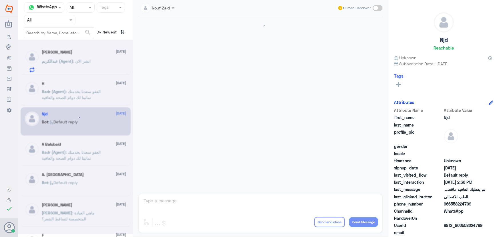
scroll to position [279, 0]
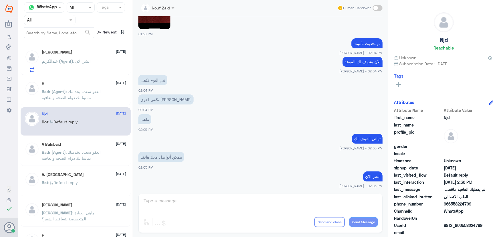
click at [103, 66] on div "[PERSON_NAME] (Agent) : ابشر الان" at bounding box center [84, 65] width 84 height 13
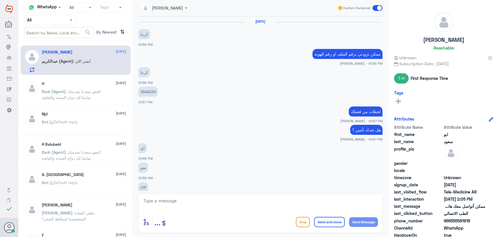
scroll to position [279, 0]
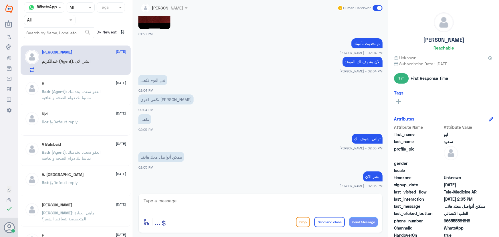
click at [49, 21] on input "text" at bounding box center [42, 20] width 31 height 7
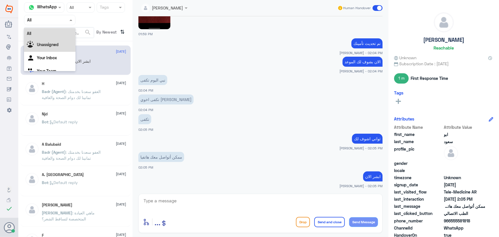
click at [49, 51] on div "Unassigned" at bounding box center [49, 45] width 51 height 13
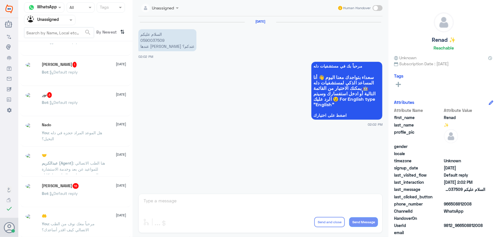
scroll to position [3, 0]
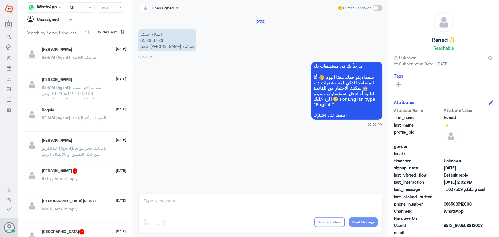
click at [63, 174] on div "[PERSON_NAME] 3 [DATE] Bot : Default reply" at bounding box center [84, 178] width 84 height 21
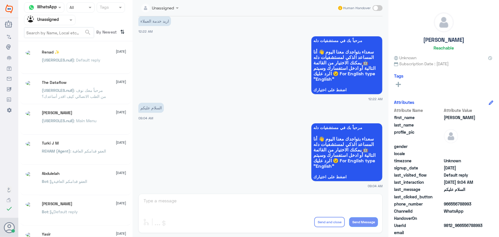
scroll to position [3, 0]
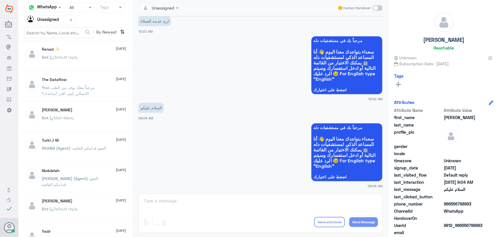
click at [74, 83] on div "The Dataflow [DATE] You : مرحباً معك نوف من الطب الاتصالي كيف اقدر أساعدك؟" at bounding box center [84, 87] width 84 height 21
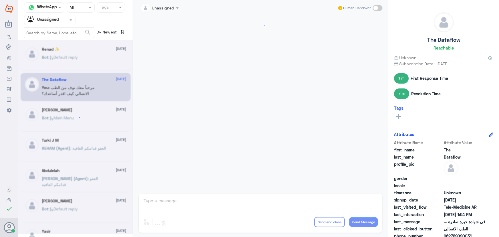
scroll to position [311, 0]
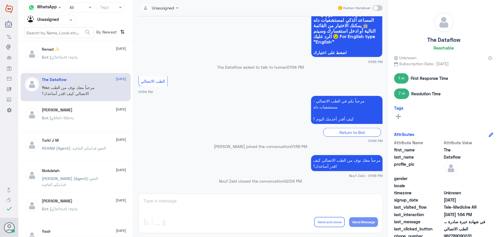
click at [74, 65] on p "Bot : Default reply" at bounding box center [60, 61] width 36 height 14
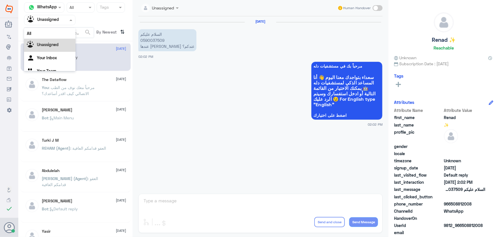
click at [49, 20] on input "text" at bounding box center [42, 20] width 31 height 7
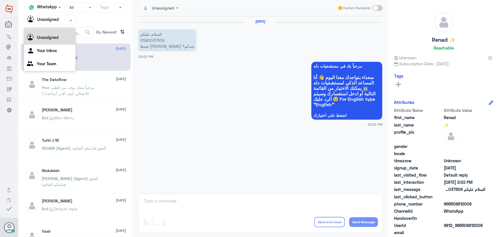
click at [53, 28] on div "All" at bounding box center [49, 26] width 51 height 11
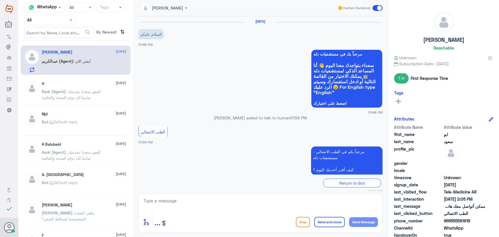
scroll to position [265, 0]
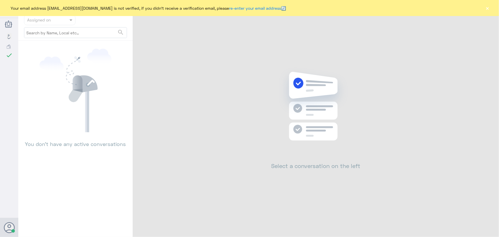
click at [486, 9] on button "×" at bounding box center [487, 8] width 6 height 6
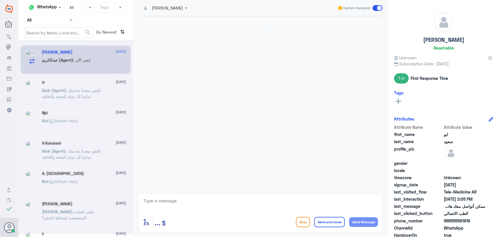
scroll to position [279, 0]
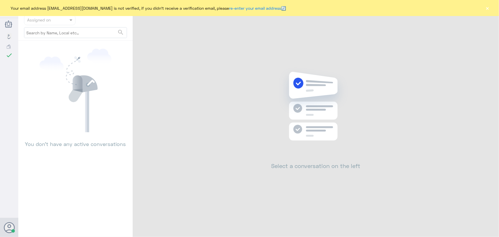
click at [481, 7] on div "Your email address [EMAIL_ADDRESS][DOMAIN_NAME] is not verified, if you didn't …" at bounding box center [249, 8] width 499 height 16
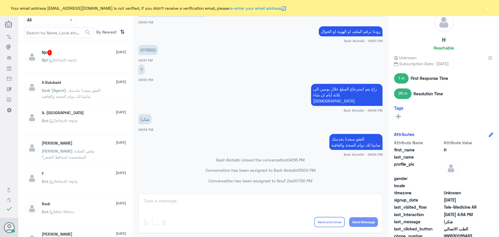
scroll to position [272, 0]
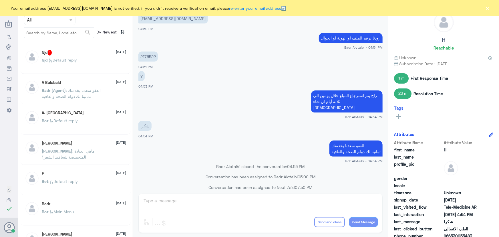
click at [91, 57] on div "Njd 1 [DATE] Njd : Default reply" at bounding box center [84, 60] width 84 height 21
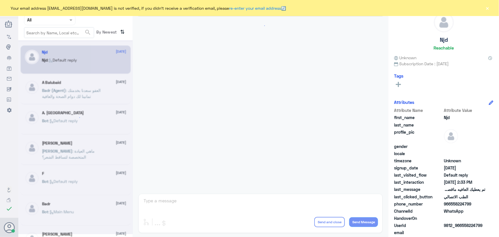
scroll to position [379, 0]
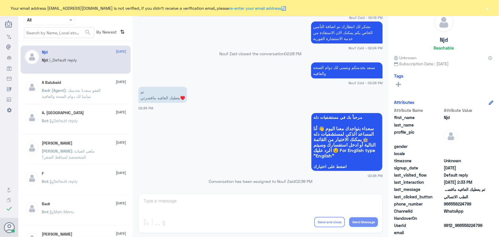
click at [488, 7] on button "×" at bounding box center [487, 8] width 6 height 6
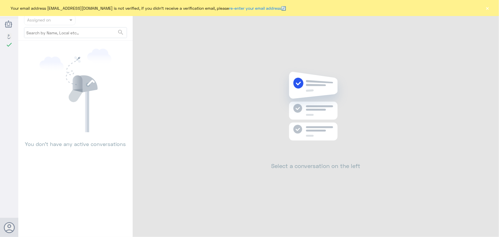
click at [488, 8] on button "×" at bounding box center [487, 8] width 6 height 6
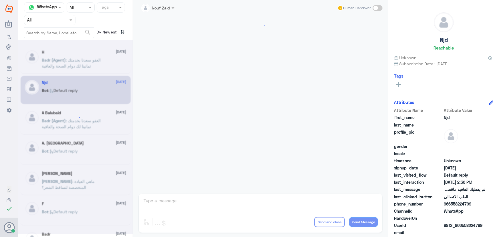
scroll to position [272, 0]
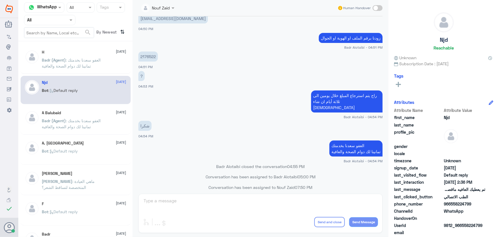
click at [66, 63] on span ": العفو سعدنا بخدمتك تمانينا لك دوام الصحة والعافية" at bounding box center [71, 62] width 59 height 11
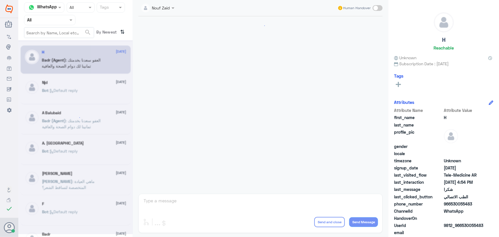
scroll to position [272, 0]
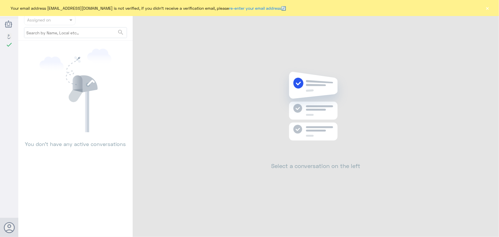
click at [494, 8] on div "Your email address n_zaid@DallahHealth.com is not verified, if you didn't recei…" at bounding box center [249, 8] width 499 height 16
click at [488, 8] on button "×" at bounding box center [487, 8] width 6 height 6
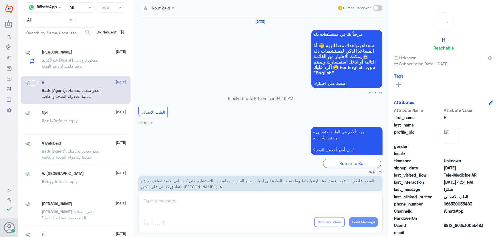
scroll to position [272, 0]
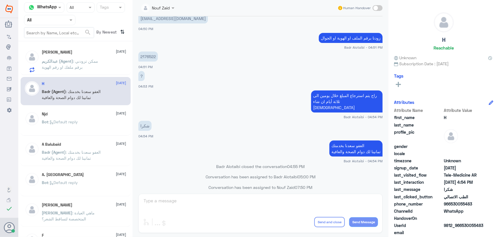
click at [60, 62] on span "عبدالكريم (Agent)" at bounding box center [57, 61] width 31 height 5
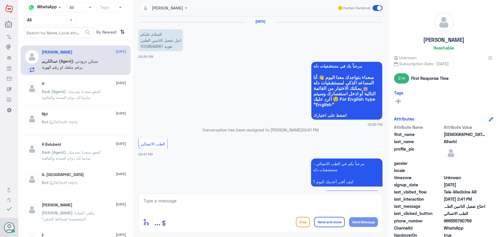
click at [89, 93] on span ": العفو سعدنا بخدمتك تمانينا لك دوام الصحة والعافية" at bounding box center [71, 94] width 59 height 11
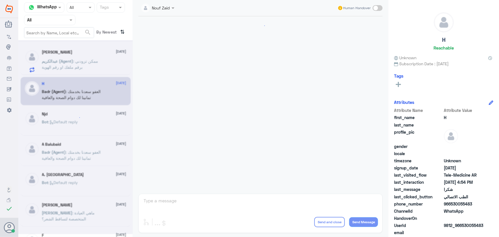
click at [79, 65] on div at bounding box center [75, 137] width 114 height 194
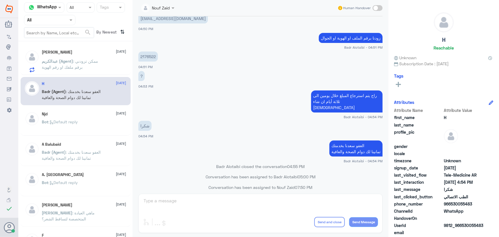
click at [77, 61] on span ": ممكن تزودني برقم ملفك او رقم الهوية" at bounding box center [70, 64] width 56 height 11
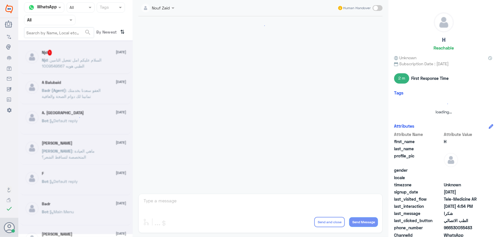
scroll to position [272, 0]
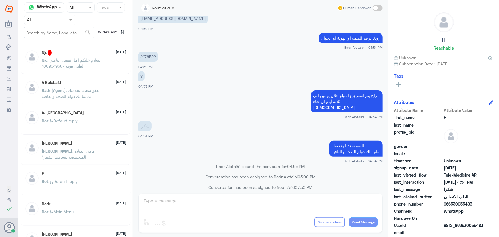
click at [64, 57] on p "Njd : السلام عليكم امل تفعيل التامين الطبي هويه 1009549567" at bounding box center [74, 64] width 64 height 14
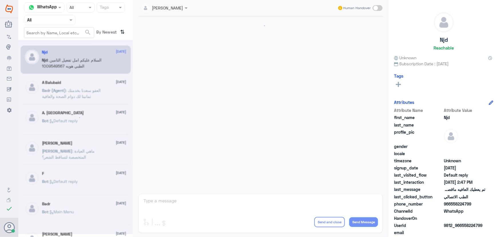
scroll to position [379, 0]
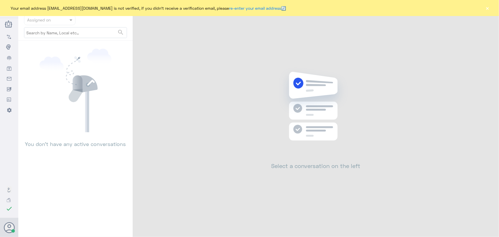
click at [485, 9] on button "×" at bounding box center [487, 8] width 6 height 6
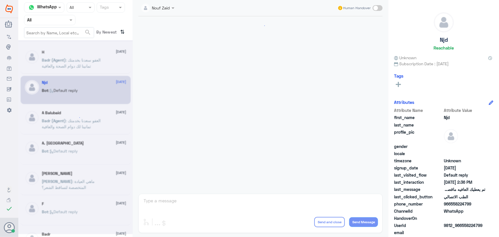
scroll to position [272, 0]
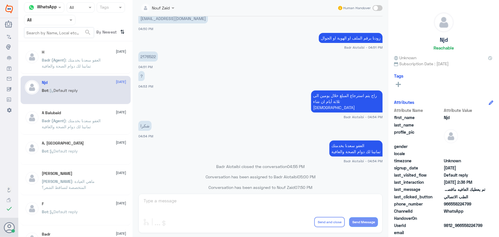
click at [84, 60] on span ": العفو سعدنا بخدمتك تمانينا لك دوام الصحة والعافية" at bounding box center [71, 62] width 59 height 11
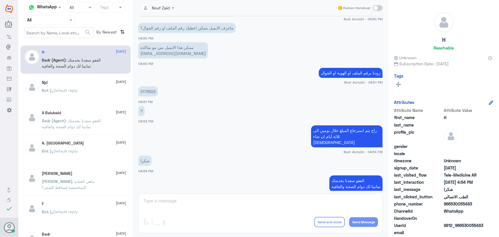
scroll to position [272, 0]
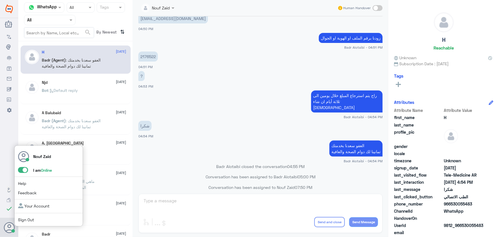
click at [24, 169] on span at bounding box center [23, 170] width 10 height 6
click at [0, 0] on input "checkbox" at bounding box center [0, 0] width 0 height 0
click at [28, 169] on span at bounding box center [25, 170] width 15 height 6
click at [24, 169] on span at bounding box center [23, 170] width 10 height 6
click at [0, 0] on input "checkbox" at bounding box center [0, 0] width 0 height 0
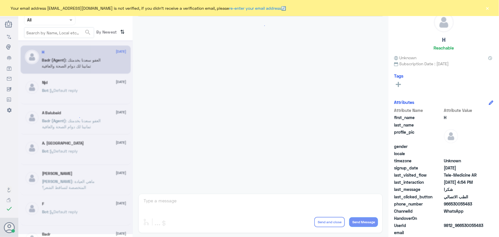
scroll to position [272, 0]
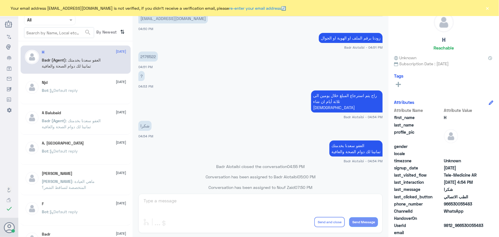
click at [486, 9] on button "×" at bounding box center [487, 8] width 6 height 6
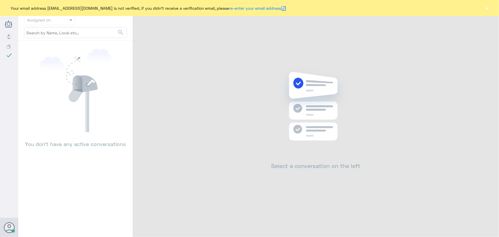
click at [489, 8] on button "×" at bounding box center [487, 8] width 6 height 6
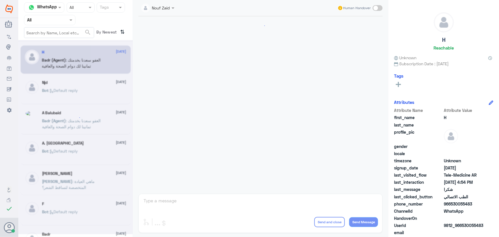
scroll to position [272, 0]
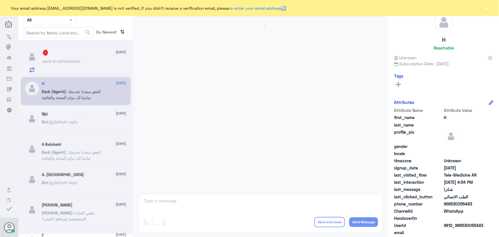
scroll to position [84, 0]
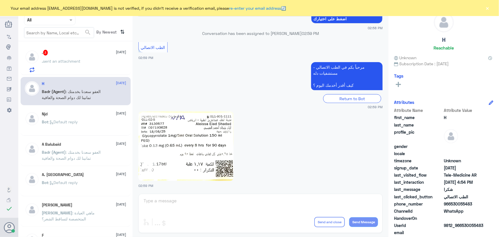
click at [57, 53] on div ". 3 [DATE]" at bounding box center [84, 53] width 84 height 6
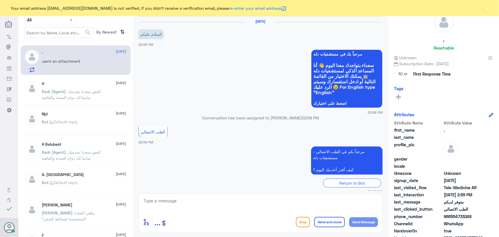
scroll to position [84, 0]
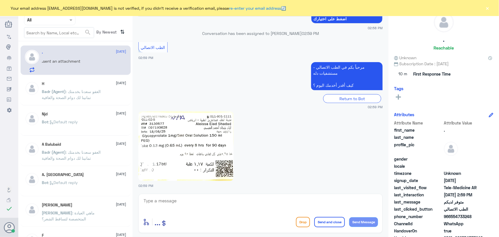
click at [488, 9] on button "×" at bounding box center [487, 8] width 6 height 6
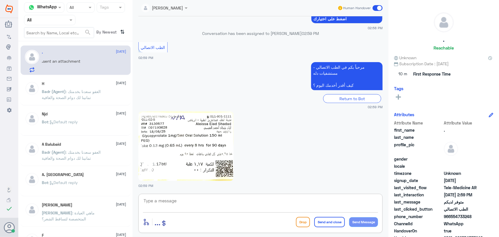
click at [218, 203] on textarea at bounding box center [260, 204] width 235 height 14
paste textarea "مرحباً معك نوف من الطب الاتصالي كيف اقدر أساعدك؟"
type textarea "مرحباً معك نوف من الطب الاتصالي كيف اقدر أساعدك؟"
drag, startPoint x: 269, startPoint y: 200, endPoint x: 426, endPoint y: 195, distance: 157.6
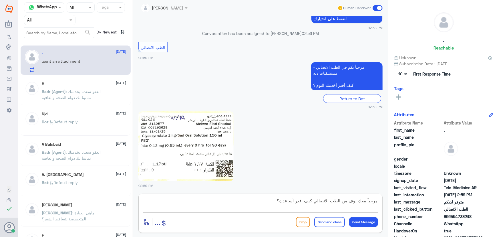
click at [426, 195] on div "Channel WhatsApp Status × All Tags Agent Filter All search By Newest ⇅ . 18 Aug…" at bounding box center [258, 119] width 480 height 238
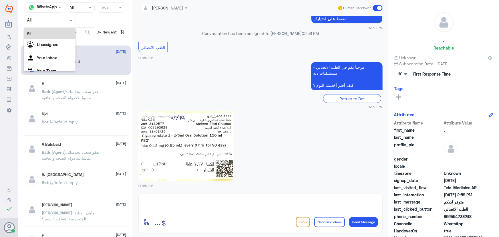
click at [57, 21] on input "text" at bounding box center [42, 20] width 31 height 7
click at [53, 58] on Inbox "Your Inbox" at bounding box center [47, 57] width 20 height 5
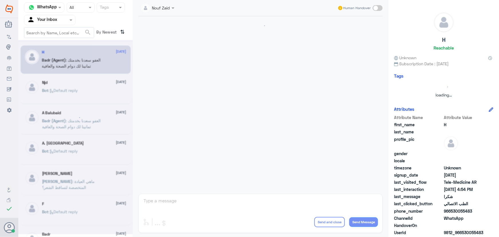
scroll to position [272, 0]
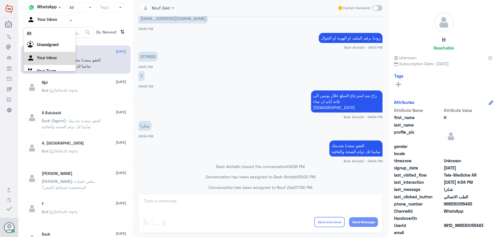
click at [49, 21] on input "text" at bounding box center [42, 20] width 31 height 7
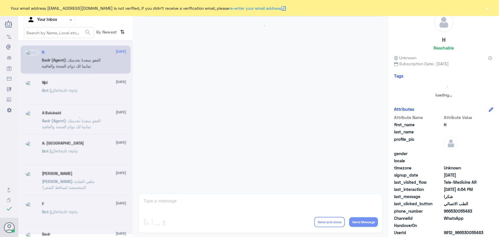
scroll to position [272, 0]
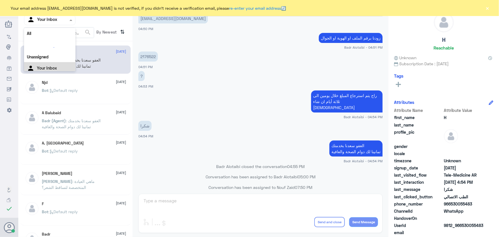
click at [54, 19] on input "text" at bounding box center [42, 20] width 31 height 7
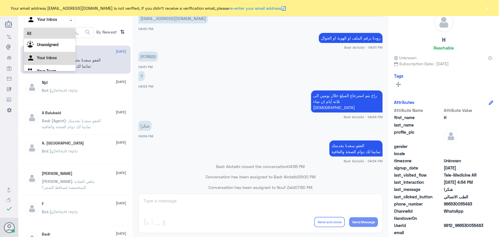
click at [55, 32] on div "All" at bounding box center [49, 33] width 51 height 11
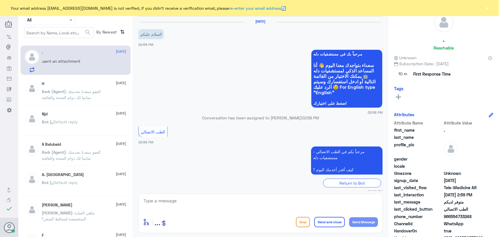
scroll to position [84, 0]
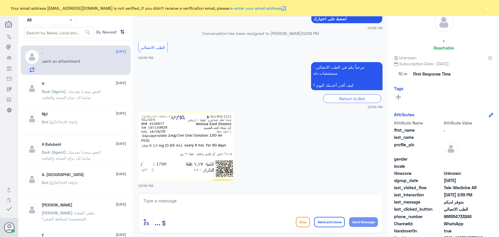
click at [482, 8] on div "Your email address [EMAIL_ADDRESS][DOMAIN_NAME] is not verified, if you didn't …" at bounding box center [249, 8] width 499 height 16
click at [485, 8] on button "×" at bounding box center [487, 8] width 6 height 6
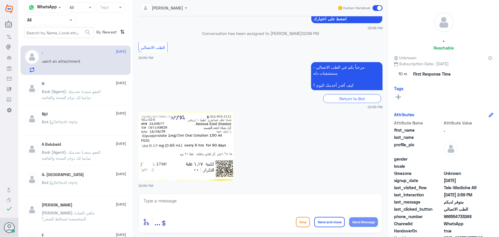
click at [152, 201] on textarea at bounding box center [260, 204] width 235 height 14
paste textarea "مرحباً معك نوف من الطب الاتصالي كيف اقدر أساعدك؟"
type textarea "مرحباً معك نوف من الطب الاتصالي كيف اقدر أساعدك؟"
click at [355, 222] on button "Send Message" at bounding box center [363, 222] width 29 height 10
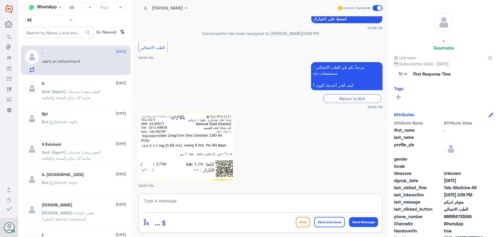
scroll to position [109, 0]
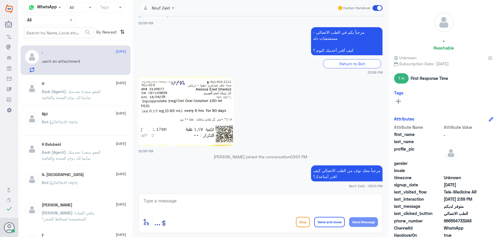
click at [233, 195] on div "enter flow name ... Drop Send and close Send Message" at bounding box center [260, 212] width 244 height 39
click at [231, 201] on textarea at bounding box center [260, 204] width 235 height 14
click at [231, 203] on textarea at bounding box center [260, 204] width 235 height 14
drag, startPoint x: 449, startPoint y: 220, endPoint x: 498, endPoint y: 219, distance: 49.2
click at [498, 219] on div ". Reachable Unknown Subscription Date : 08/18/2025 1 m First Response Time Tags…" at bounding box center [443, 119] width 111 height 238
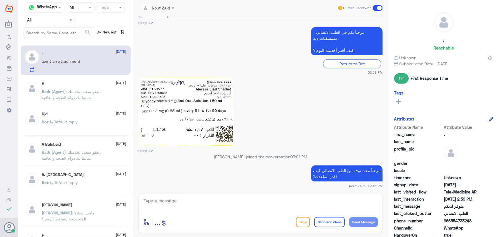
drag, startPoint x: 458, startPoint y: 219, endPoint x: 454, endPoint y: 220, distance: 4.7
click at [458, 219] on span "966554733248" at bounding box center [464, 220] width 41 height 6
click at [450, 221] on span "966554733248" at bounding box center [464, 220] width 41 height 6
drag, startPoint x: 452, startPoint y: 221, endPoint x: 480, endPoint y: 219, distance: 28.4
click at [480, 219] on span "966554733248" at bounding box center [464, 220] width 41 height 6
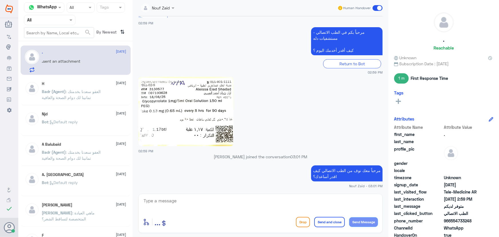
click at [452, 220] on span "966554733248" at bounding box center [464, 220] width 41 height 6
drag, startPoint x: 451, startPoint y: 220, endPoint x: 475, endPoint y: 221, distance: 24.0
click at [475, 221] on span "966554733248" at bounding box center [464, 220] width 41 height 6
copy span "554733248"
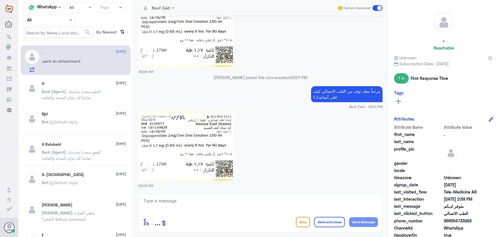
click at [206, 202] on textarea at bounding box center [260, 204] width 235 height 14
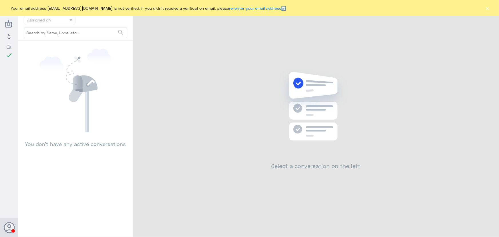
click at [488, 8] on button "×" at bounding box center [487, 8] width 6 height 6
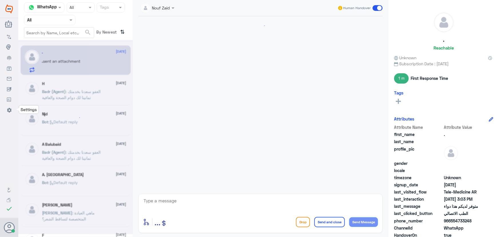
scroll to position [209, 0]
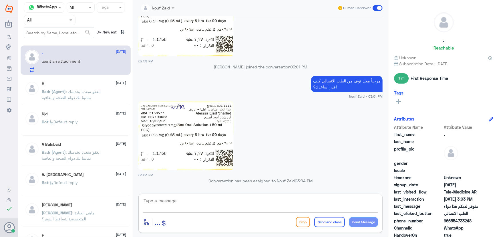
click at [201, 207] on textarea at bounding box center [260, 204] width 235 height 14
click at [224, 201] on textarea at bounding box center [260, 204] width 235 height 14
type textarea ";"
type textarea "كيف اقدر اساعدك؟"
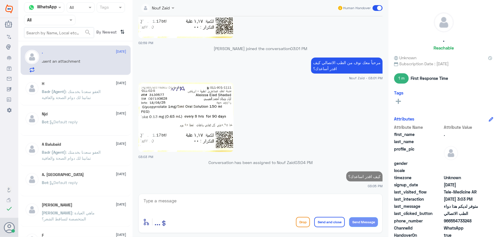
click at [94, 83] on div "H 10 August" at bounding box center [84, 83] width 84 height 5
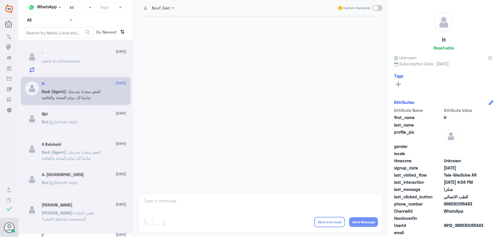
scroll to position [272, 0]
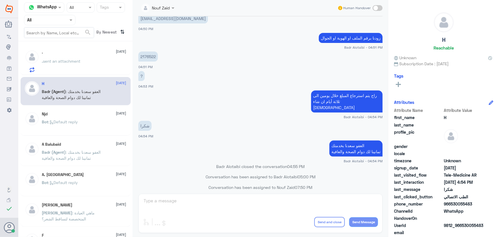
click at [84, 55] on div ". 18 August . sent an attachment" at bounding box center [84, 61] width 84 height 23
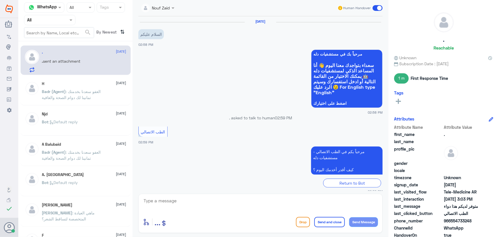
scroll to position [227, 0]
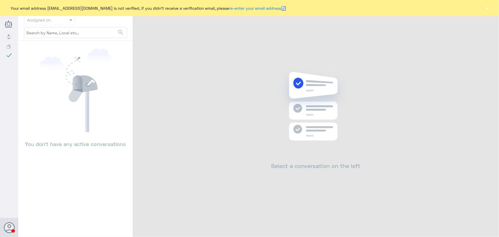
click at [488, 7] on button "×" at bounding box center [487, 8] width 6 height 6
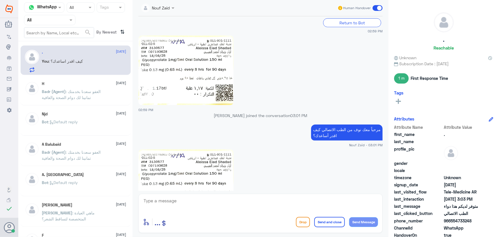
scroll to position [227, 0]
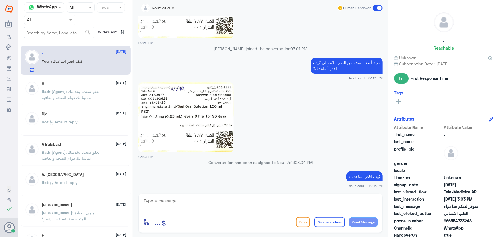
click at [222, 115] on img at bounding box center [185, 116] width 95 height 69
drag, startPoint x: 451, startPoint y: 219, endPoint x: 357, endPoint y: 236, distance: 95.9
click at [436, 230] on div "Attribute Name Attribute Value first_name . last_name profile_pic gender locale…" at bounding box center [443, 195] width 99 height 143
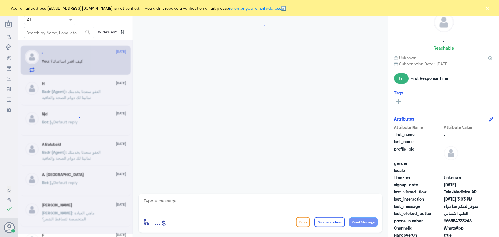
scroll to position [227, 0]
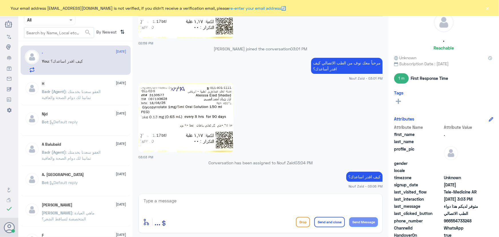
click at [489, 10] on button "×" at bounding box center [487, 8] width 6 height 6
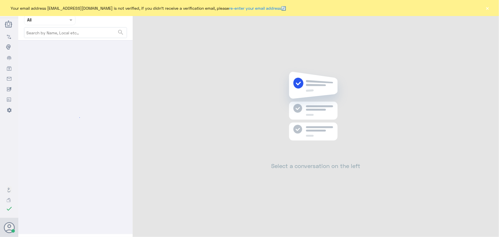
click at [487, 10] on button "×" at bounding box center [487, 8] width 6 height 6
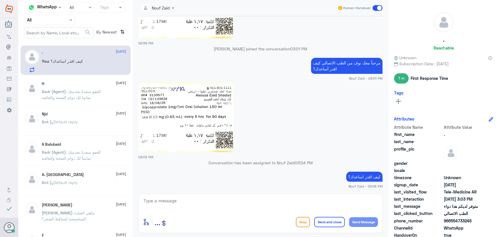
scroll to position [227, 0]
click at [375, 6] on span at bounding box center [377, 8] width 10 height 6
click at [0, 0] on input "checkbox" at bounding box center [0, 0] width 0 height 0
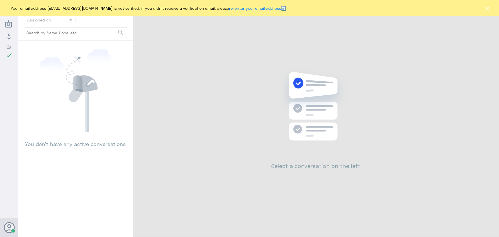
click at [489, 10] on button "×" at bounding box center [487, 8] width 6 height 6
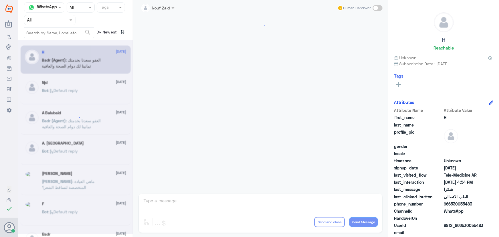
scroll to position [272, 0]
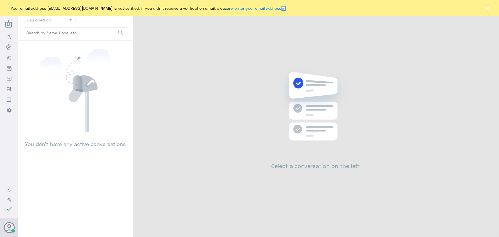
click at [488, 9] on button "×" at bounding box center [487, 8] width 6 height 6
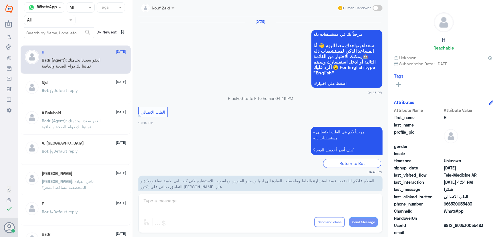
scroll to position [272, 0]
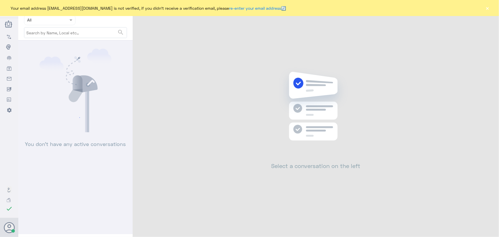
click at [488, 8] on button "×" at bounding box center [487, 8] width 6 height 6
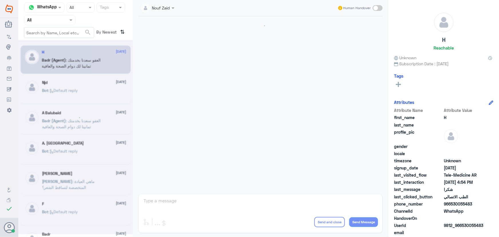
scroll to position [272, 0]
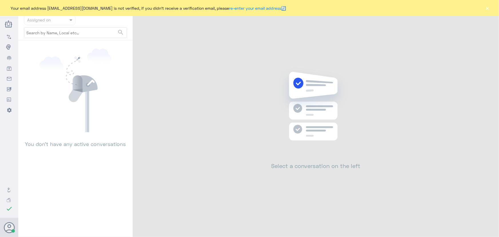
click at [486, 7] on button "×" at bounding box center [487, 8] width 6 height 6
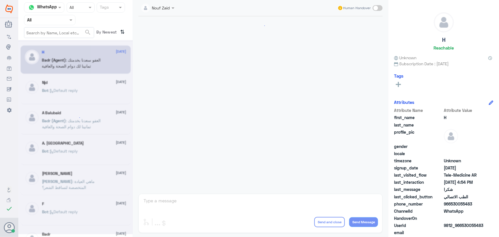
scroll to position [272, 0]
click at [58, 21] on input "text" at bounding box center [42, 20] width 31 height 7
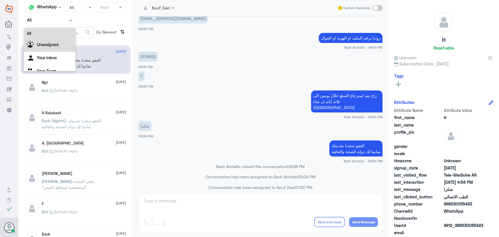
click at [60, 47] on div "Unassigned" at bounding box center [49, 45] width 51 height 13
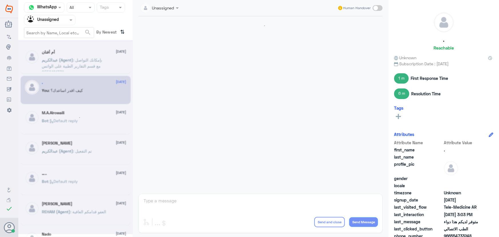
scroll to position [237, 0]
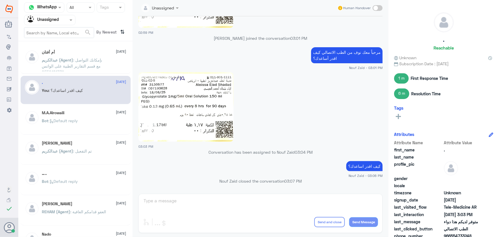
click at [74, 63] on span ": بإمكانك التواصل مع قسم التقارير الطبية على الواتس 0550181732" at bounding box center [72, 65] width 60 height 17
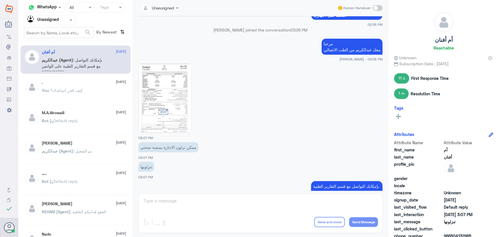
scroll to position [286, 0]
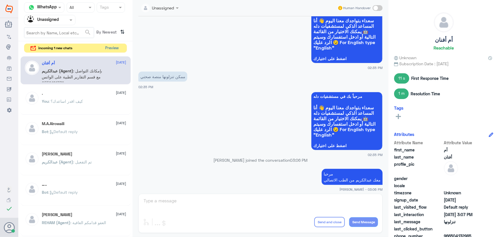
click at [120, 49] on button "Preview" at bounding box center [112, 48] width 18 height 9
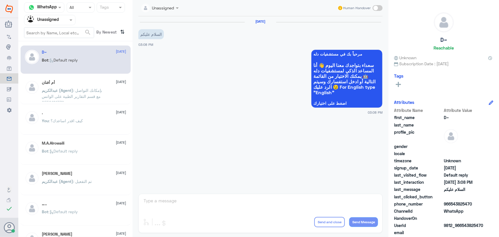
click at [43, 20] on input "text" at bounding box center [42, 20] width 31 height 7
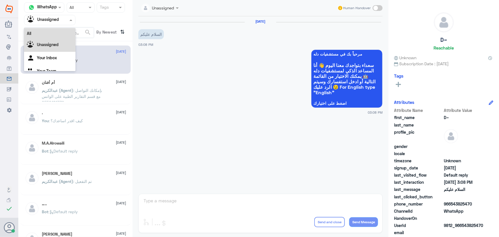
scroll to position [7, 0]
click at [52, 31] on div "All" at bounding box center [49, 26] width 51 height 11
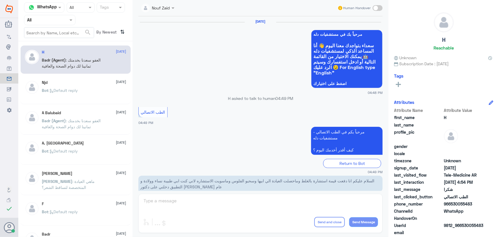
scroll to position [272, 0]
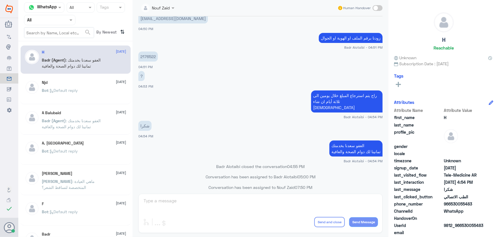
click at [64, 94] on p "Bot : Default reply" at bounding box center [60, 94] width 36 height 14
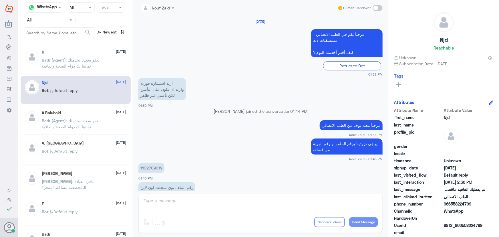
scroll to position [379, 0]
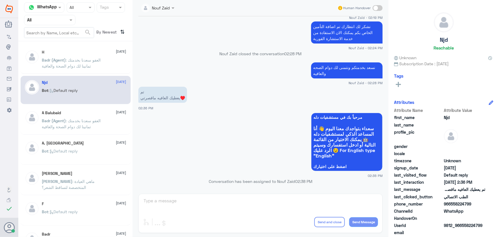
click at [58, 55] on div "H 10 August Badr (Agent) : العفو سعدنا بخدمتك تمانينا لك دوام الصحة والعافية" at bounding box center [84, 60] width 84 height 21
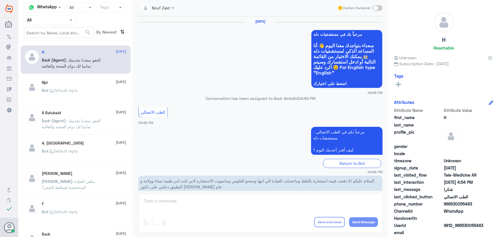
scroll to position [272, 0]
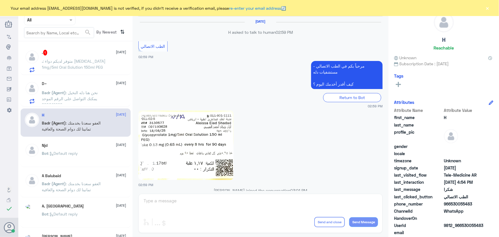
scroll to position [392, 0]
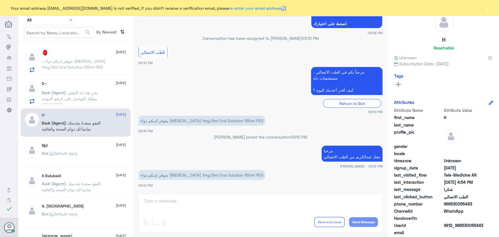
click at [486, 10] on button "×" at bounding box center [487, 8] width 6 height 6
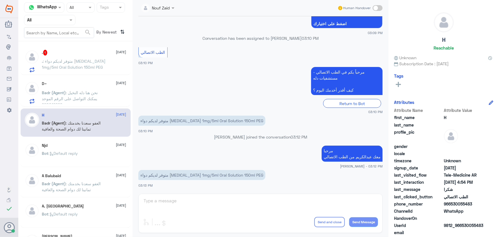
click at [80, 50] on div ". 1 [DATE] . : متوفر لديكم دواء [MEDICAL_DATA] 1mg/5ml Oral Solution 150ml PEG" at bounding box center [76, 59] width 110 height 29
click at [82, 52] on div ". 1 [DATE]" at bounding box center [84, 53] width 84 height 6
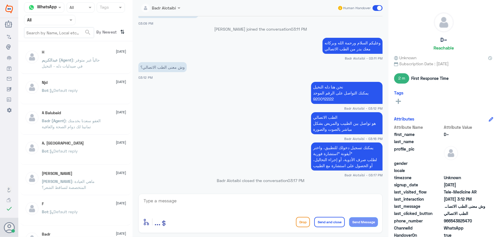
scroll to position [273, 0]
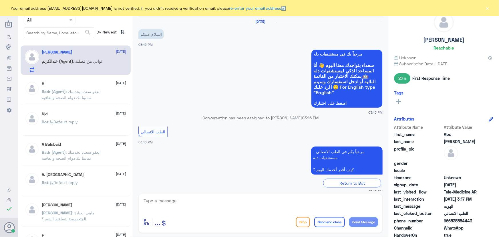
scroll to position [117, 0]
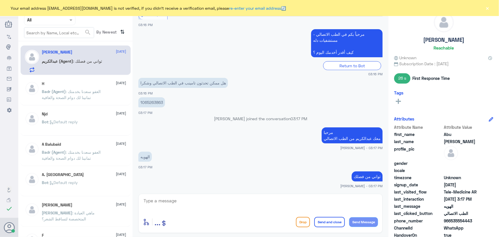
drag, startPoint x: 488, startPoint y: 7, endPoint x: 483, endPoint y: 8, distance: 5.2
click at [488, 8] on button "×" at bounding box center [487, 8] width 6 height 6
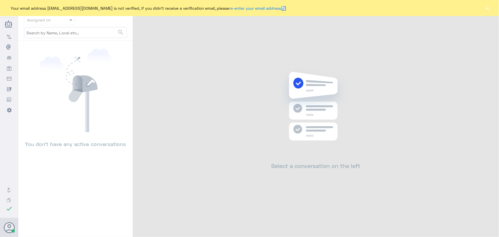
click at [490, 12] on div "Your email address [EMAIL_ADDRESS][DOMAIN_NAME] is not verified, if you didn't …" at bounding box center [249, 8] width 499 height 16
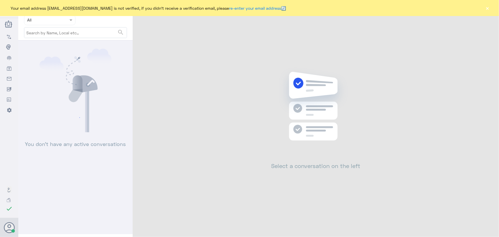
click at [488, 12] on div "Your email address [EMAIL_ADDRESS][DOMAIN_NAME] is not verified, if you didn't …" at bounding box center [249, 8] width 499 height 16
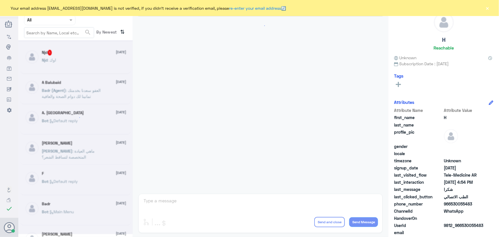
scroll to position [272, 0]
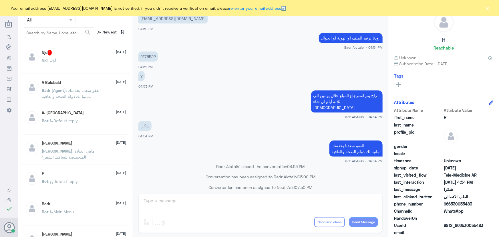
click at [107, 53] on div "Njd 1 [DATE]" at bounding box center [84, 53] width 84 height 6
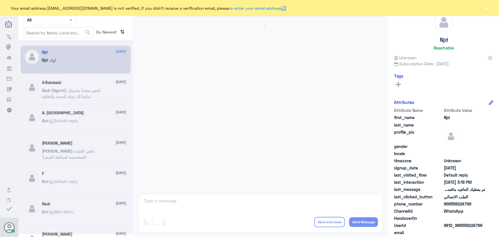
scroll to position [379, 0]
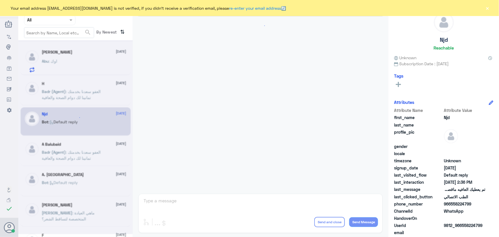
scroll to position [137, 0]
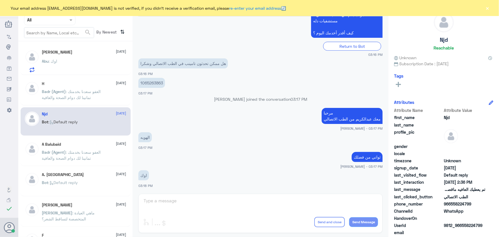
click at [487, 6] on button "×" at bounding box center [487, 8] width 6 height 6
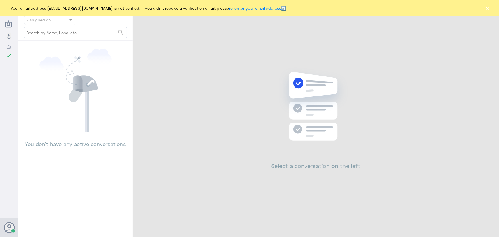
click at [487, 9] on button "×" at bounding box center [487, 8] width 6 height 6
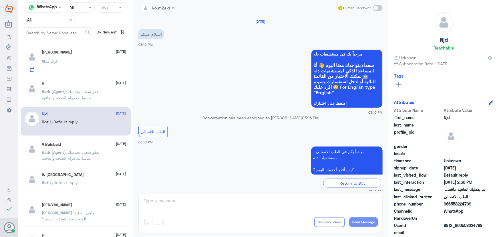
scroll to position [137, 0]
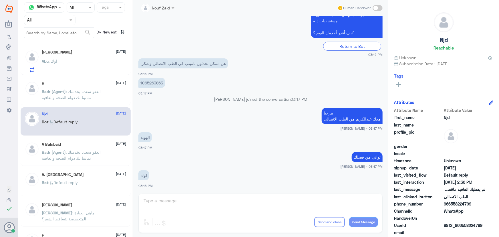
click at [111, 96] on div "Badr (Agent) : العفو سعدنا بخدمتك تمانينا لك دوام الصحة والعافية" at bounding box center [84, 96] width 84 height 13
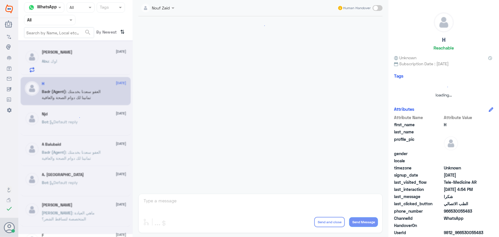
scroll to position [272, 0]
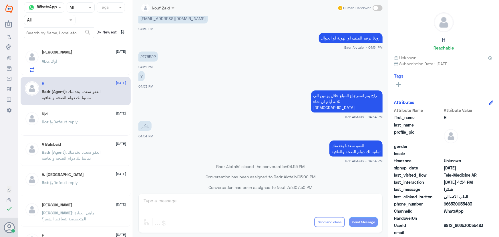
click at [95, 120] on div "Bot : Default reply" at bounding box center [84, 126] width 84 height 13
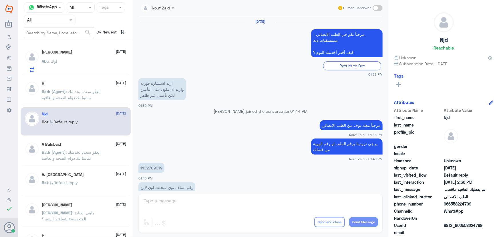
scroll to position [379, 0]
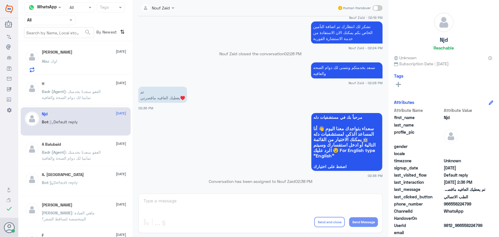
click at [80, 83] on div "H [DATE]" at bounding box center [84, 83] width 84 height 5
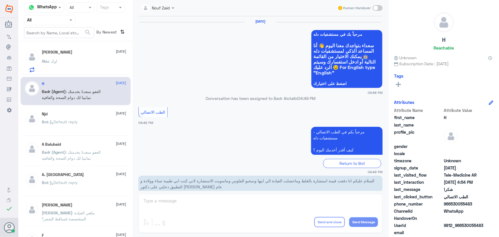
scroll to position [272, 0]
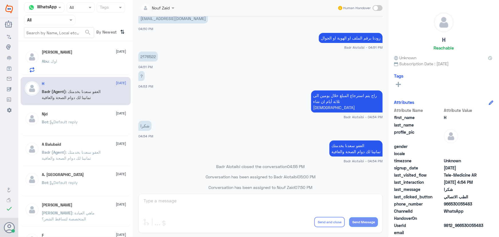
click at [75, 65] on div "Abu : اوك" at bounding box center [84, 65] width 84 height 13
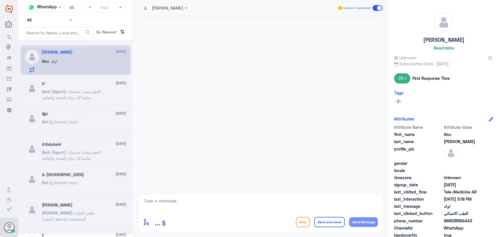
scroll to position [137, 0]
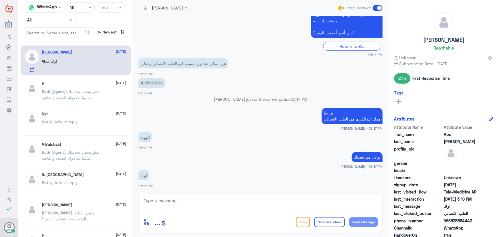
click at [161, 11] on input "text" at bounding box center [157, 7] width 32 height 7
click at [105, 84] on div "H 10 August" at bounding box center [84, 83] width 84 height 5
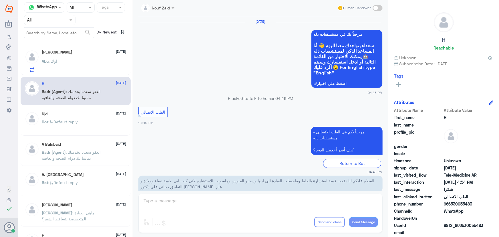
scroll to position [272, 0]
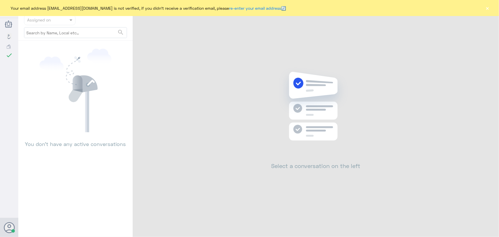
drag, startPoint x: 486, startPoint y: 9, endPoint x: 479, endPoint y: 4, distance: 8.9
click at [483, 6] on div "Your email address n_zaid@DallahHealth.com is not verified, if you didn't recei…" at bounding box center [249, 8] width 499 height 16
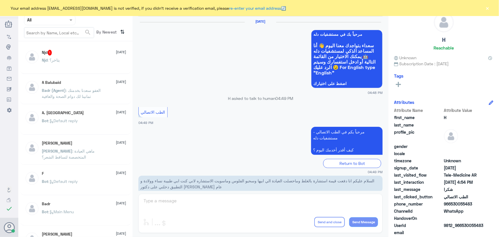
scroll to position [272, 0]
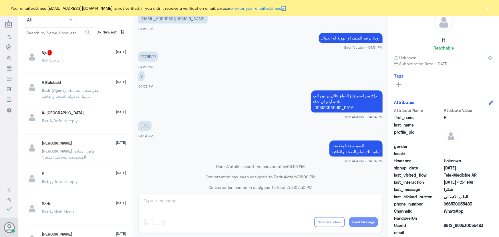
click at [86, 61] on div "Njd : يتاخر؟" at bounding box center [84, 64] width 84 height 13
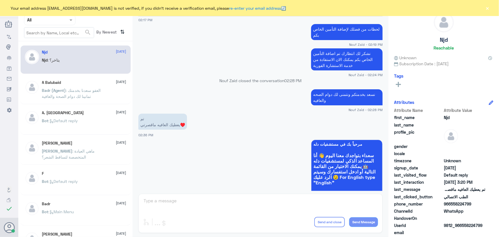
scroll to position [327, 0]
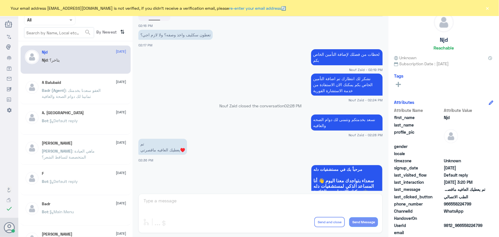
click at [489, 9] on button "×" at bounding box center [487, 8] width 6 height 6
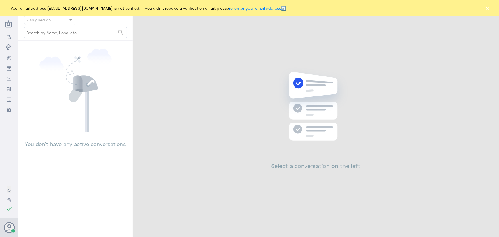
drag, startPoint x: 489, startPoint y: 8, endPoint x: 486, endPoint y: 6, distance: 3.6
click at [489, 8] on button "×" at bounding box center [487, 8] width 6 height 6
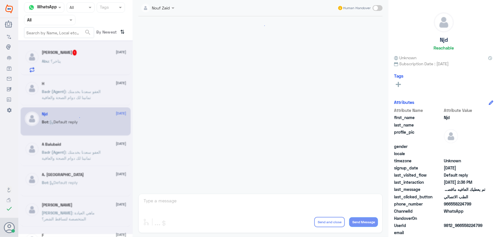
scroll to position [156, 0]
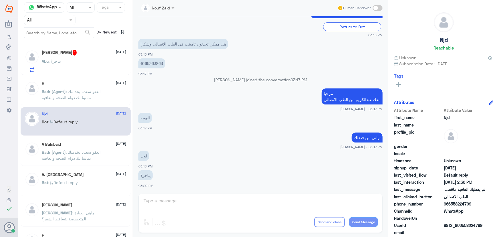
click at [91, 54] on div "[PERSON_NAME] 1 [DATE]" at bounding box center [84, 53] width 84 height 6
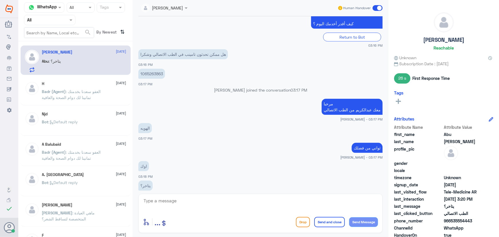
scroll to position [130, 0]
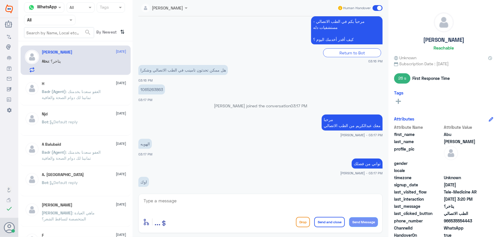
click at [159, 89] on p "1065263863" at bounding box center [151, 89] width 27 height 10
click at [159, 90] on p "1065263863" at bounding box center [151, 89] width 27 height 10
copy p "1065263863"
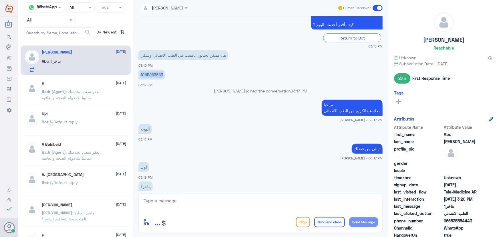
scroll to position [156, 0]
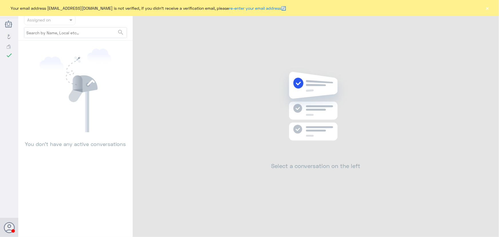
drag, startPoint x: 487, startPoint y: 6, endPoint x: 376, endPoint y: 185, distance: 210.8
click at [486, 6] on button "×" at bounding box center [487, 8] width 6 height 6
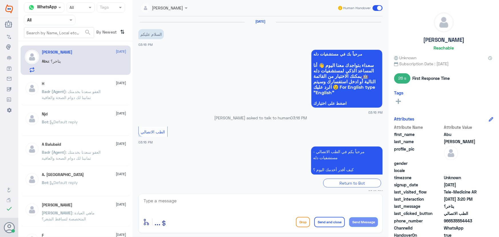
scroll to position [156, 0]
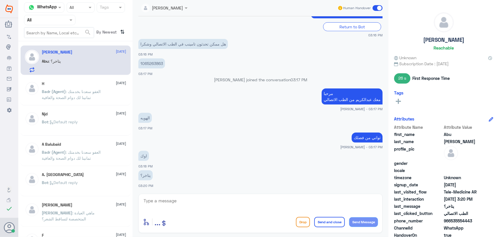
click at [99, 98] on p "Badr (Agent) : العفو سعدنا بخدمتك تمانينا لك دوام الصحة والعافية" at bounding box center [74, 95] width 64 height 14
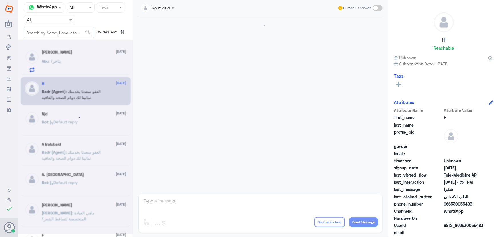
scroll to position [272, 0]
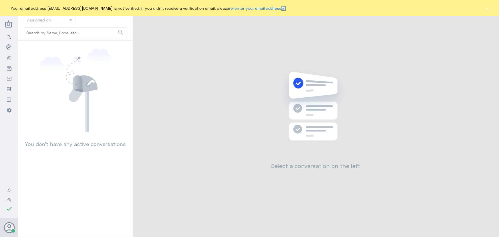
click at [488, 8] on button "×" at bounding box center [487, 8] width 6 height 6
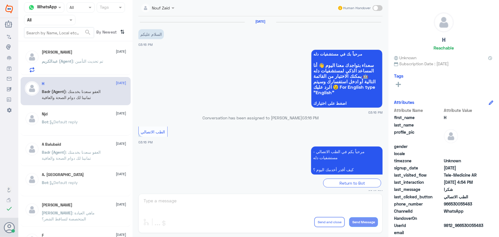
scroll to position [174, 0]
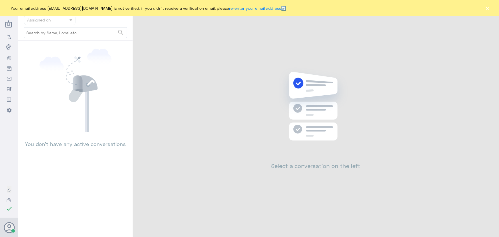
click at [487, 9] on button "×" at bounding box center [487, 8] width 6 height 6
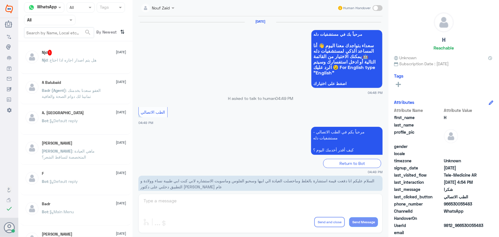
scroll to position [272, 0]
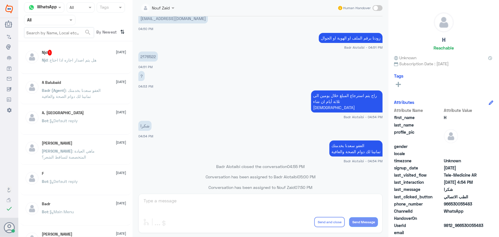
click at [75, 59] on span ": هل يتم اصدار اجازه اذا احتاج" at bounding box center [72, 59] width 49 height 5
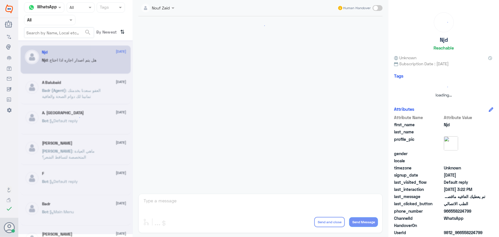
scroll to position [379, 0]
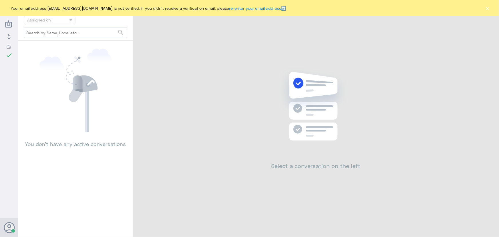
click at [491, 11] on div "Your email address n_zaid@DallahHealth.com is not verified, if you didn't recei…" at bounding box center [249, 8] width 499 height 16
click at [487, 9] on button "×" at bounding box center [487, 8] width 6 height 6
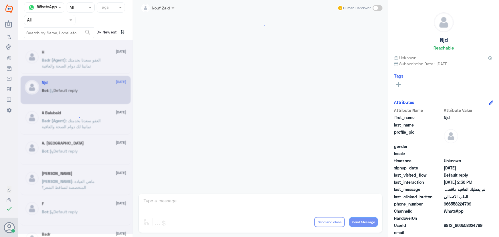
scroll to position [272, 0]
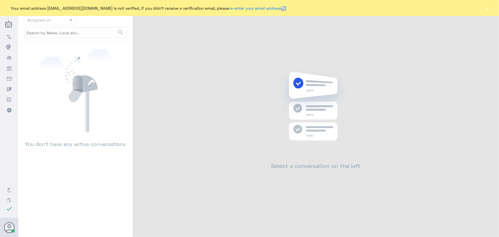
click at [486, 8] on button "×" at bounding box center [487, 8] width 6 height 6
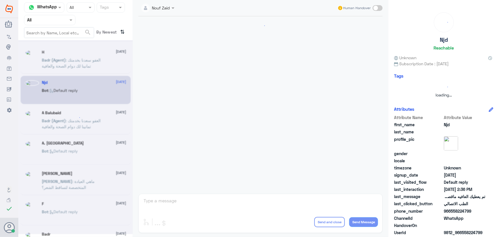
scroll to position [379, 0]
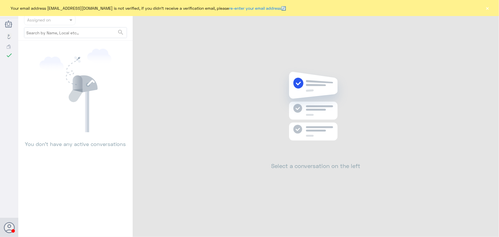
click at [489, 7] on button "×" at bounding box center [487, 8] width 6 height 6
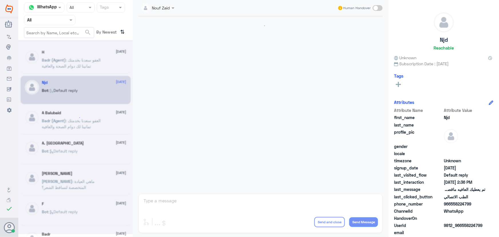
scroll to position [272, 0]
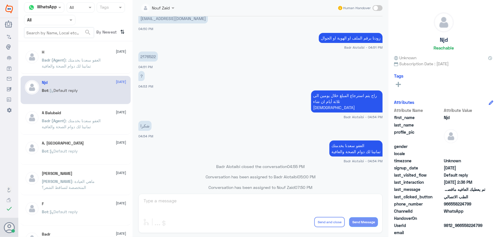
click at [91, 67] on span ": العفو سعدنا بخدمتك تمانينا لك دوام الصحة والعافية" at bounding box center [71, 62] width 59 height 11
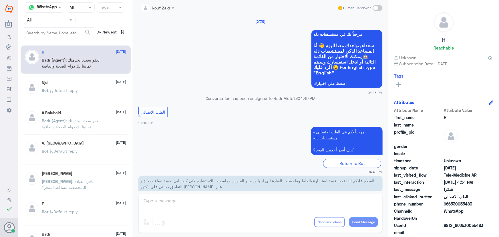
scroll to position [272, 0]
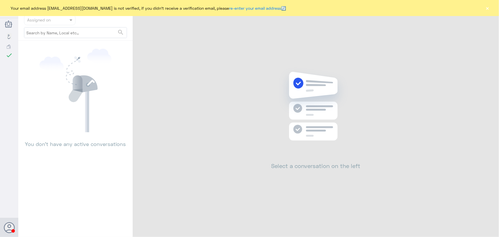
click at [488, 7] on button "×" at bounding box center [487, 8] width 6 height 6
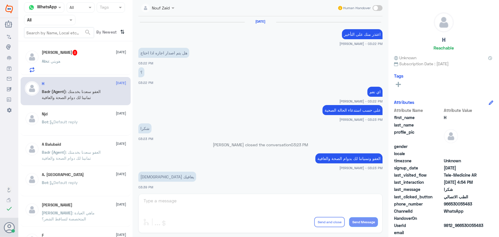
scroll to position [254, 0]
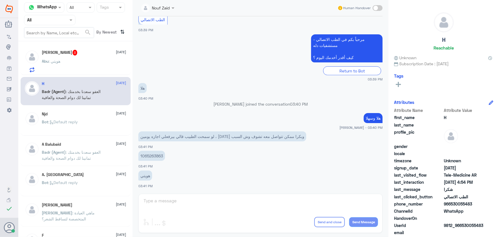
click at [89, 61] on div "Abu : هويتي" at bounding box center [84, 65] width 84 height 13
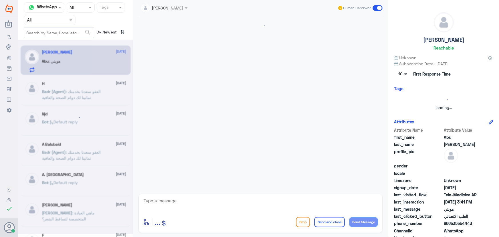
scroll to position [254, 0]
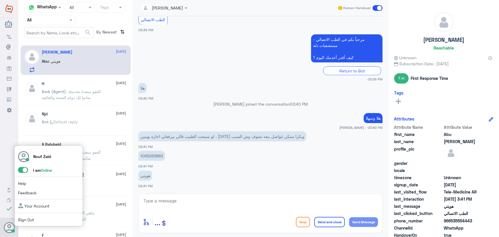
click at [20, 170] on span at bounding box center [23, 170] width 10 height 6
click at [0, 0] on input "checkbox" at bounding box center [0, 0] width 0 height 0
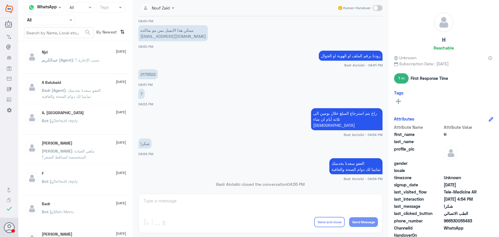
scroll to position [272, 0]
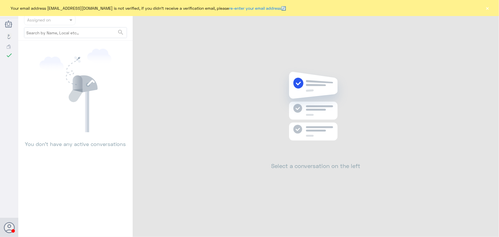
drag, startPoint x: 486, startPoint y: 10, endPoint x: 480, endPoint y: 7, distance: 6.6
click at [486, 9] on button "×" at bounding box center [487, 8] width 6 height 6
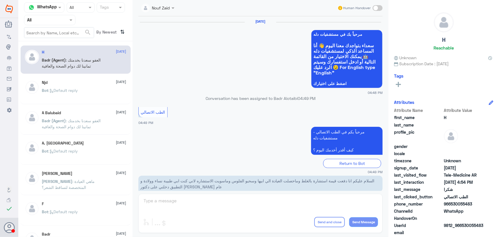
scroll to position [272, 0]
